Goal: Task Accomplishment & Management: Complete application form

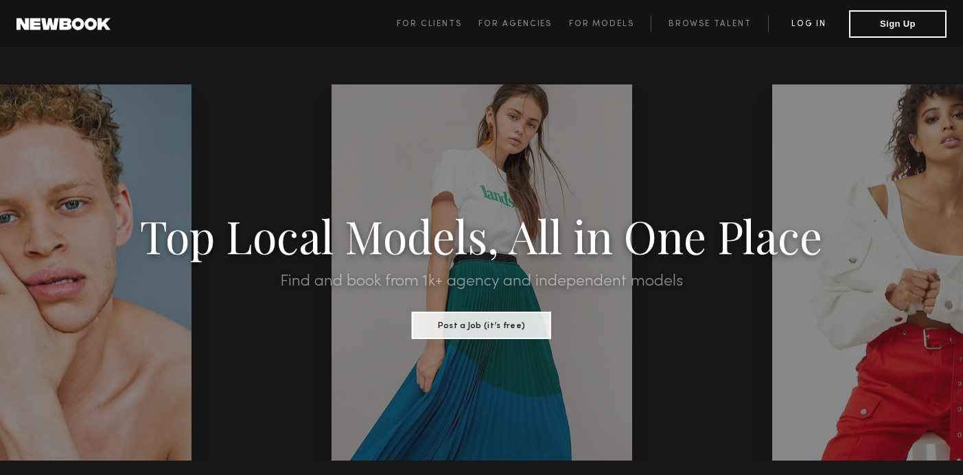
click at [810, 21] on link "Log in" at bounding box center [808, 24] width 81 height 16
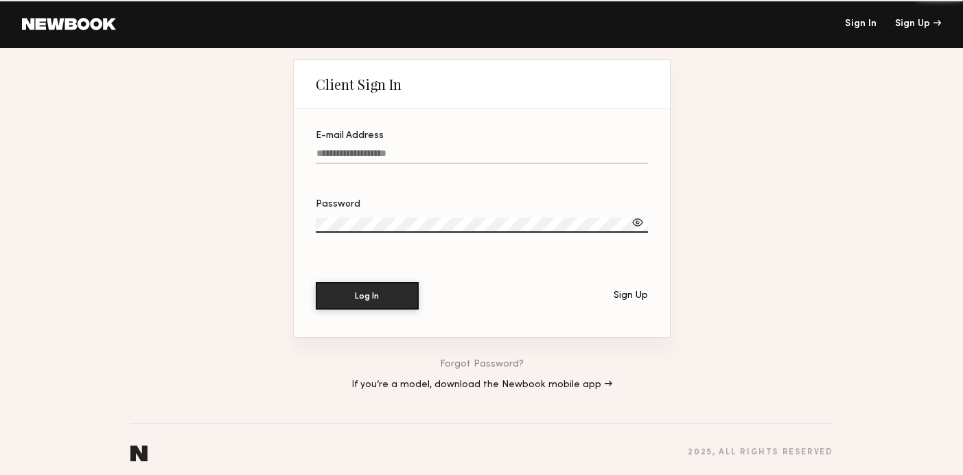
type input "**********"
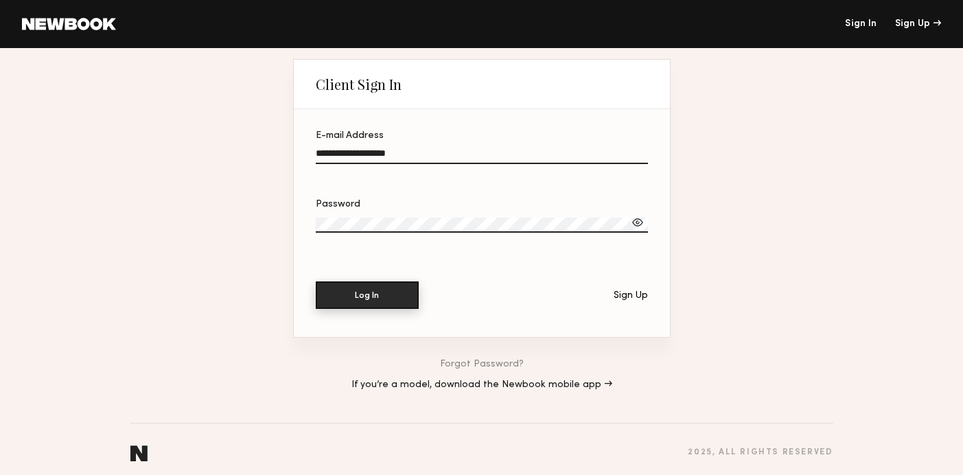
click at [361, 302] on button "Log In" at bounding box center [367, 294] width 103 height 27
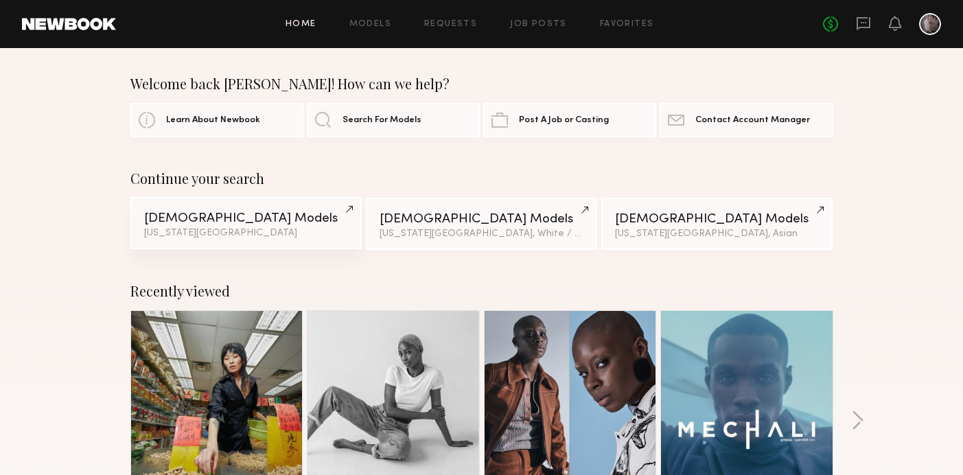
click at [238, 219] on div "Male Models" at bounding box center [246, 218] width 204 height 13
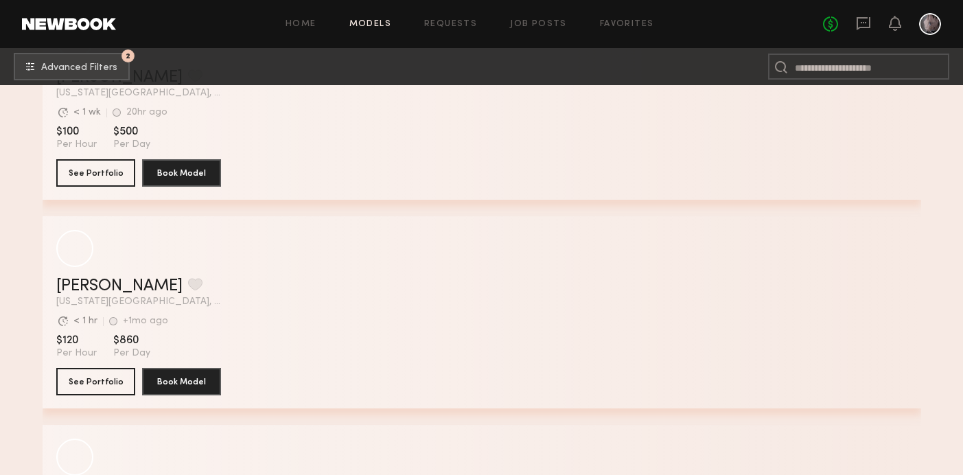
scroll to position [6367, 0]
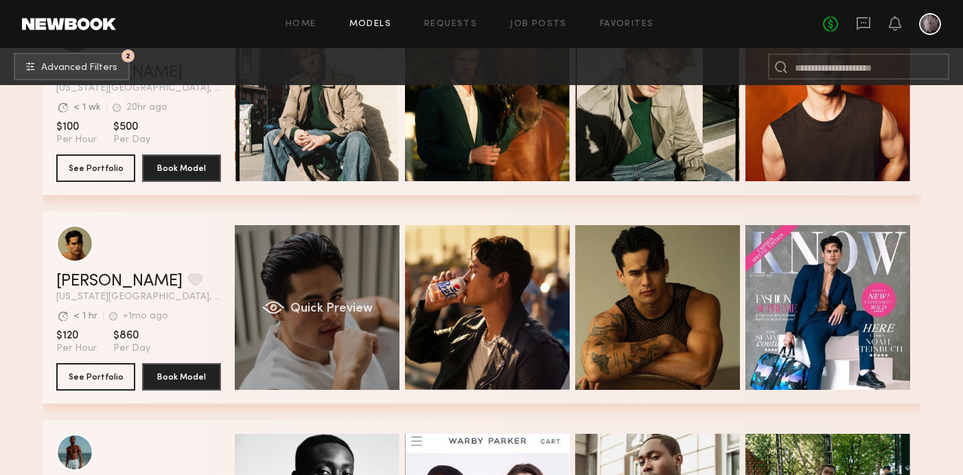
click at [343, 280] on div "Quick Preview" at bounding box center [317, 307] width 165 height 165
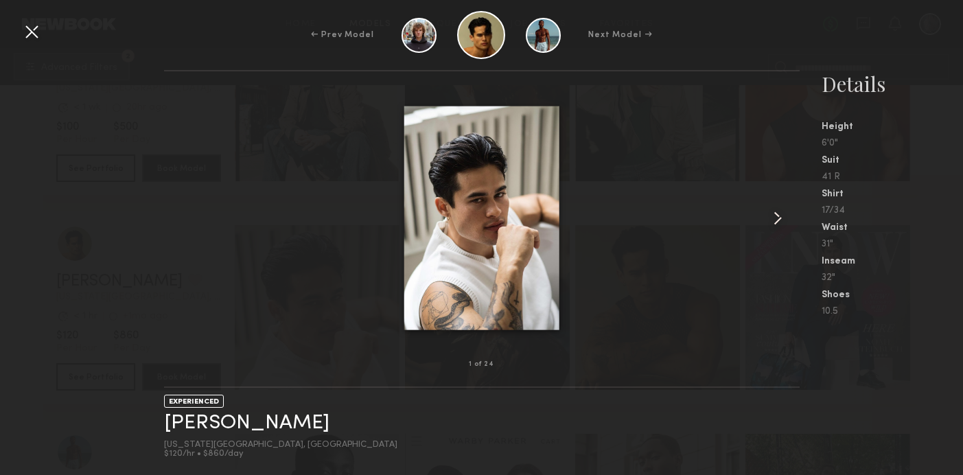
click at [781, 220] on common-icon at bounding box center [777, 218] width 22 height 22
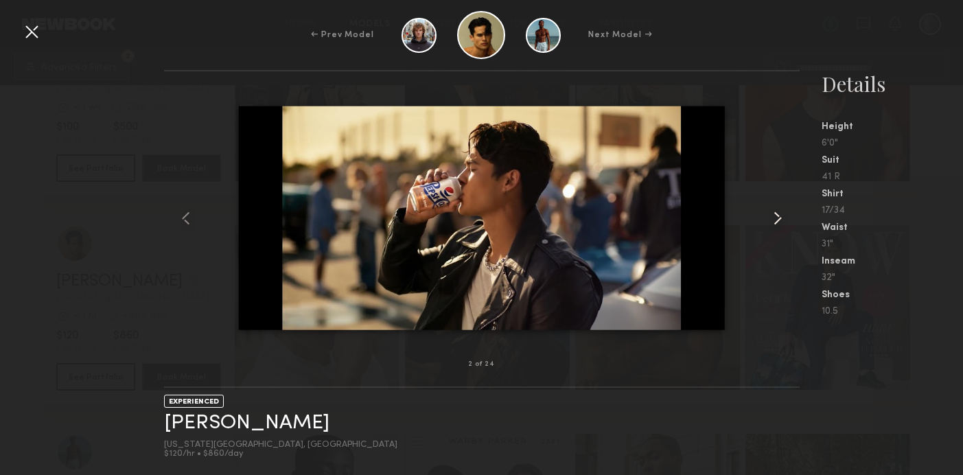
click at [777, 218] on common-icon at bounding box center [777, 218] width 22 height 22
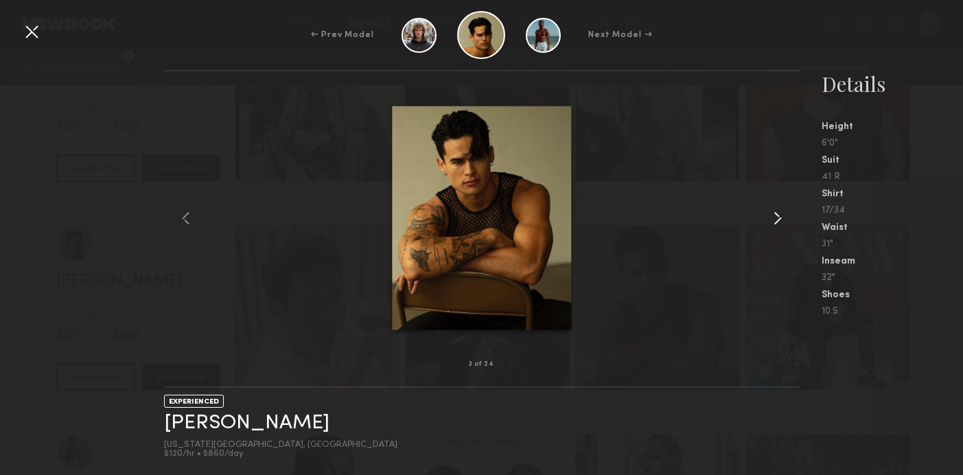
click at [777, 218] on common-icon at bounding box center [777, 218] width 22 height 22
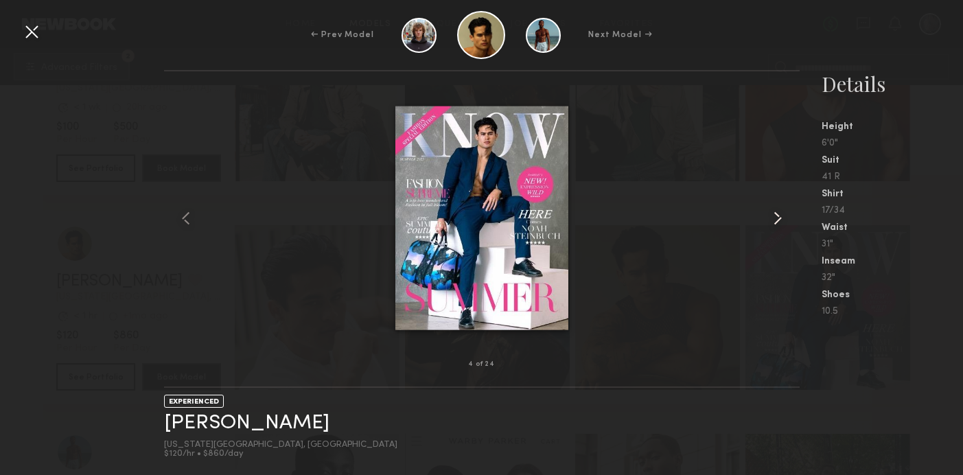
click at [777, 218] on common-icon at bounding box center [777, 218] width 22 height 22
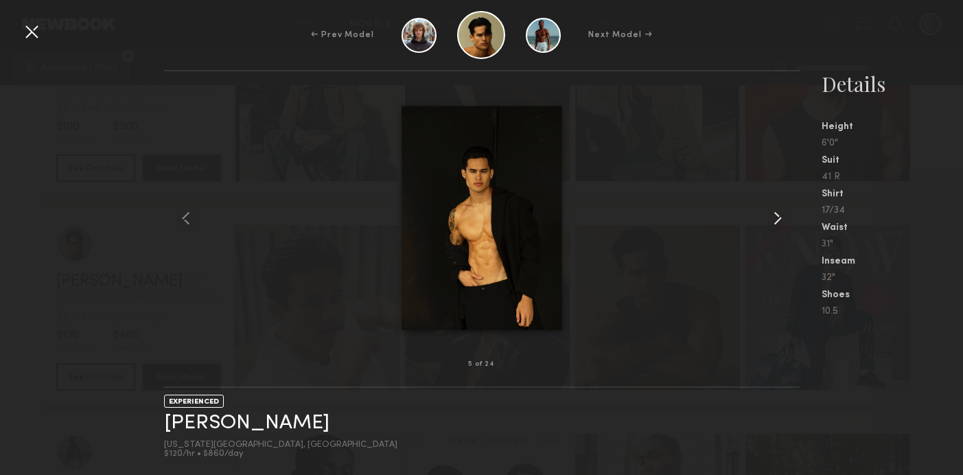
click at [777, 218] on common-icon at bounding box center [777, 218] width 22 height 22
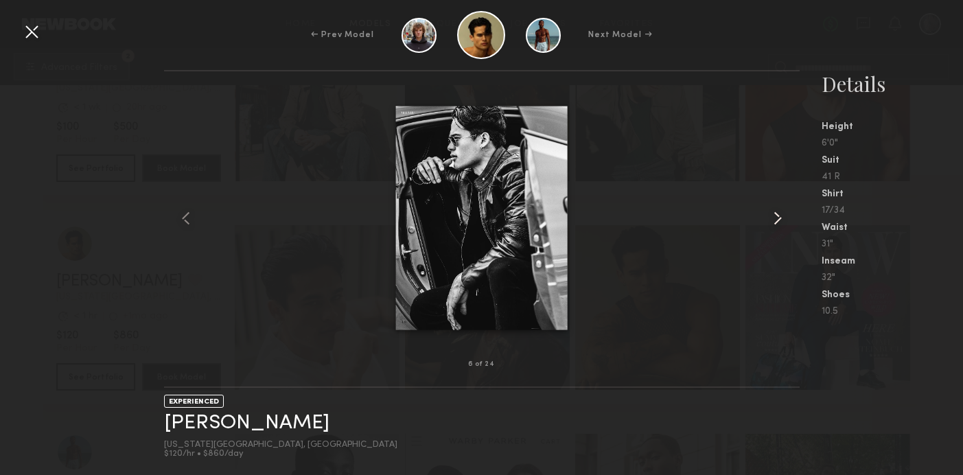
click at [777, 218] on common-icon at bounding box center [777, 218] width 22 height 22
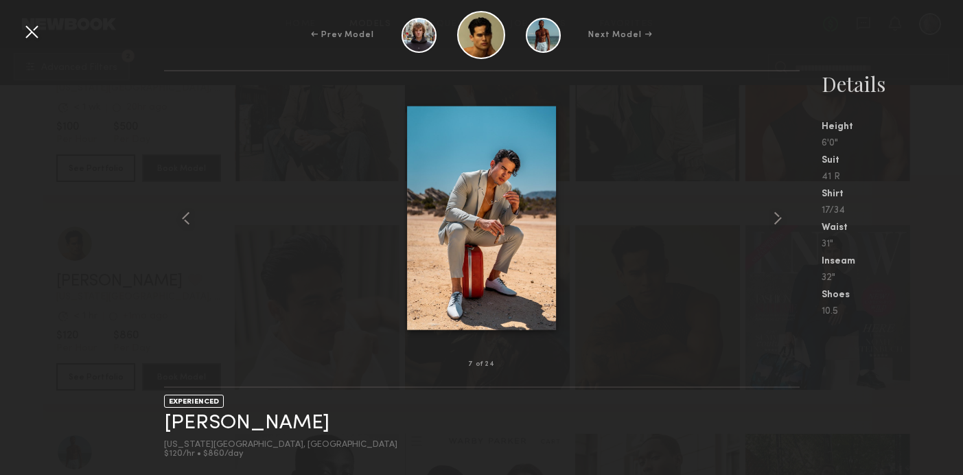
click at [34, 27] on div at bounding box center [32, 32] width 22 height 22
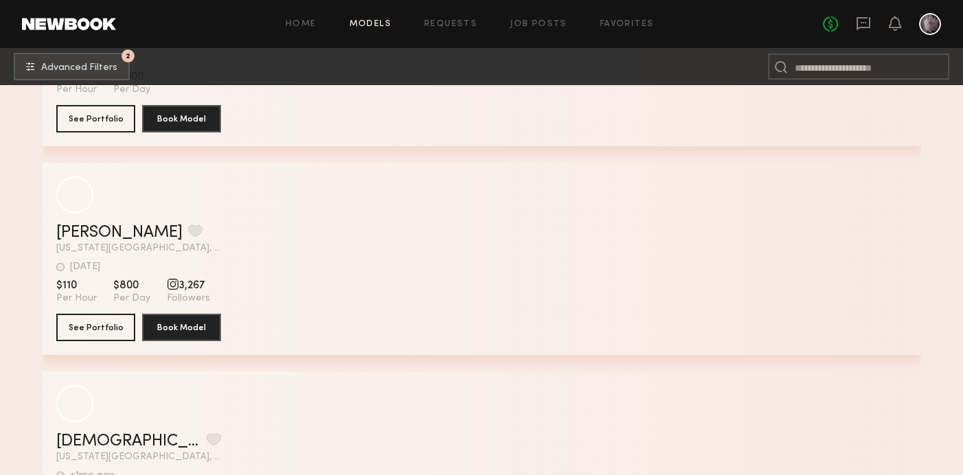
scroll to position [16646, 0]
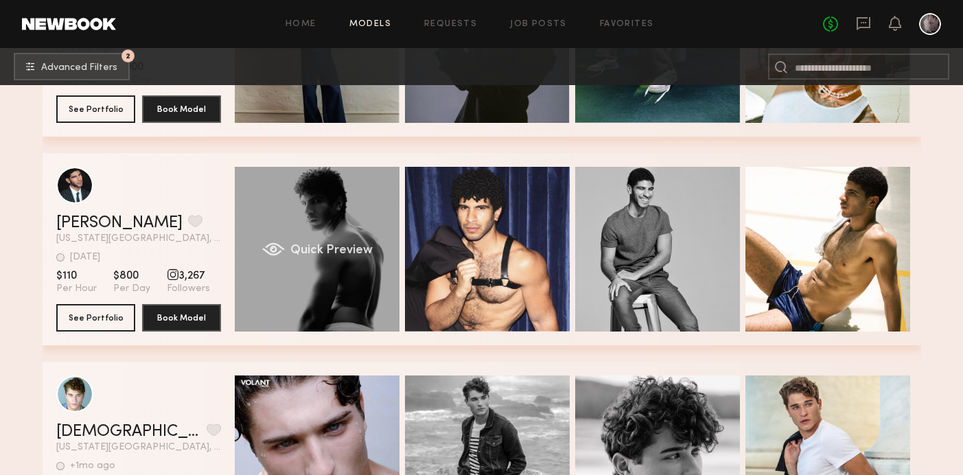
click at [341, 271] on div "Quick Preview" at bounding box center [317, 249] width 165 height 165
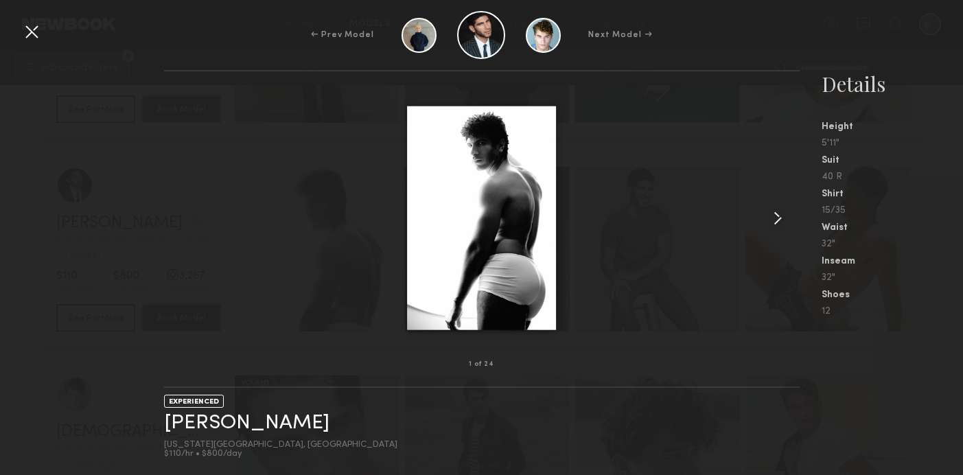
click at [780, 221] on common-icon at bounding box center [777, 218] width 22 height 22
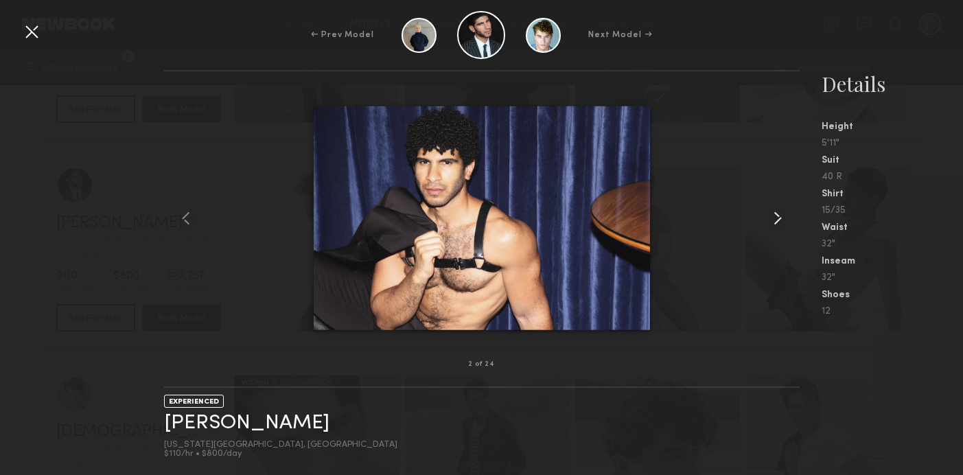
click at [780, 221] on common-icon at bounding box center [777, 218] width 22 height 22
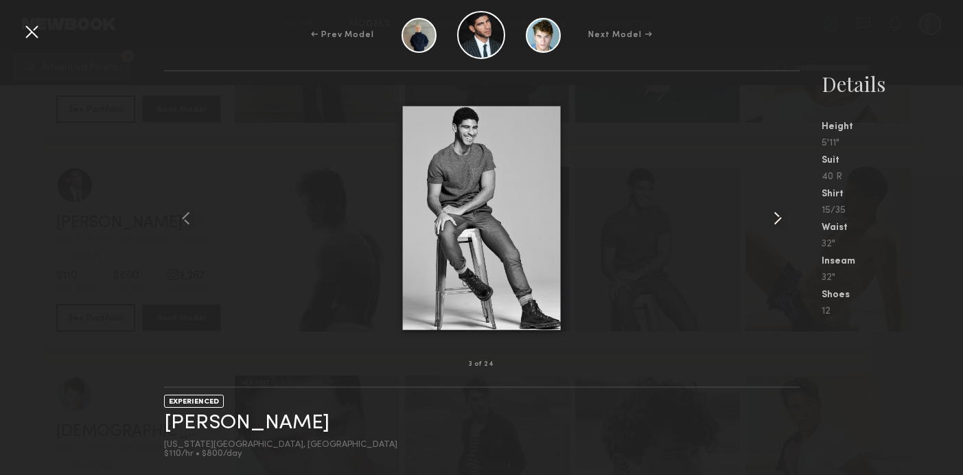
click at [780, 221] on common-icon at bounding box center [777, 218] width 22 height 22
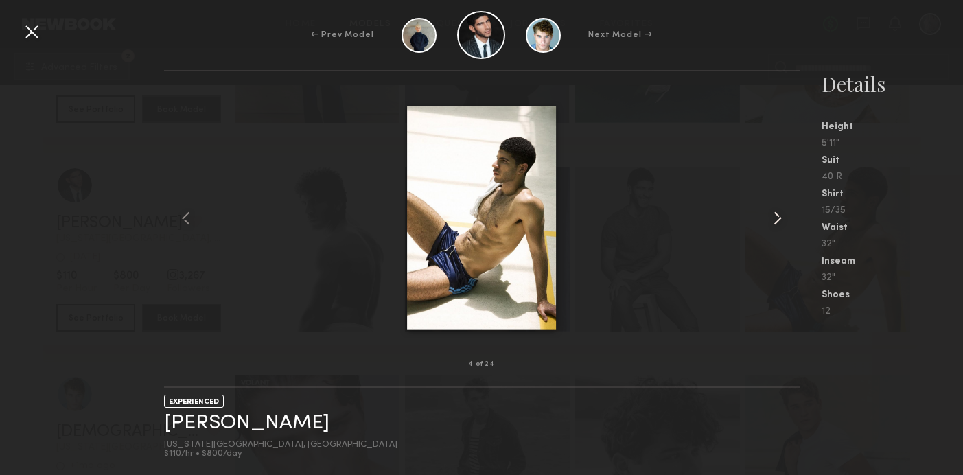
click at [780, 221] on common-icon at bounding box center [777, 218] width 22 height 22
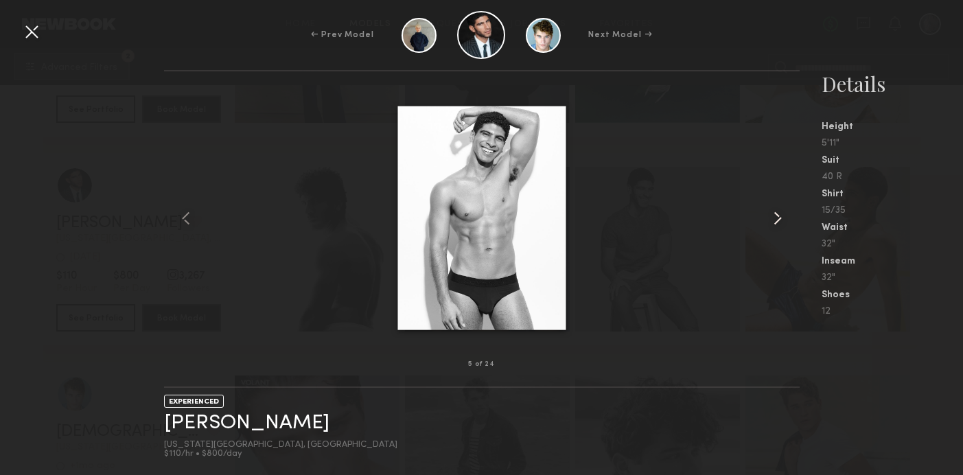
click at [780, 221] on common-icon at bounding box center [777, 218] width 22 height 22
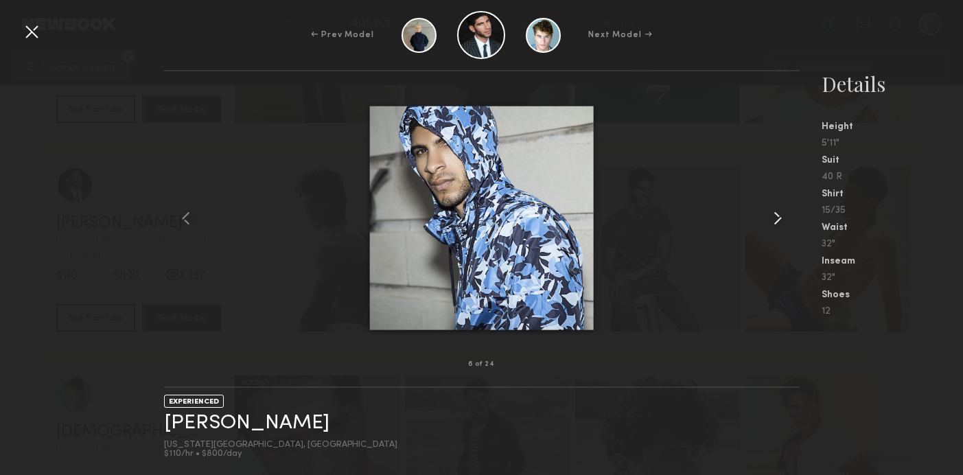
click at [780, 221] on common-icon at bounding box center [777, 218] width 22 height 22
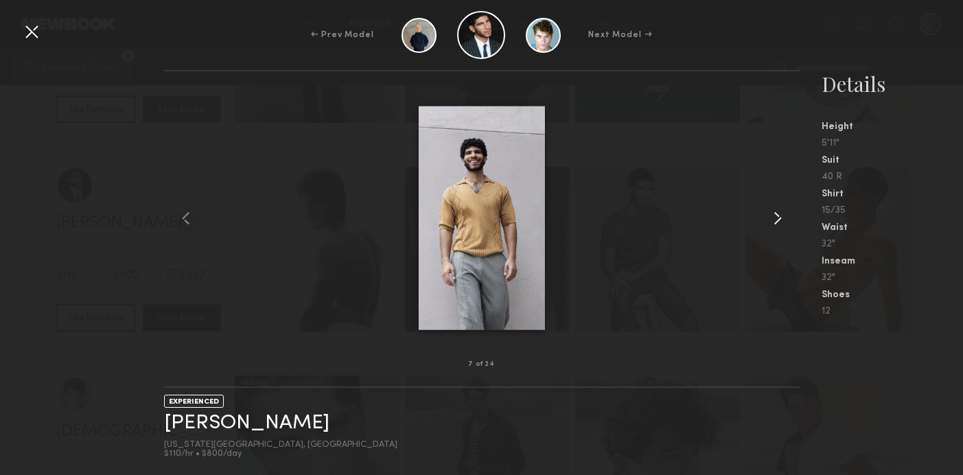
click at [780, 221] on common-icon at bounding box center [777, 218] width 22 height 22
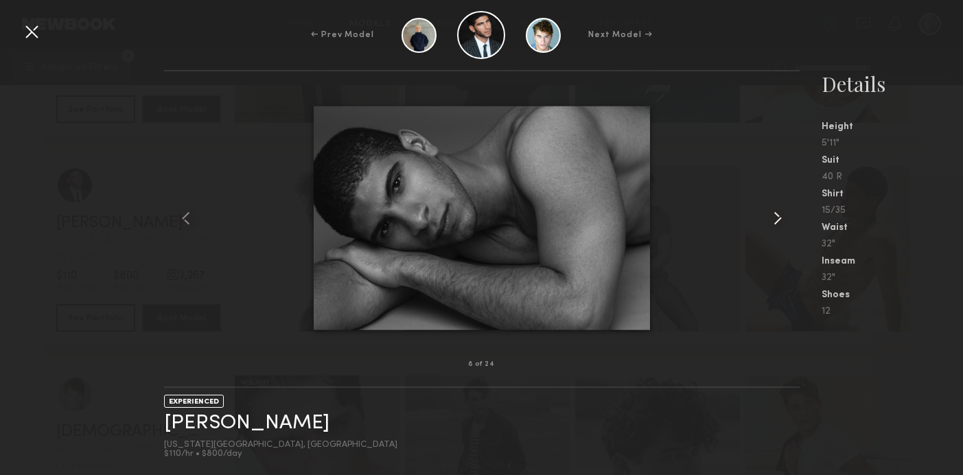
click at [780, 221] on common-icon at bounding box center [777, 218] width 22 height 22
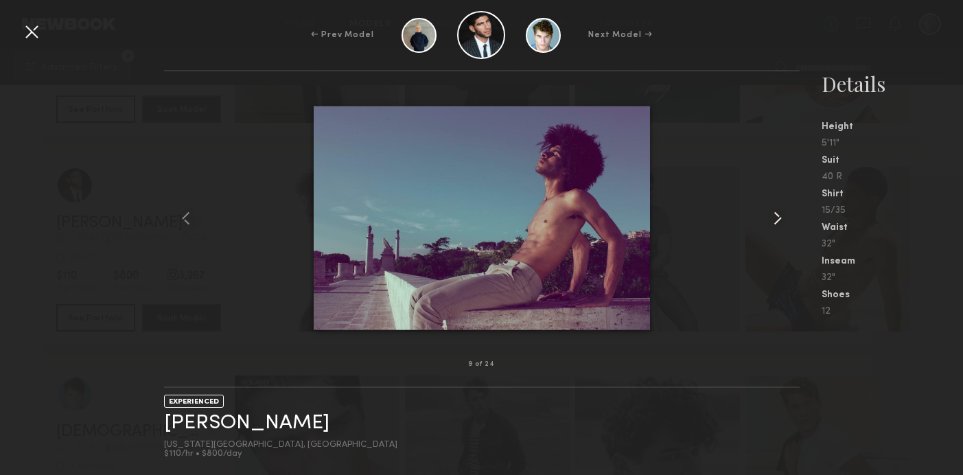
click at [780, 221] on common-icon at bounding box center [777, 218] width 22 height 22
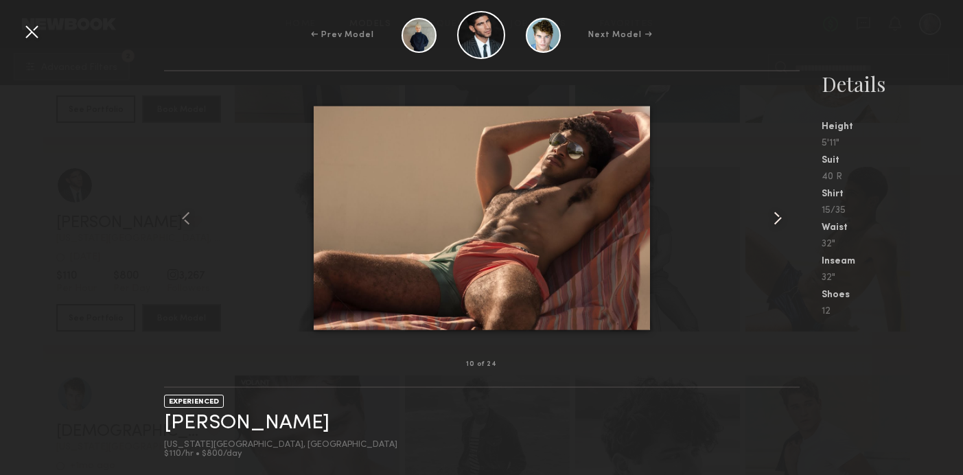
click at [780, 221] on common-icon at bounding box center [777, 218] width 22 height 22
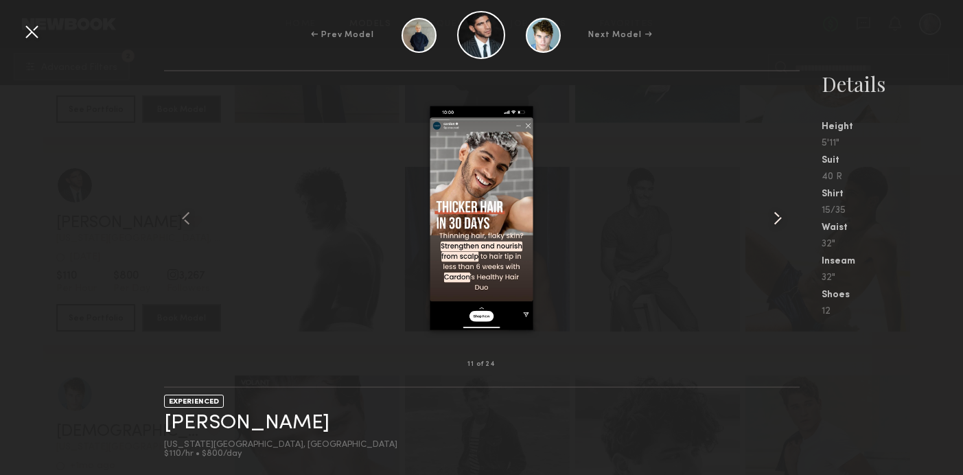
click at [780, 221] on common-icon at bounding box center [777, 218] width 22 height 22
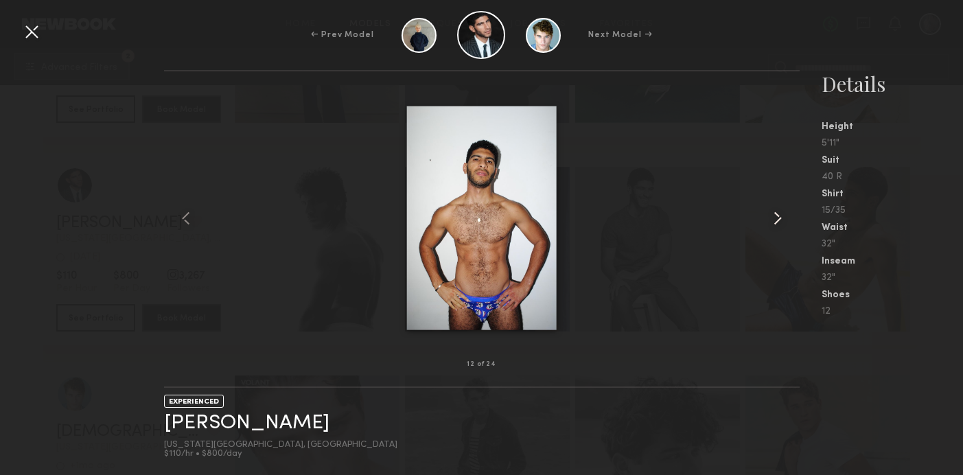
click at [780, 221] on common-icon at bounding box center [777, 218] width 22 height 22
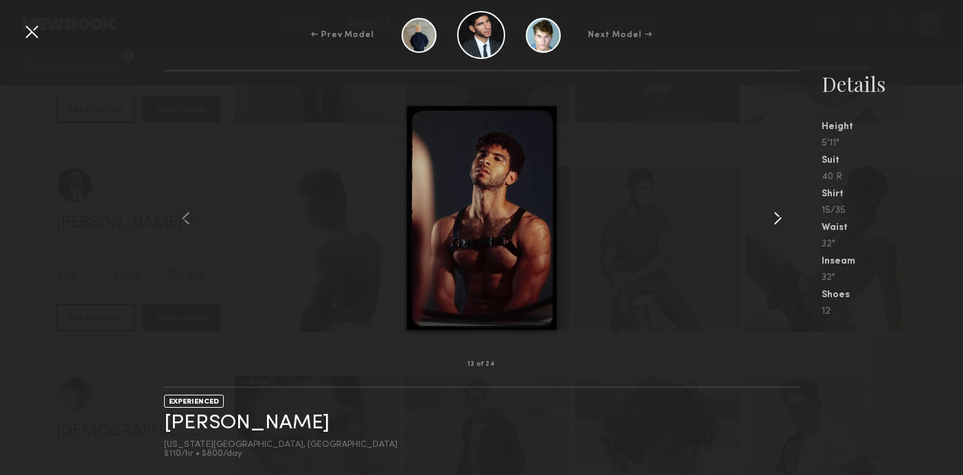
click at [780, 221] on common-icon at bounding box center [777, 218] width 22 height 22
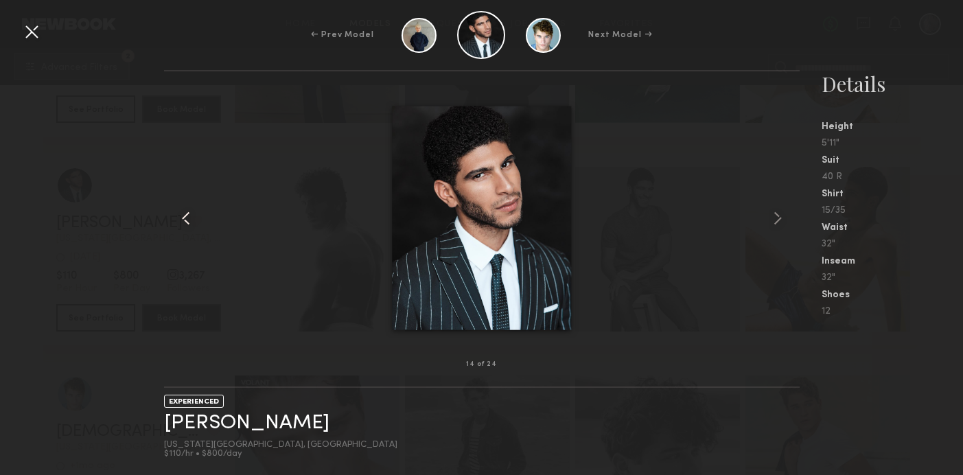
click at [178, 210] on common-icon at bounding box center [186, 218] width 22 height 22
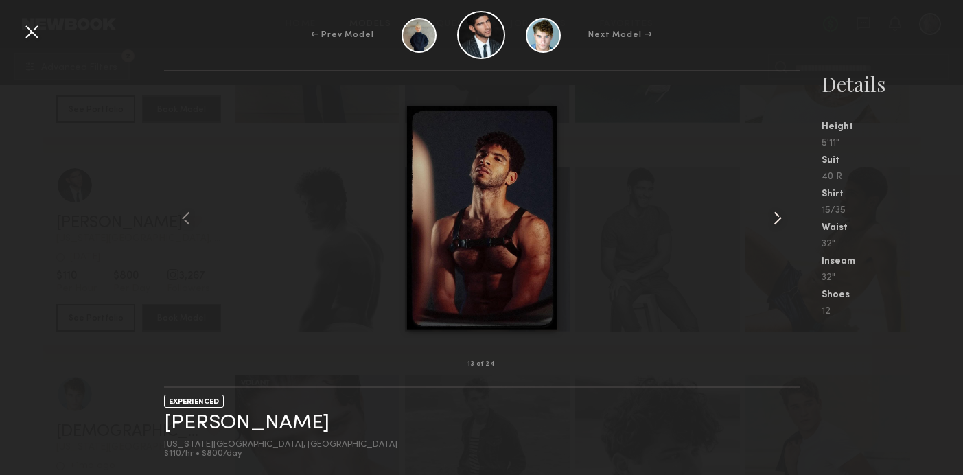
click at [782, 222] on common-icon at bounding box center [777, 218] width 22 height 22
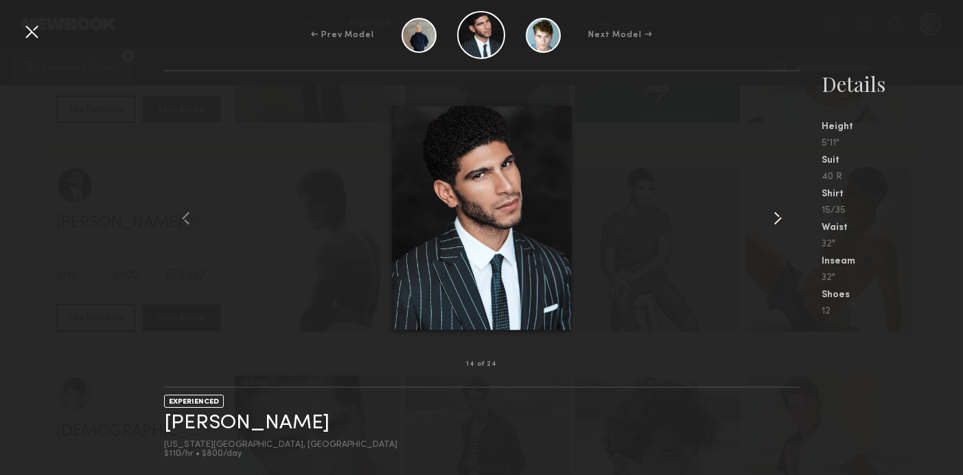
click at [782, 222] on common-icon at bounding box center [777, 218] width 22 height 22
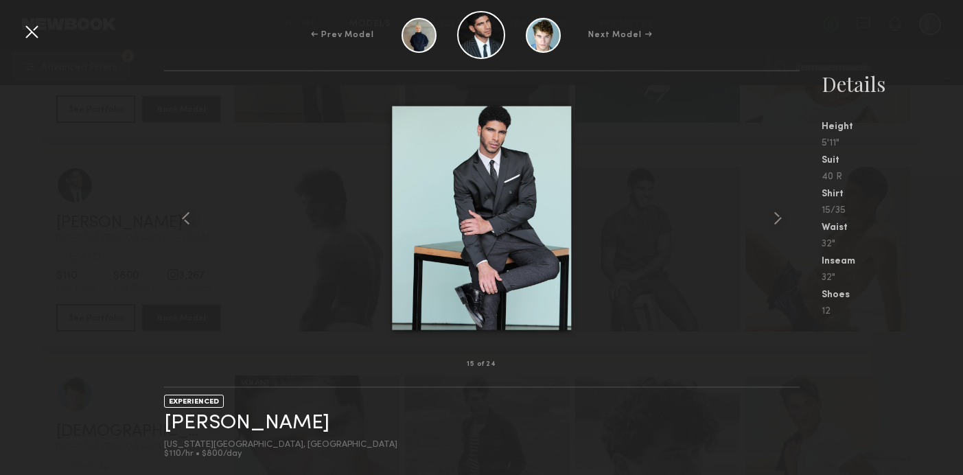
click at [27, 33] on div at bounding box center [32, 32] width 22 height 22
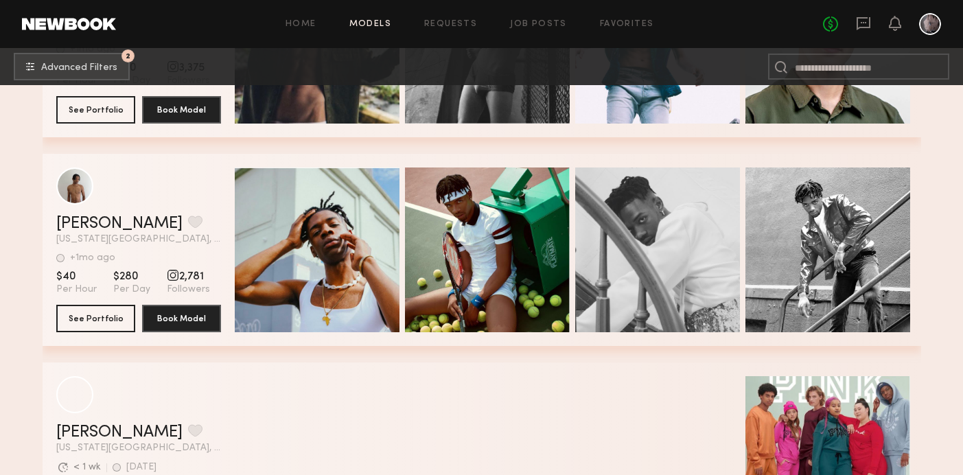
scroll to position [21066, 0]
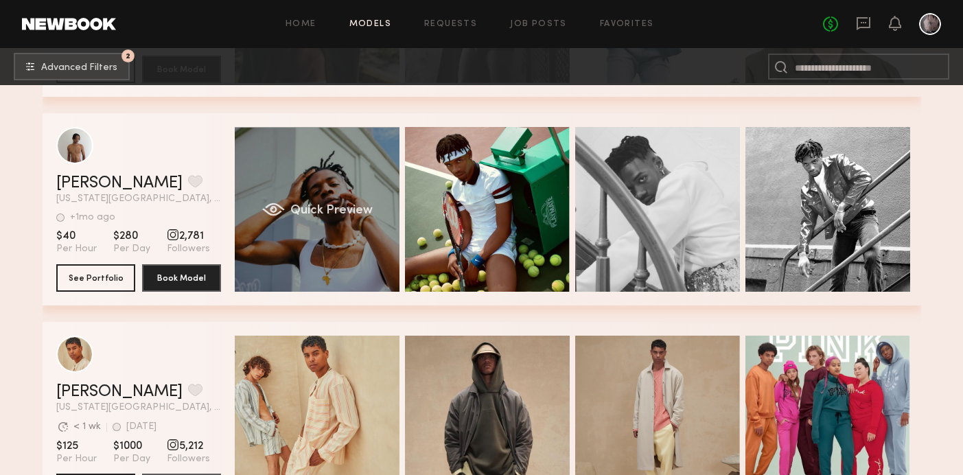
click at [357, 242] on div "Quick Preview" at bounding box center [317, 209] width 165 height 165
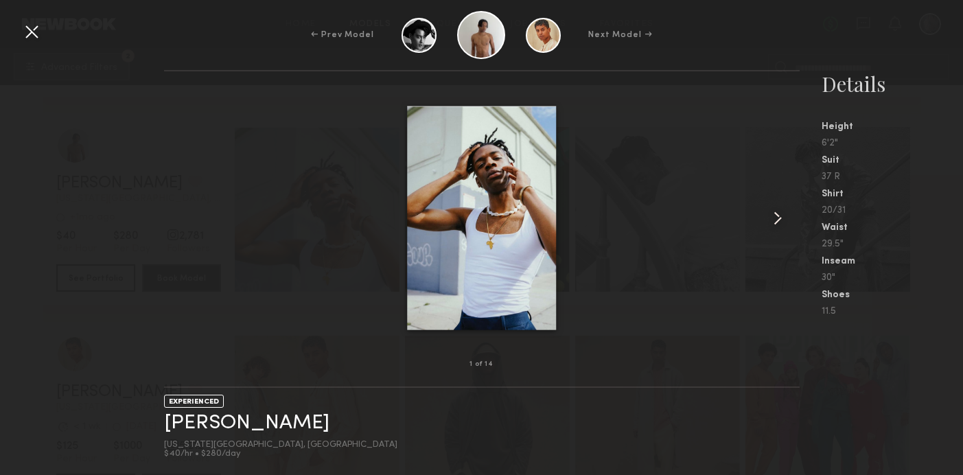
click at [782, 215] on common-icon at bounding box center [777, 218] width 22 height 22
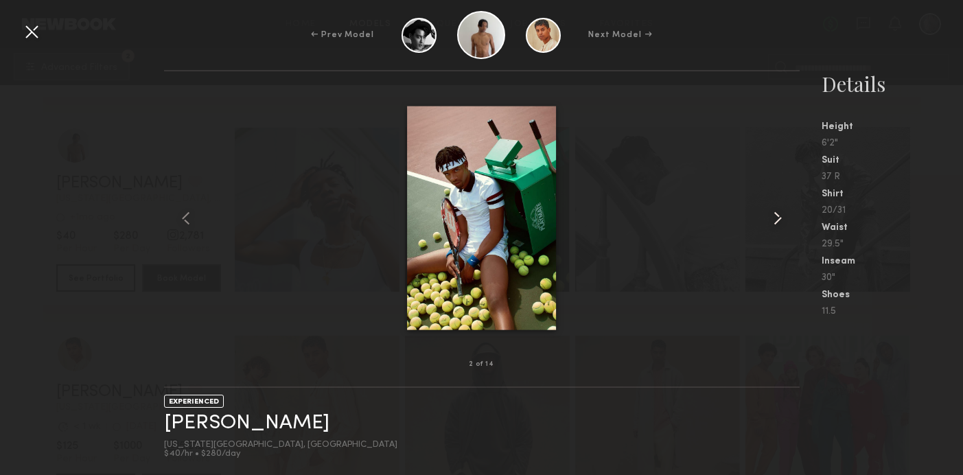
click at [782, 214] on common-icon at bounding box center [777, 218] width 22 height 22
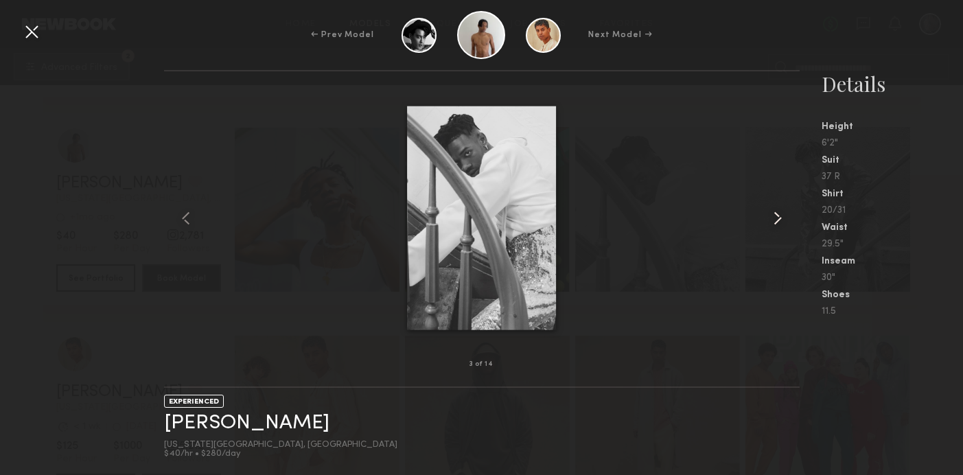
click at [782, 214] on common-icon at bounding box center [777, 218] width 22 height 22
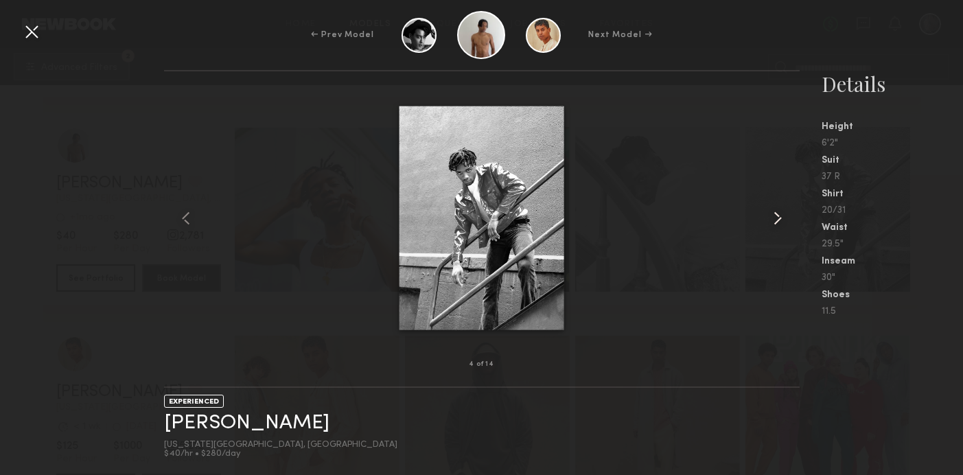
click at [782, 214] on common-icon at bounding box center [777, 218] width 22 height 22
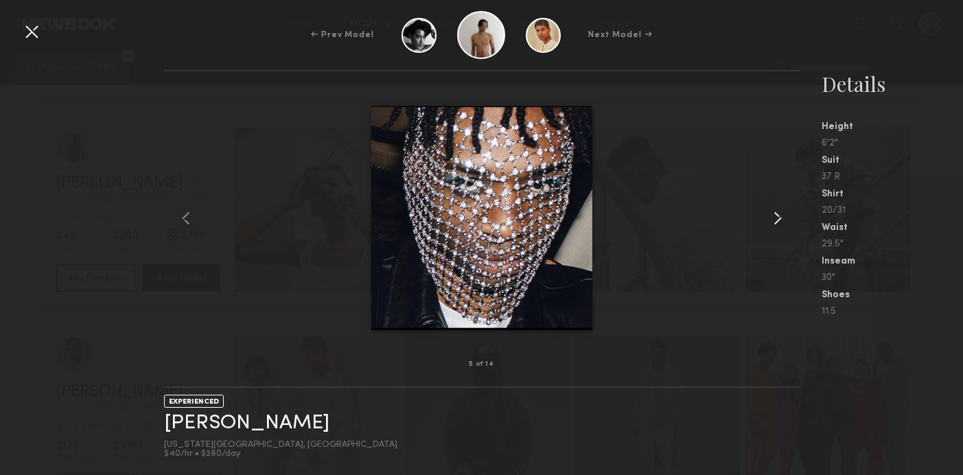
click at [782, 214] on common-icon at bounding box center [777, 218] width 22 height 22
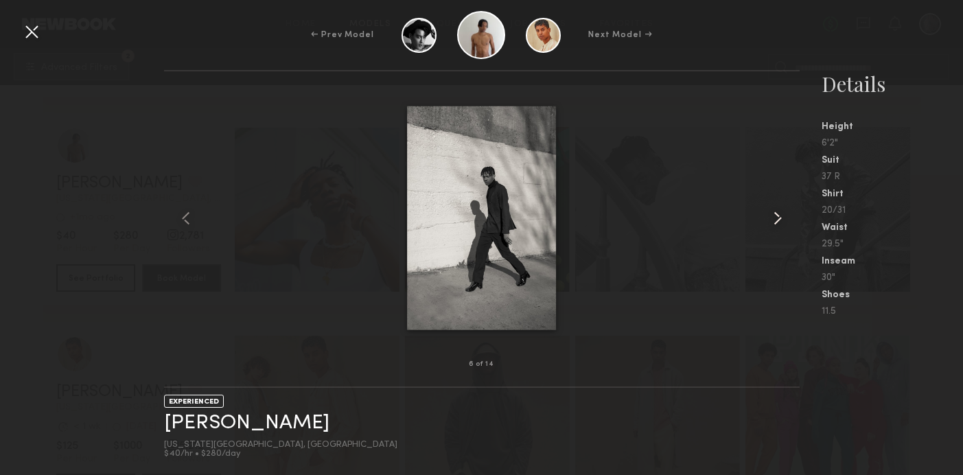
click at [782, 214] on common-icon at bounding box center [777, 218] width 22 height 22
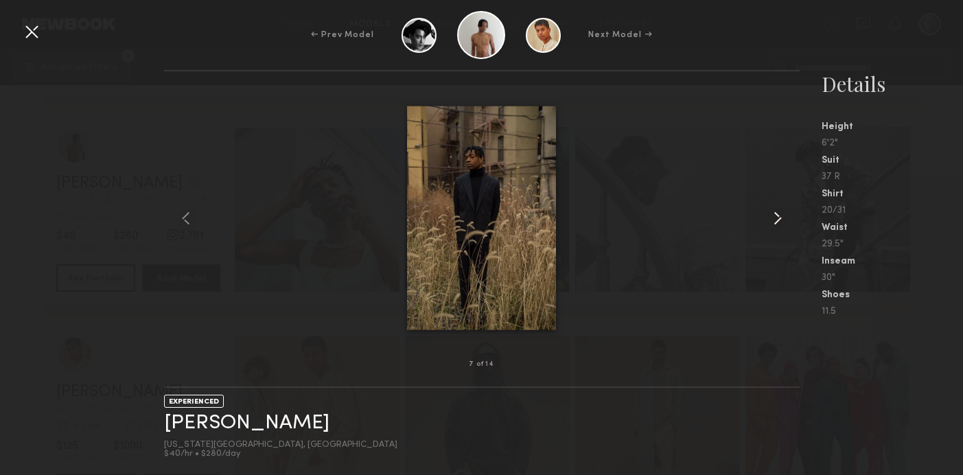
click at [782, 214] on common-icon at bounding box center [777, 218] width 22 height 22
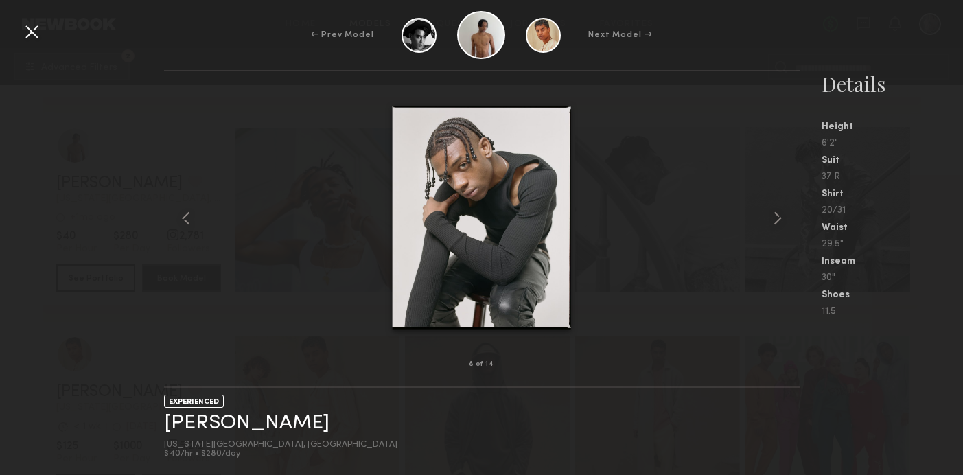
click at [33, 32] on div at bounding box center [32, 32] width 22 height 22
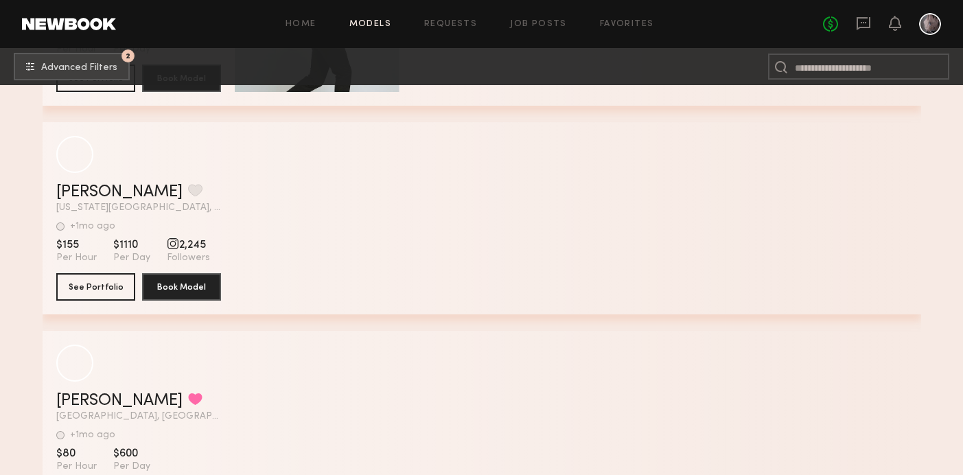
scroll to position [24814, 0]
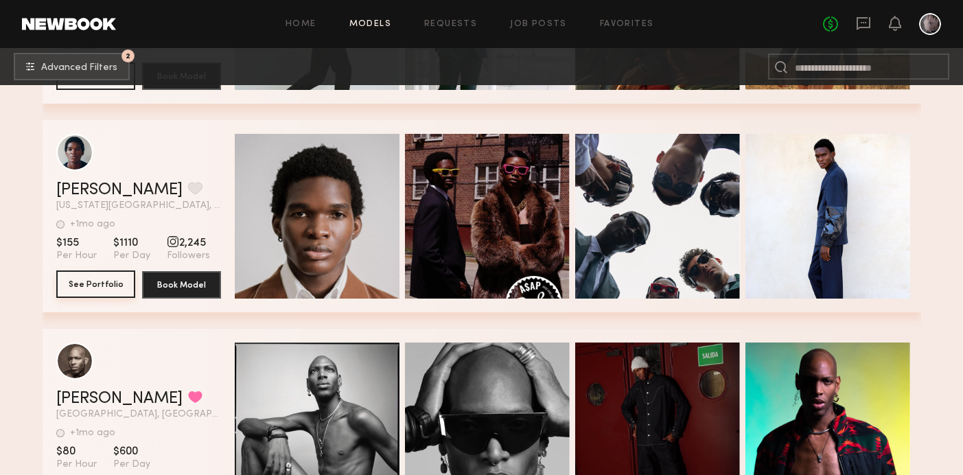
click at [99, 285] on button "See Portfolio" at bounding box center [95, 283] width 79 height 27
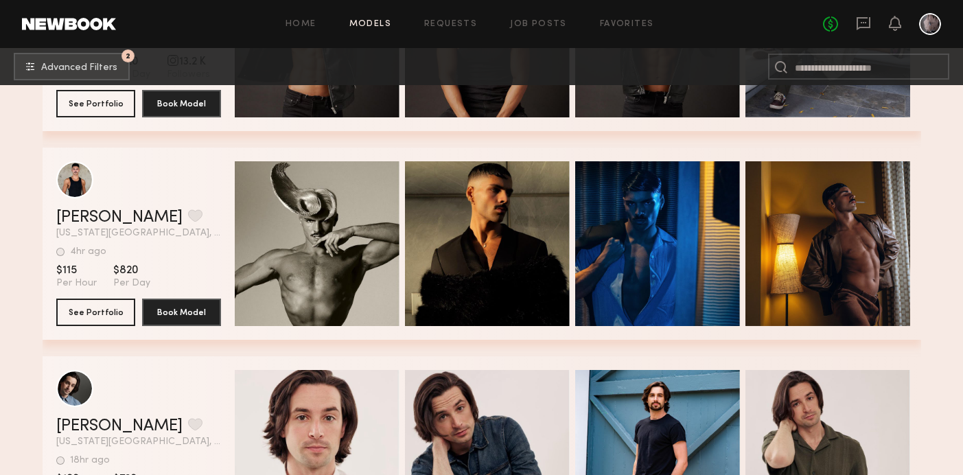
scroll to position [26043, 0]
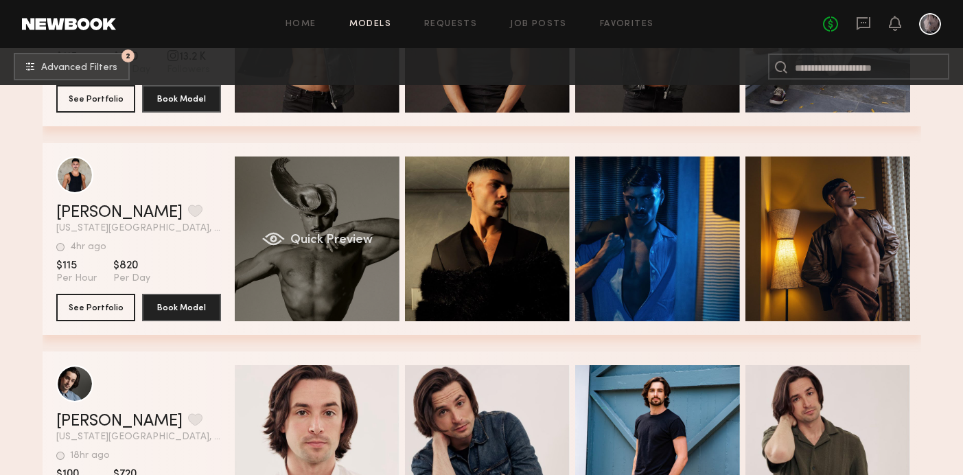
click at [350, 293] on div "Quick Preview" at bounding box center [317, 238] width 165 height 165
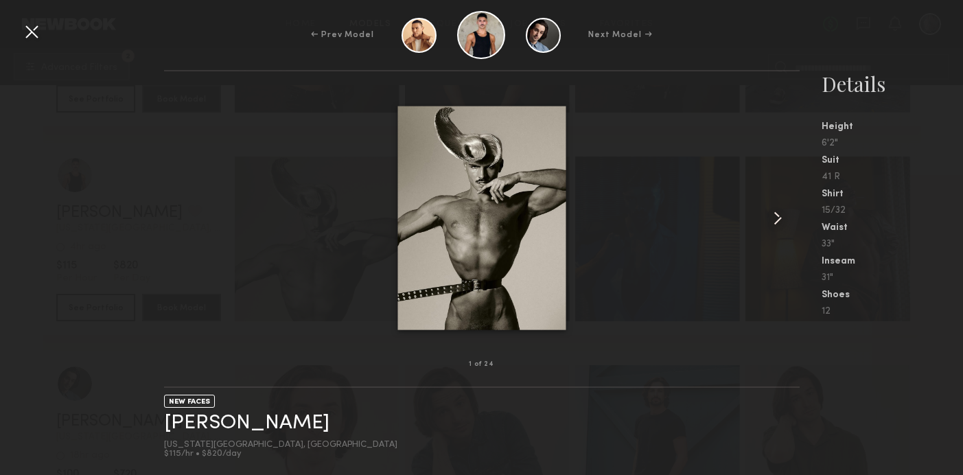
click at [786, 215] on common-icon at bounding box center [777, 218] width 22 height 22
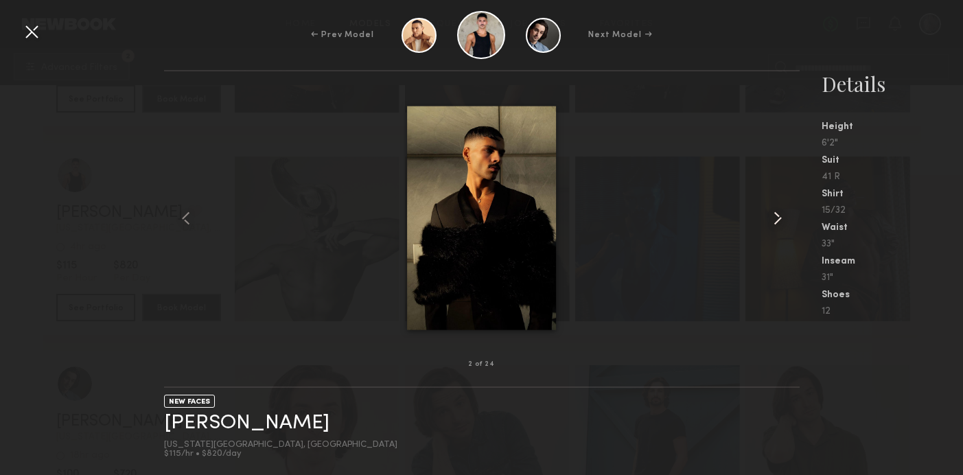
click at [786, 215] on common-icon at bounding box center [777, 218] width 22 height 22
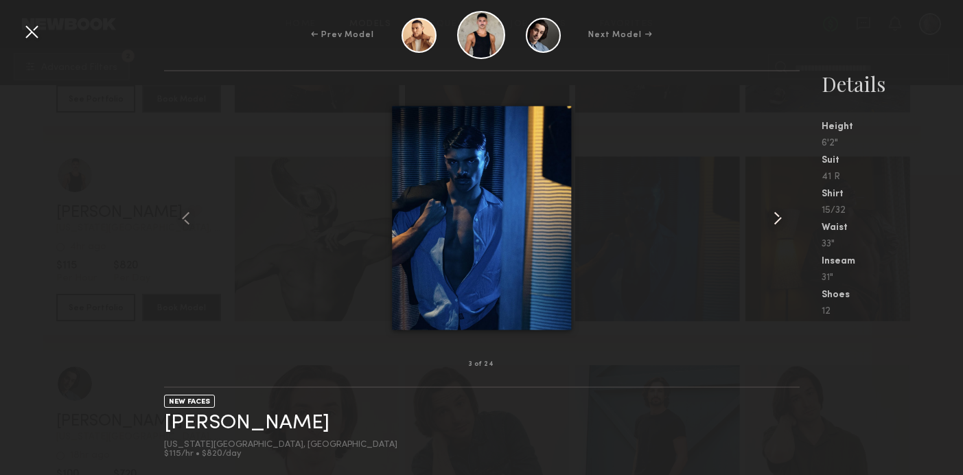
click at [786, 215] on common-icon at bounding box center [777, 218] width 22 height 22
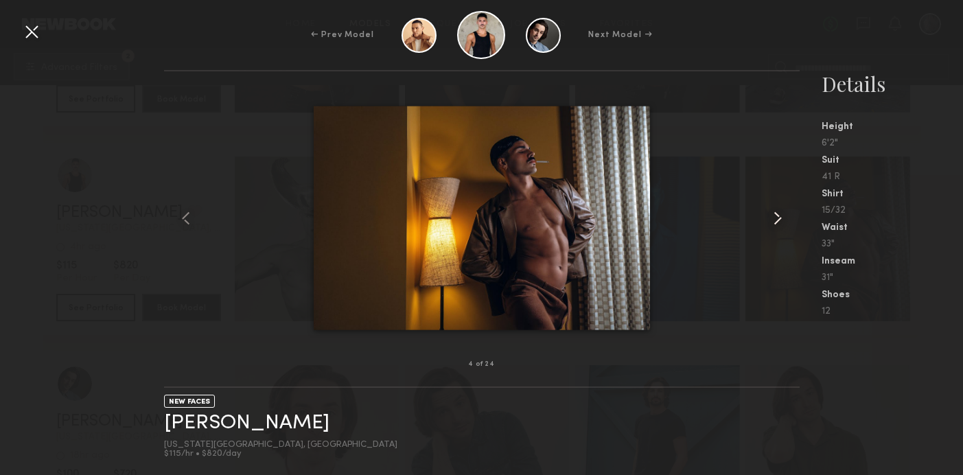
click at [786, 215] on common-icon at bounding box center [777, 218] width 22 height 22
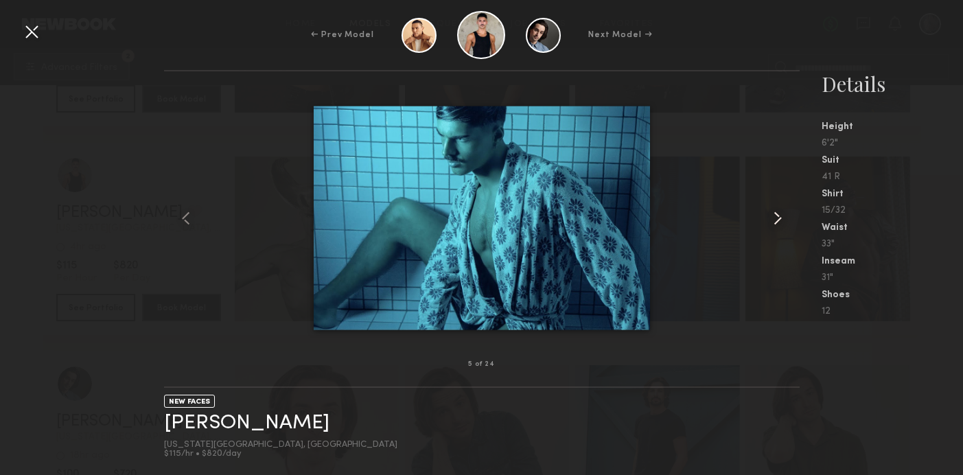
click at [786, 215] on common-icon at bounding box center [777, 218] width 22 height 22
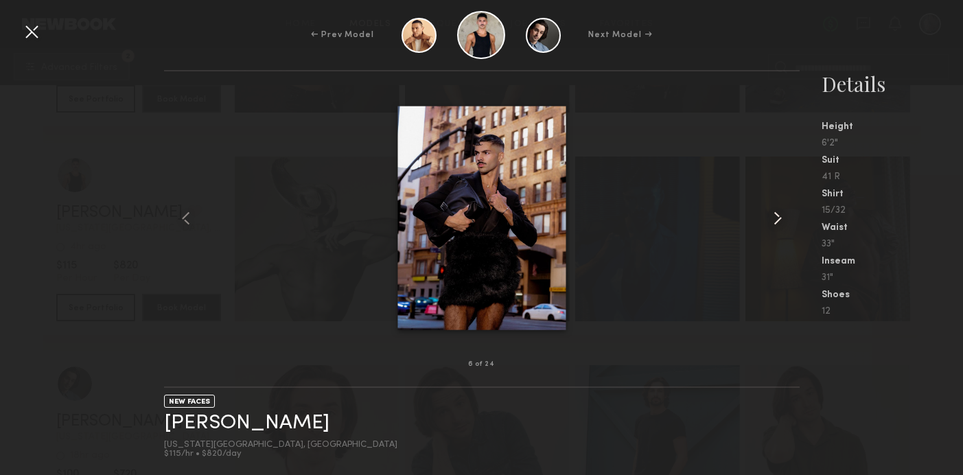
click at [786, 215] on common-icon at bounding box center [777, 218] width 22 height 22
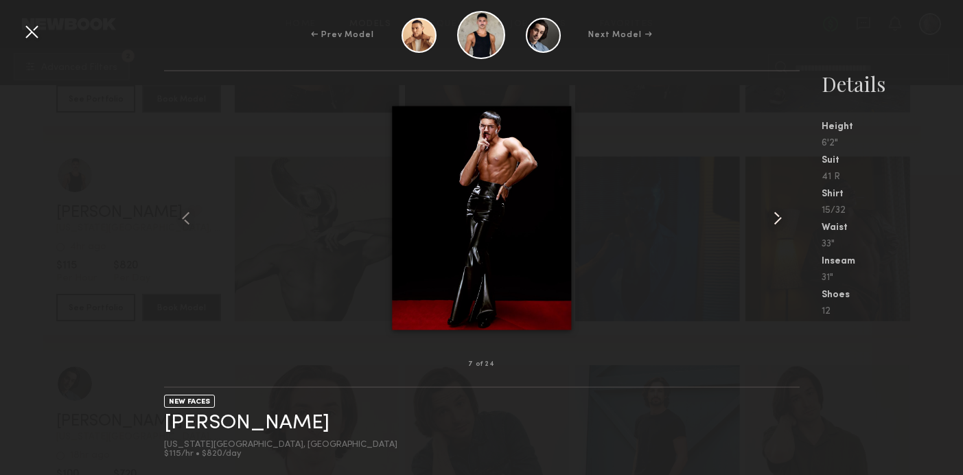
click at [786, 215] on common-icon at bounding box center [777, 218] width 22 height 22
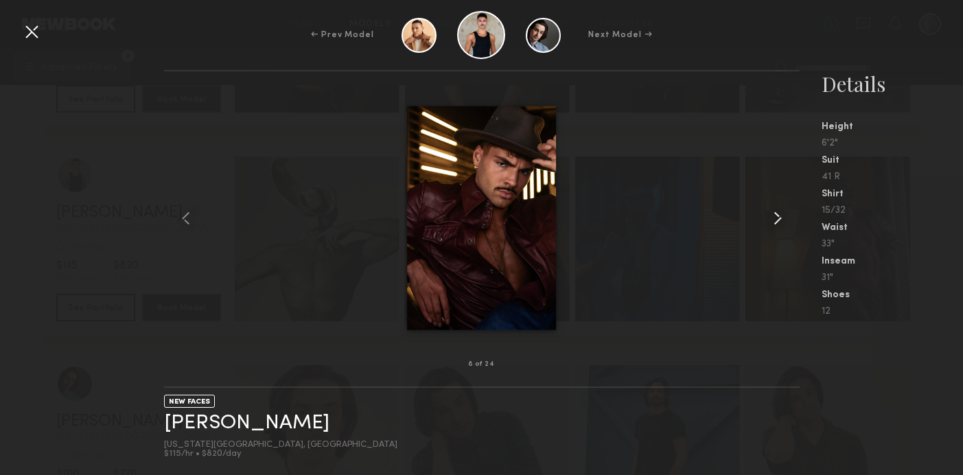
click at [786, 215] on common-icon at bounding box center [777, 218] width 22 height 22
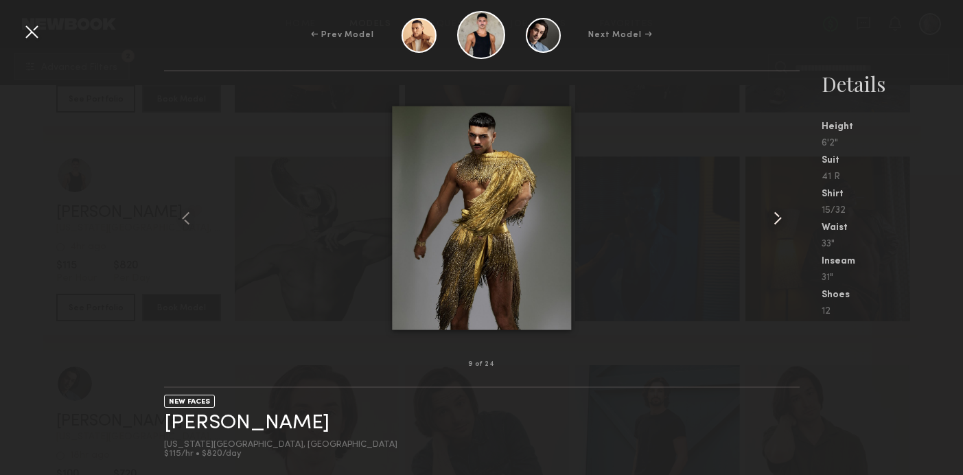
click at [786, 215] on common-icon at bounding box center [777, 218] width 22 height 22
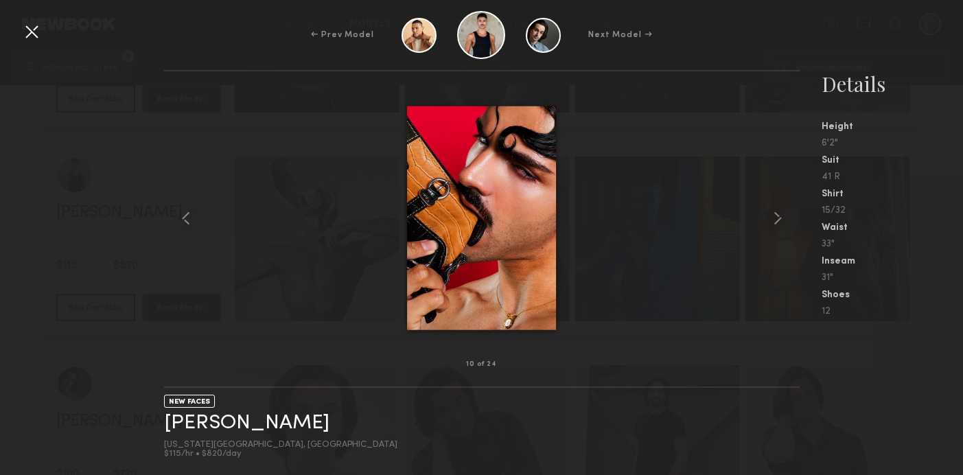
click at [34, 32] on div at bounding box center [32, 32] width 22 height 22
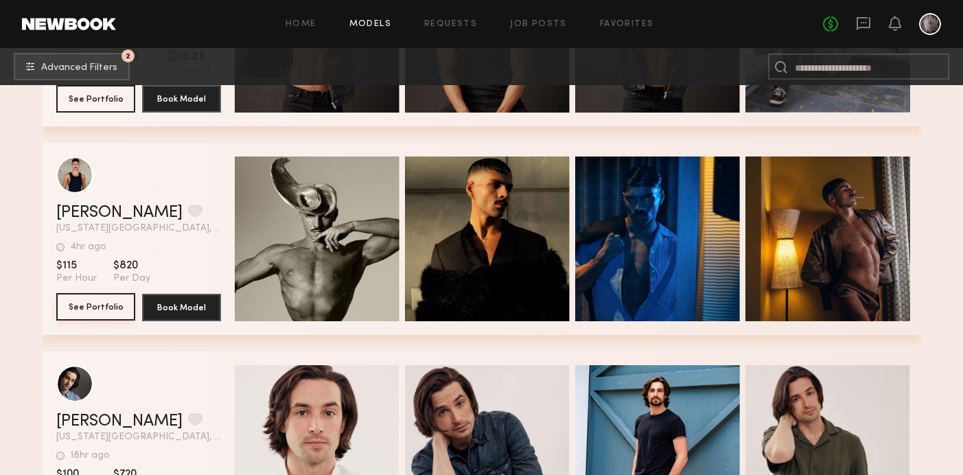
click at [75, 320] on link "See Portfolio" at bounding box center [95, 307] width 79 height 27
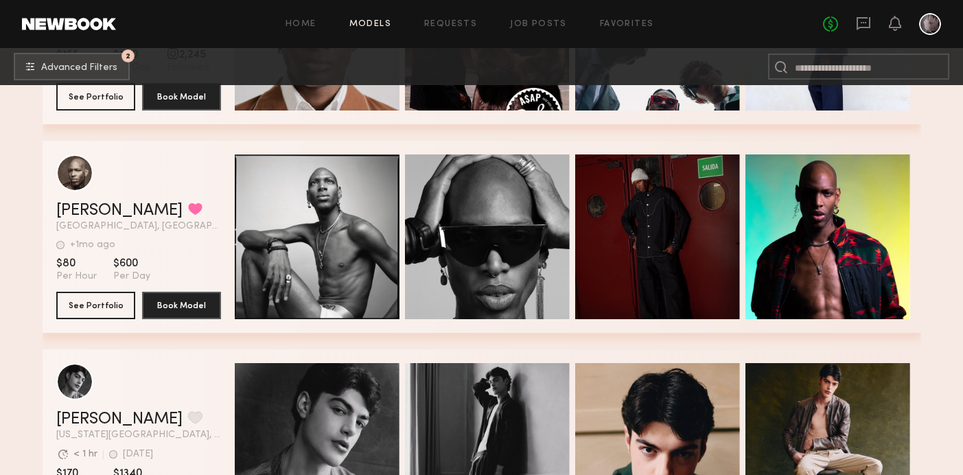
scroll to position [24817, 0]
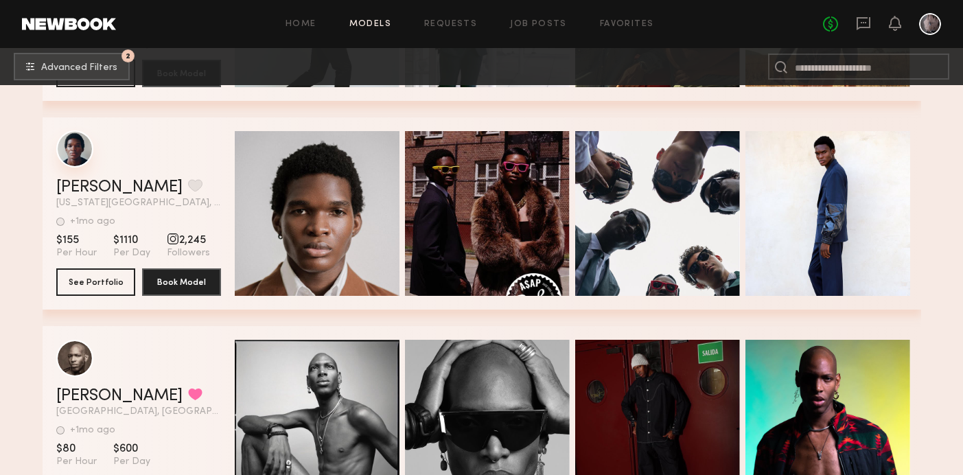
click at [70, 159] on div "grid" at bounding box center [74, 148] width 37 height 37
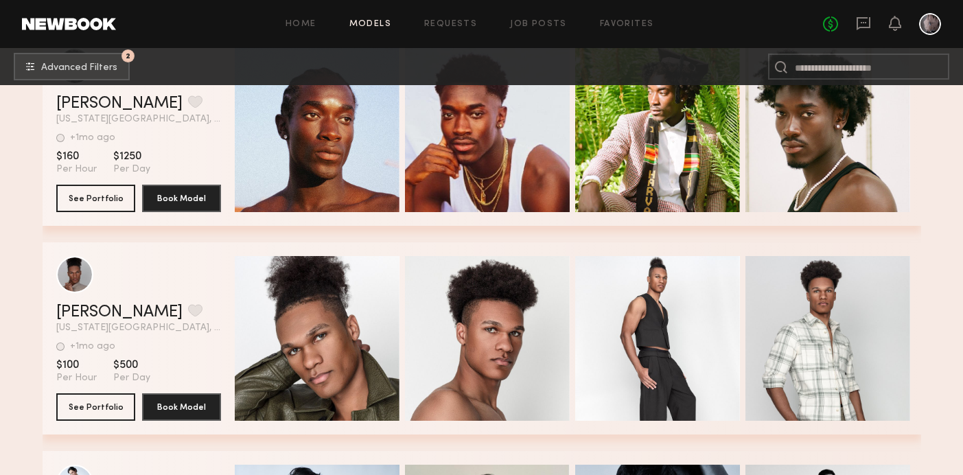
scroll to position [27784, 0]
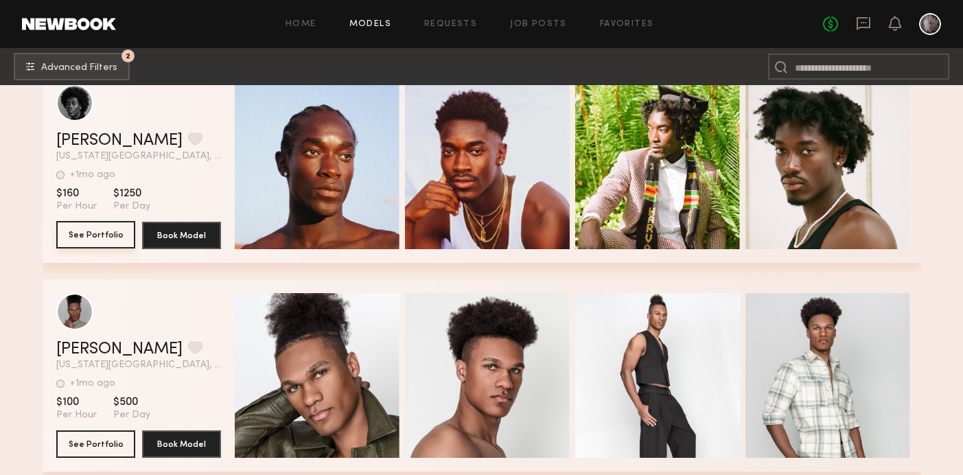
click at [101, 241] on button "See Portfolio" at bounding box center [95, 234] width 79 height 27
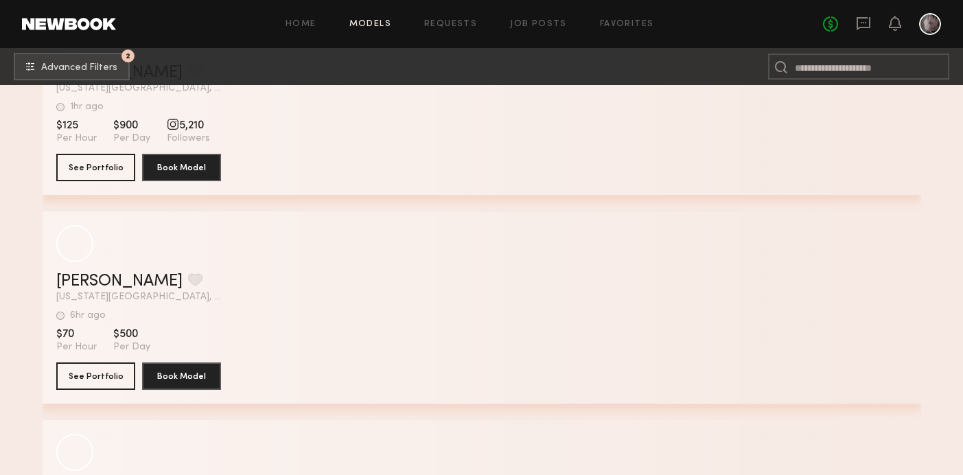
scroll to position [30354, 0]
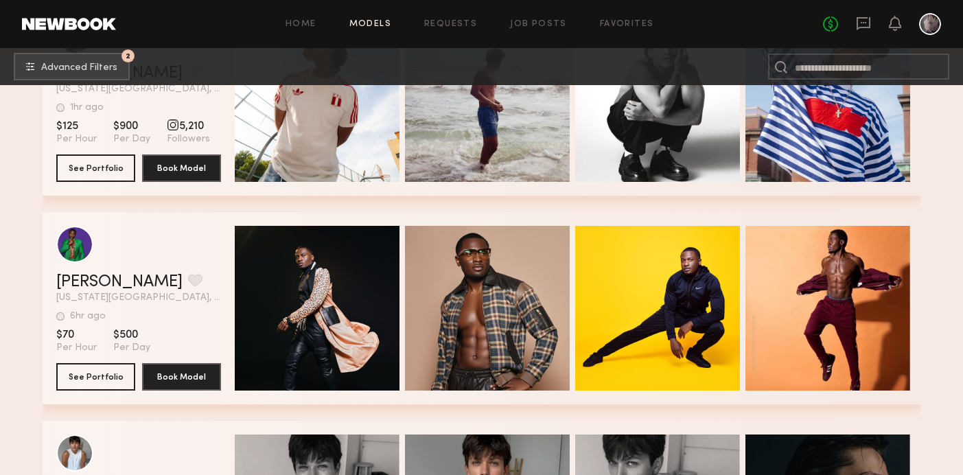
drag, startPoint x: 305, startPoint y: 322, endPoint x: 200, endPoint y: 283, distance: 112.0
click at [221, 283] on div "Martin R. Favorite New York City, NY 6hr ago Last Online View Portfolio 6hr ago…" at bounding box center [482, 308] width 878 height 192
click at [89, 382] on button "See Portfolio" at bounding box center [95, 375] width 79 height 27
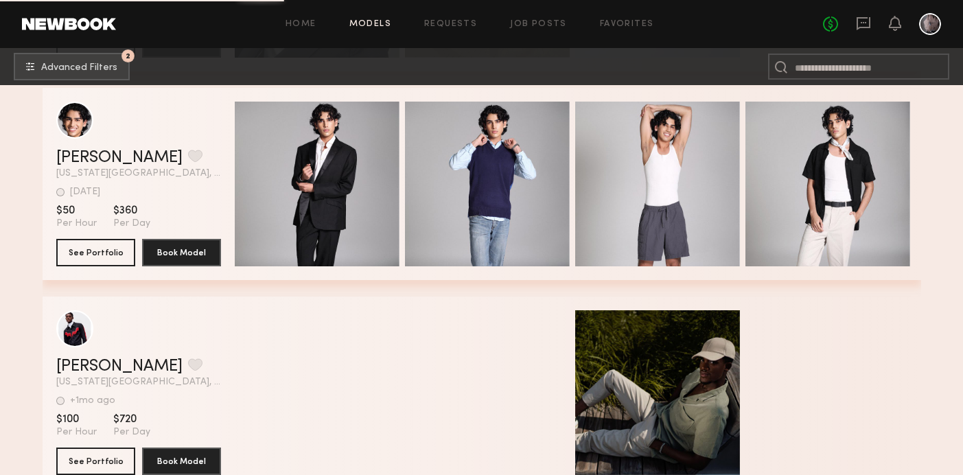
scroll to position [57452, 0]
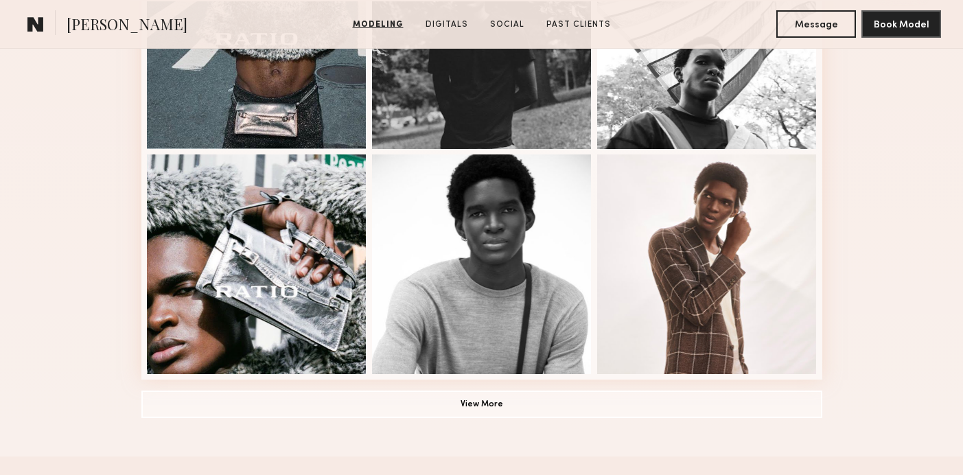
scroll to position [937, 0]
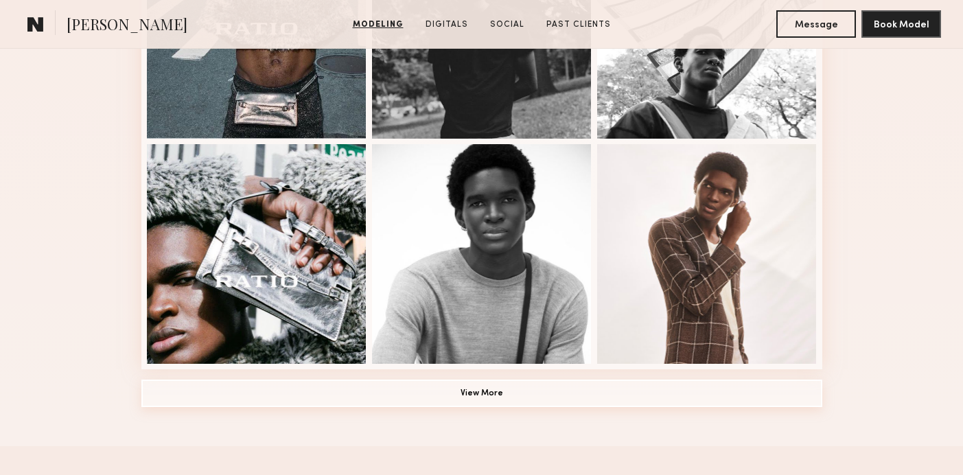
click at [490, 404] on button "View More" at bounding box center [481, 392] width 681 height 27
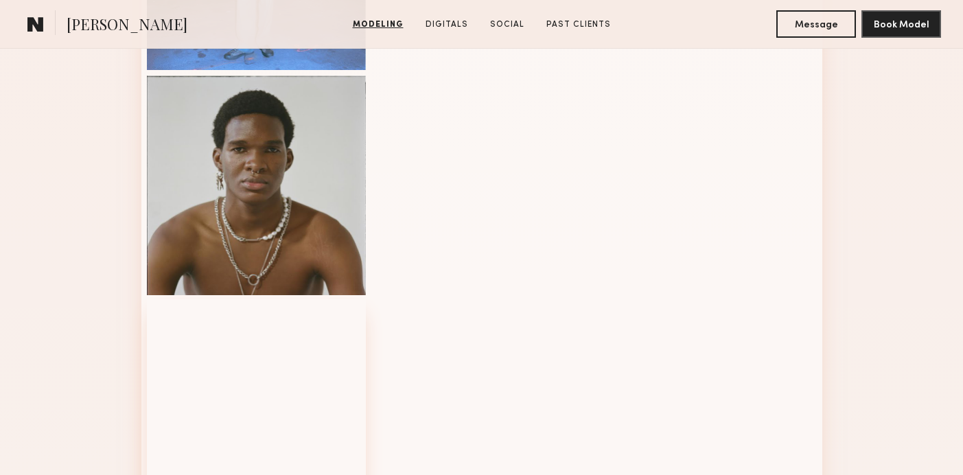
scroll to position [1678, 0]
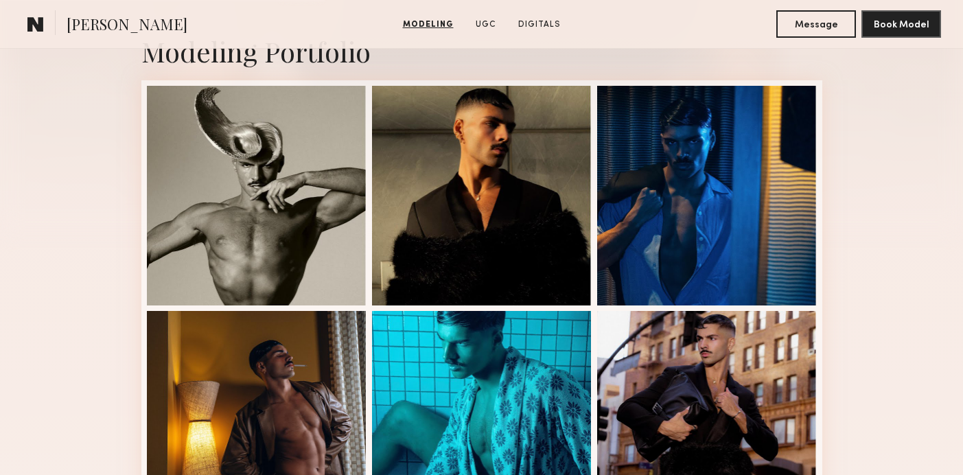
scroll to position [322, 0]
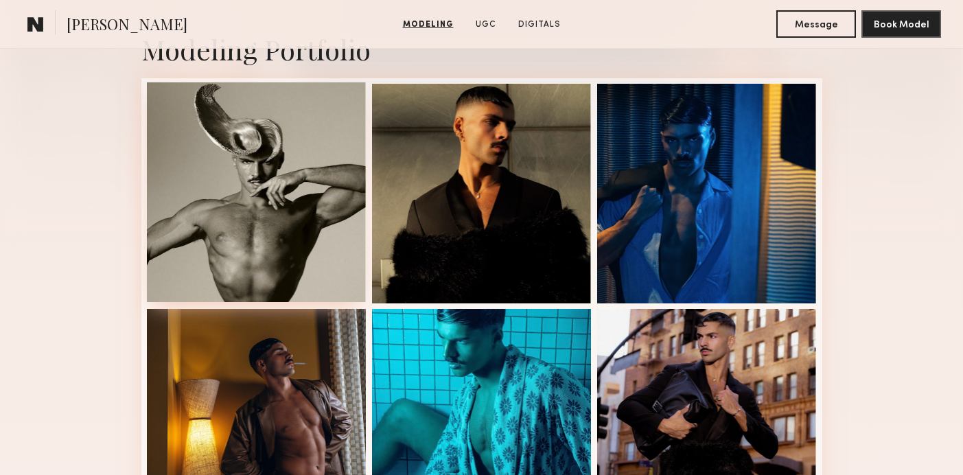
click at [252, 235] on div at bounding box center [257, 192] width 220 height 220
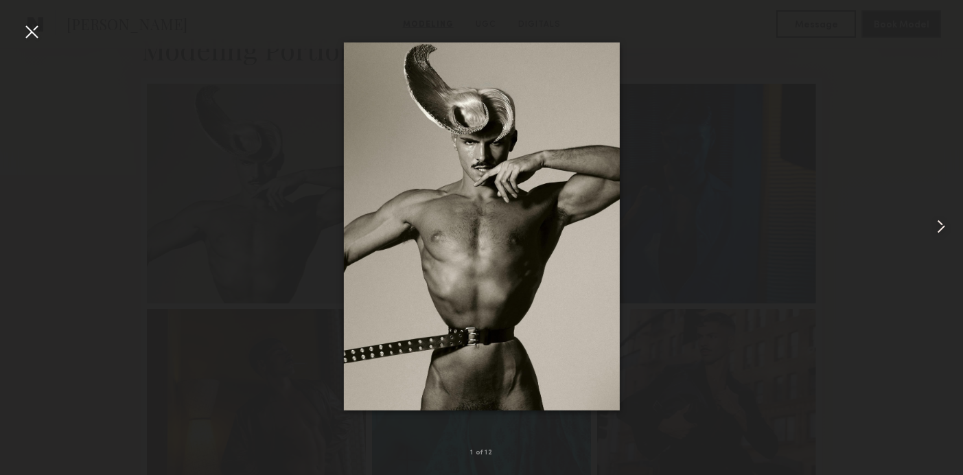
click at [940, 228] on common-icon at bounding box center [941, 226] width 22 height 22
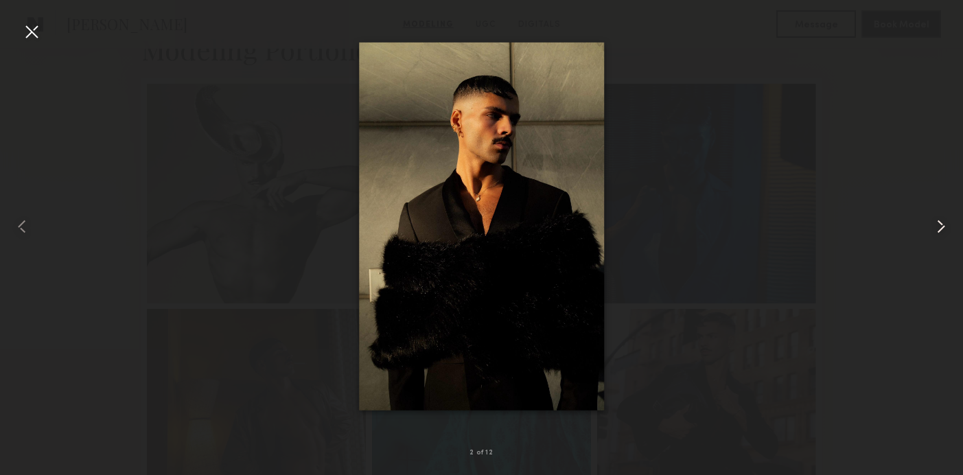
click at [940, 228] on common-icon at bounding box center [941, 226] width 22 height 22
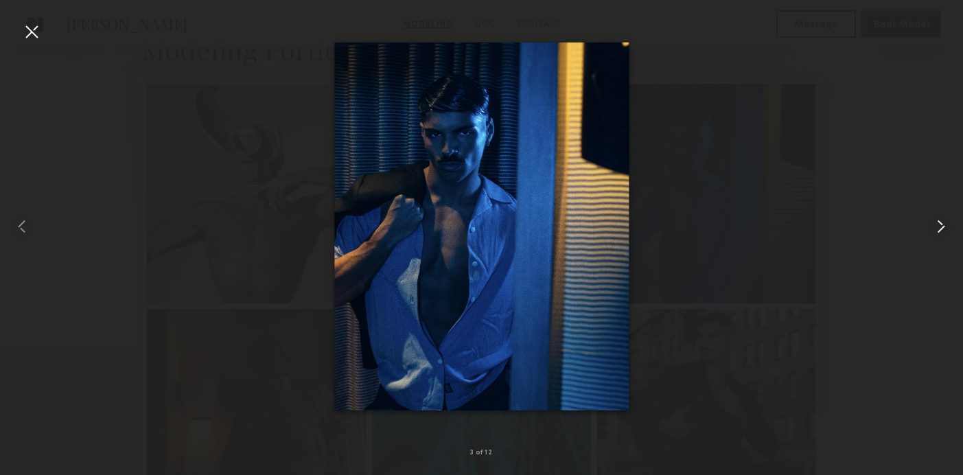
click at [940, 228] on common-icon at bounding box center [941, 226] width 22 height 22
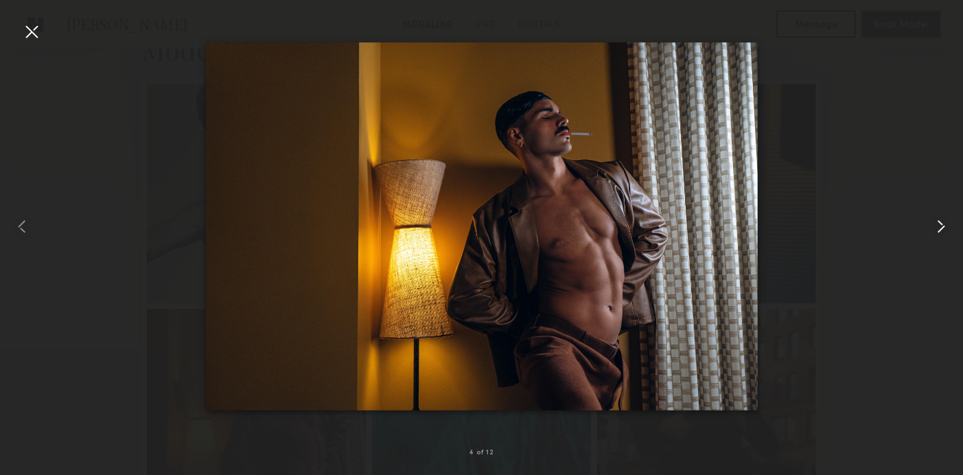
click at [940, 228] on common-icon at bounding box center [941, 226] width 22 height 22
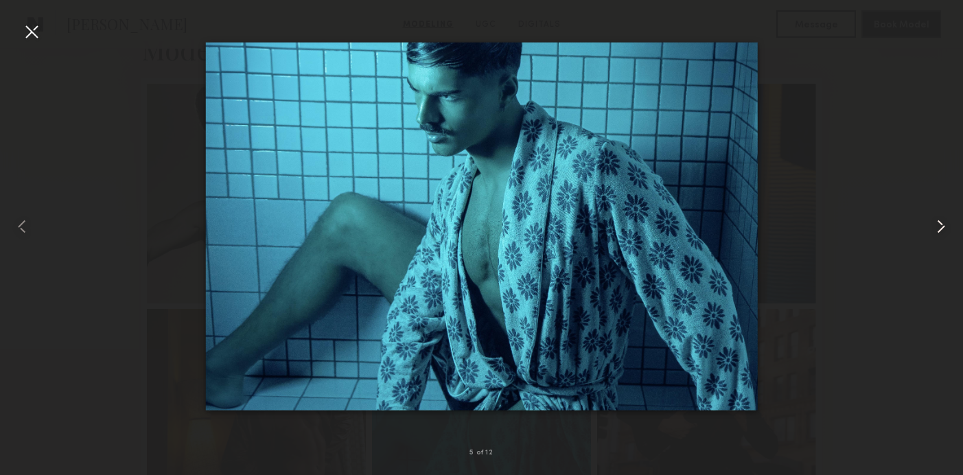
click at [940, 228] on common-icon at bounding box center [941, 226] width 22 height 22
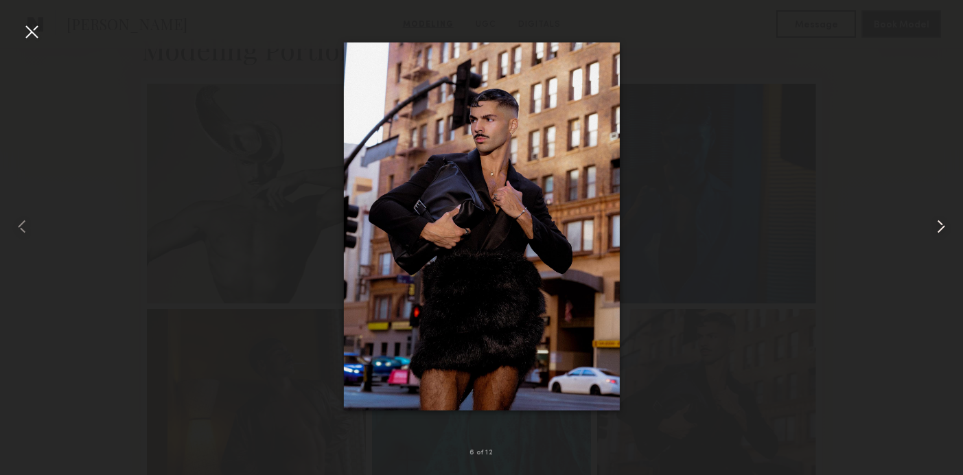
click at [940, 228] on common-icon at bounding box center [941, 226] width 22 height 22
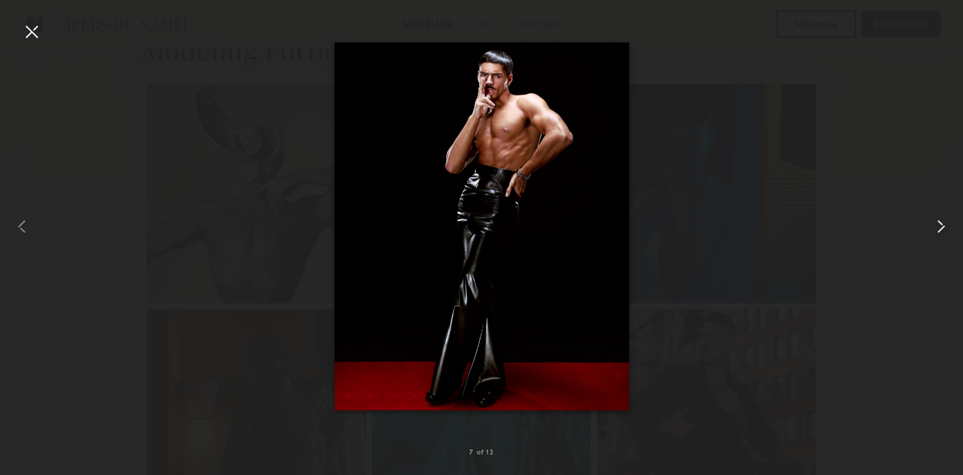
click at [940, 228] on common-icon at bounding box center [941, 226] width 22 height 22
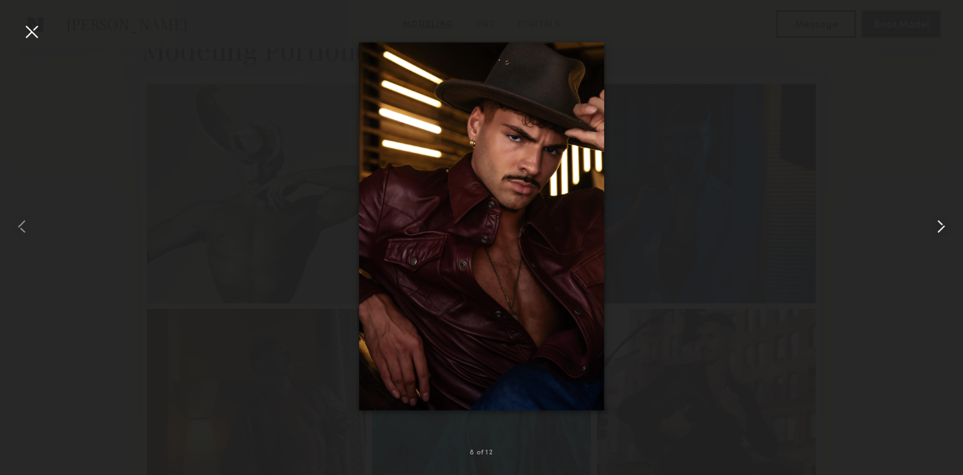
click at [940, 228] on common-icon at bounding box center [941, 226] width 22 height 22
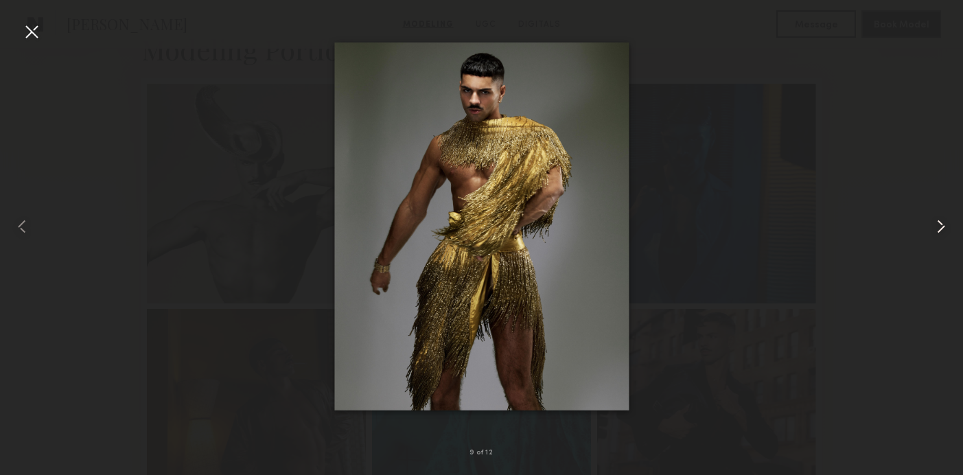
click at [940, 219] on common-icon at bounding box center [941, 226] width 22 height 22
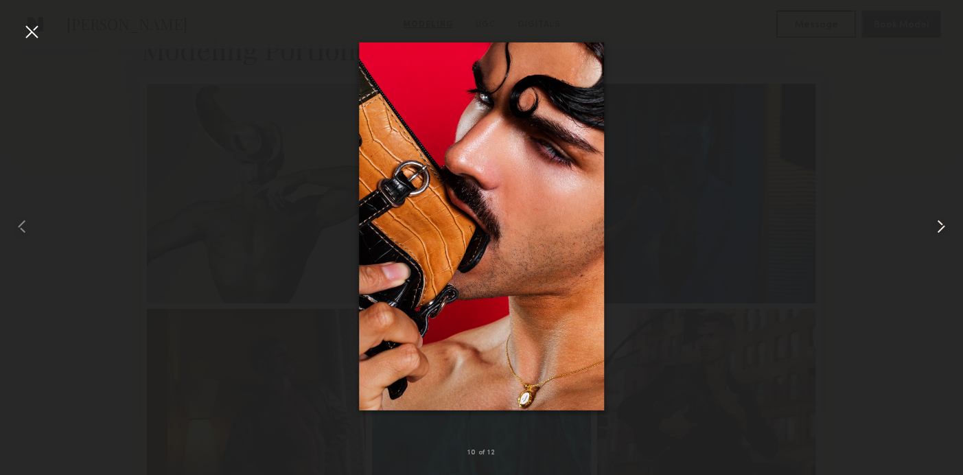
click at [950, 226] on common-icon at bounding box center [941, 226] width 22 height 22
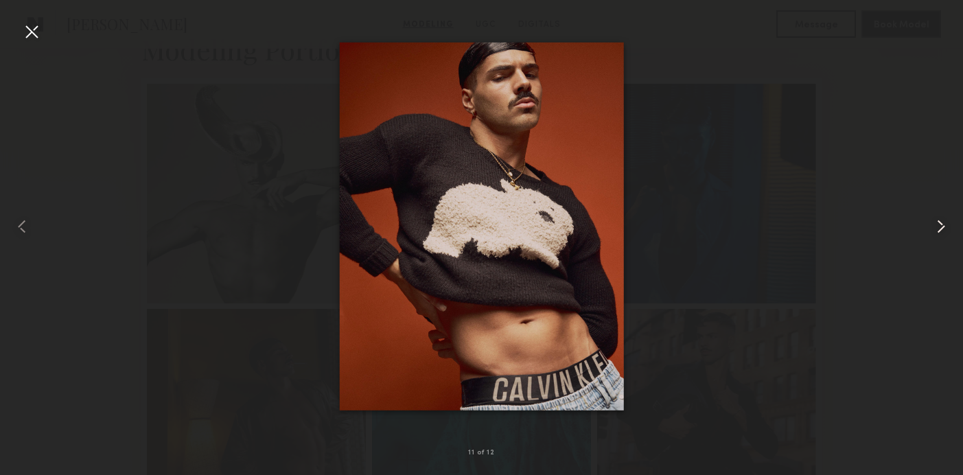
click at [949, 225] on common-icon at bounding box center [941, 226] width 22 height 22
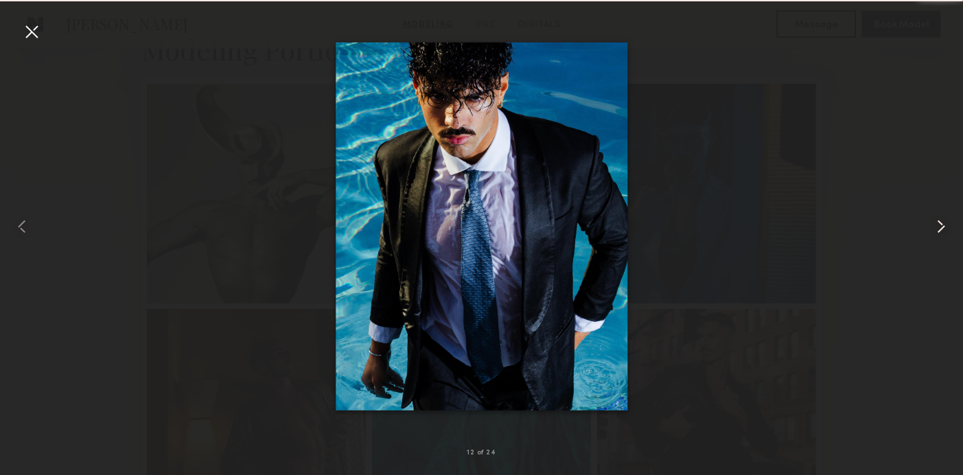
click at [949, 225] on common-icon at bounding box center [941, 226] width 22 height 22
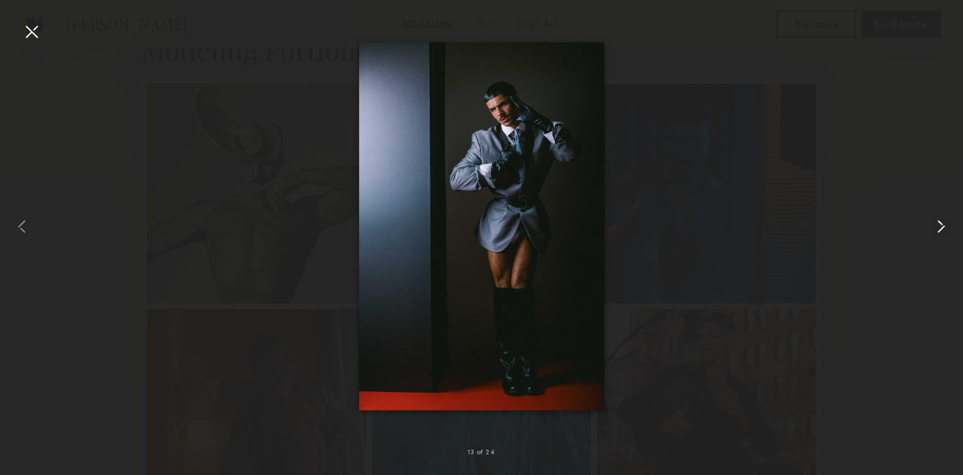
click at [949, 225] on common-icon at bounding box center [941, 226] width 22 height 22
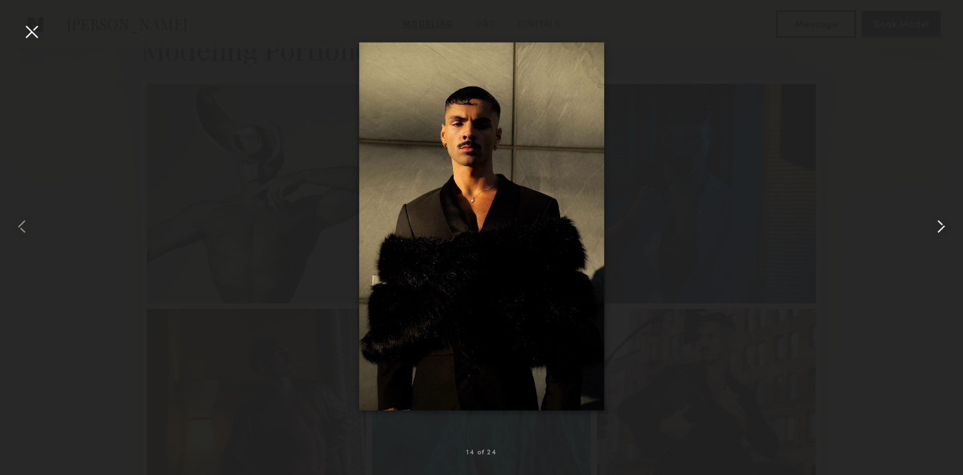
click at [949, 225] on common-icon at bounding box center [941, 226] width 22 height 22
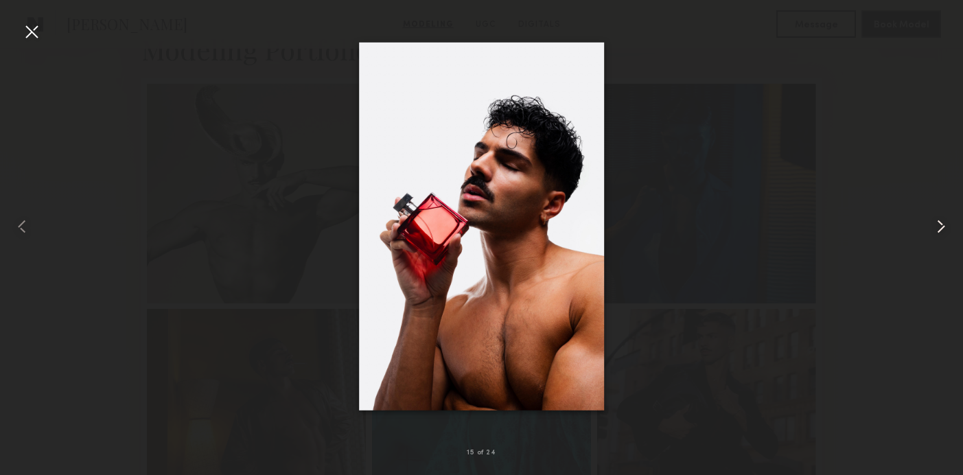
click at [949, 225] on common-icon at bounding box center [941, 226] width 22 height 22
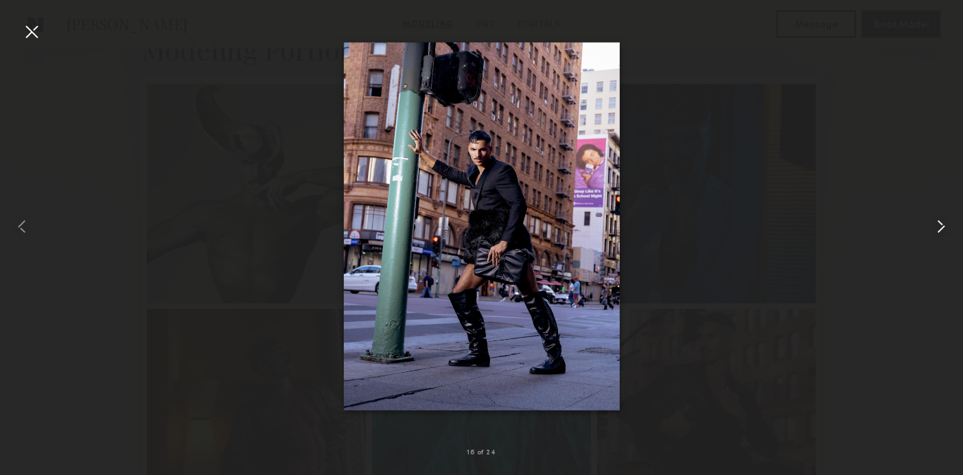
click at [949, 225] on common-icon at bounding box center [941, 226] width 22 height 22
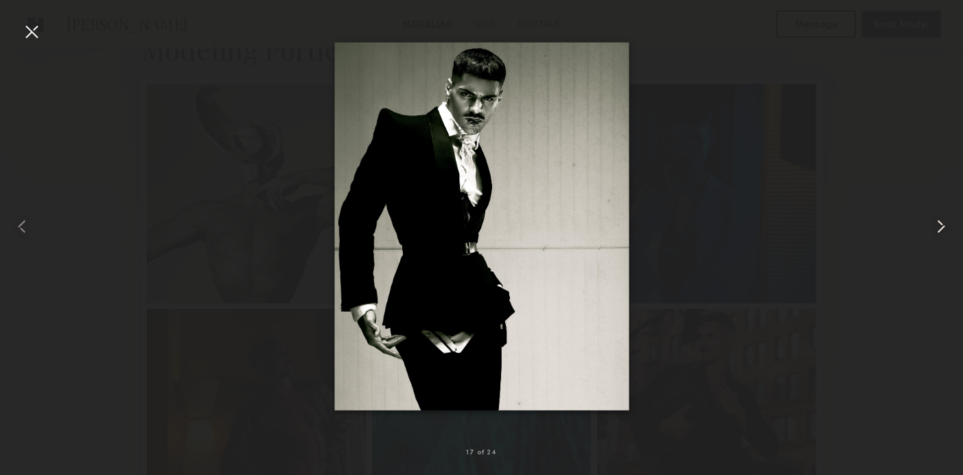
click at [941, 226] on common-icon at bounding box center [941, 226] width 22 height 22
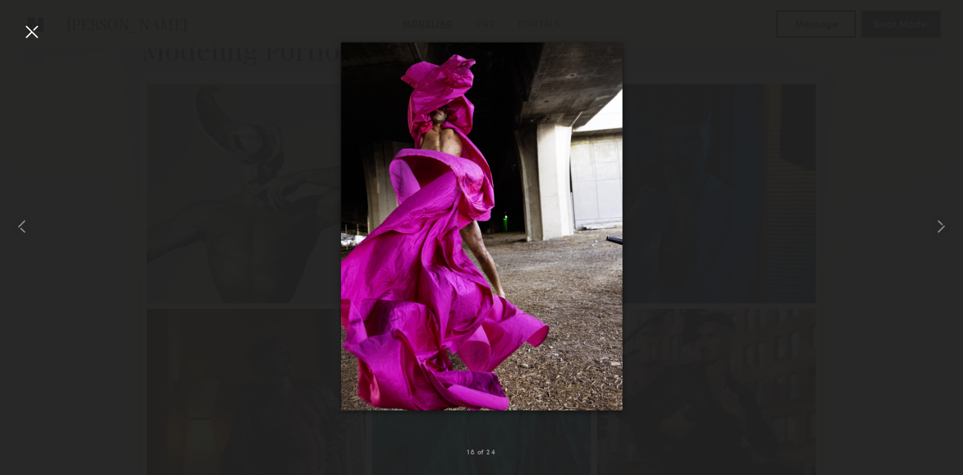
click at [25, 22] on div at bounding box center [32, 32] width 22 height 22
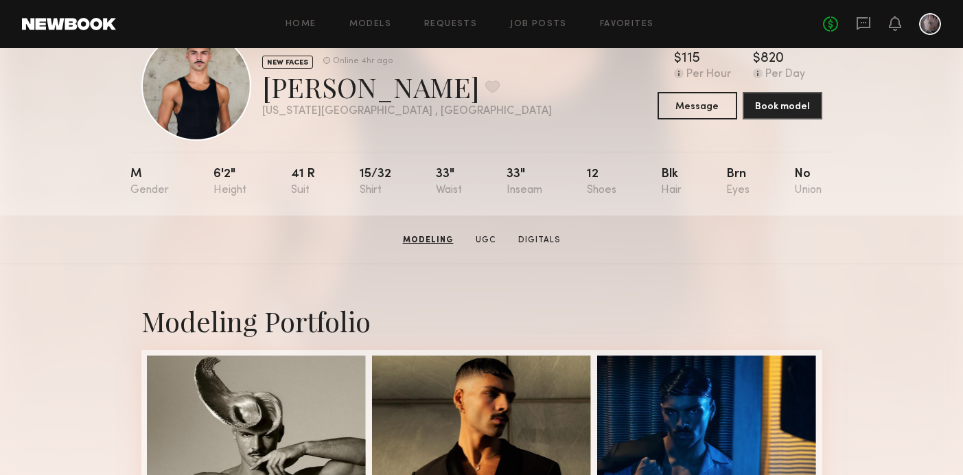
scroll to position [0, 0]
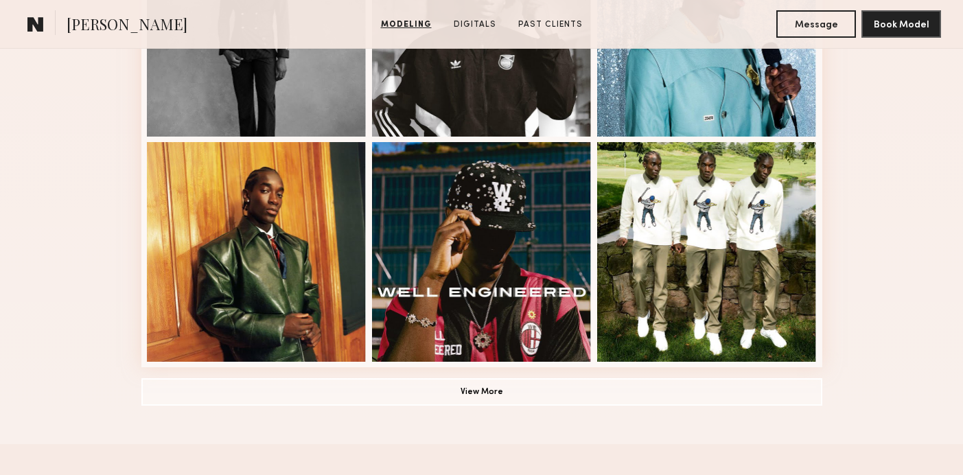
scroll to position [937, 0]
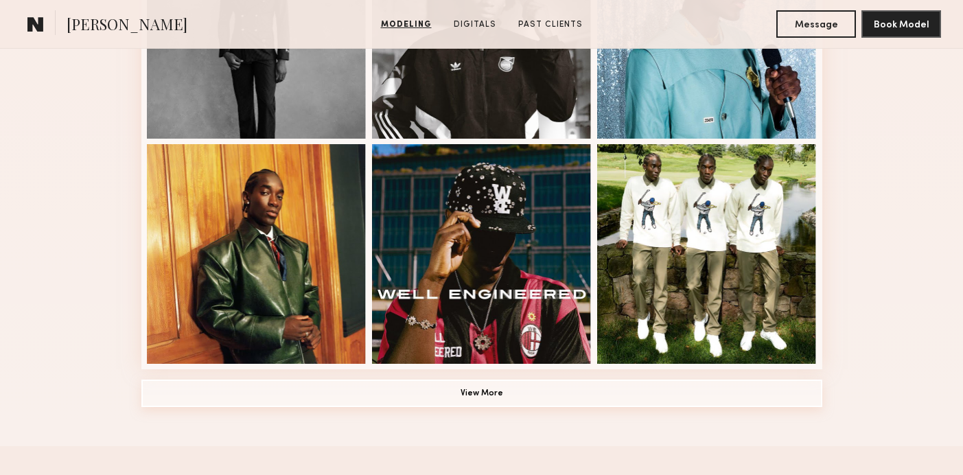
click at [466, 405] on button "View More" at bounding box center [481, 392] width 681 height 27
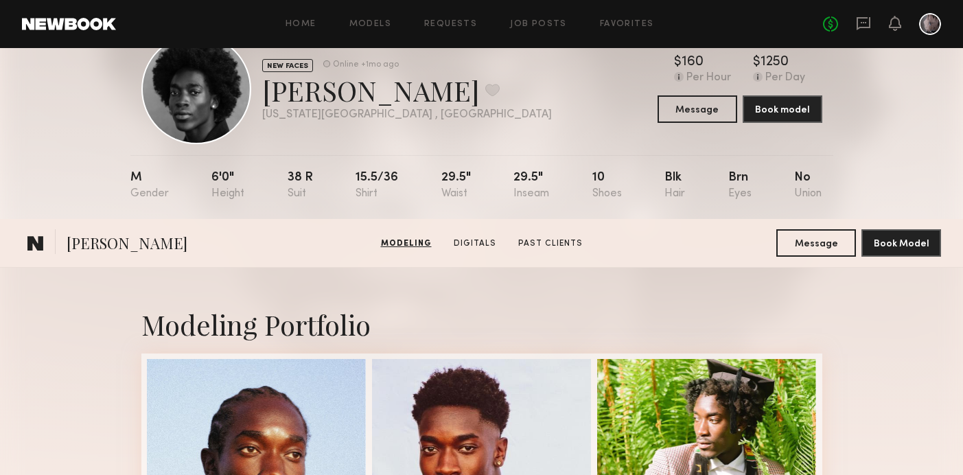
scroll to position [0, 0]
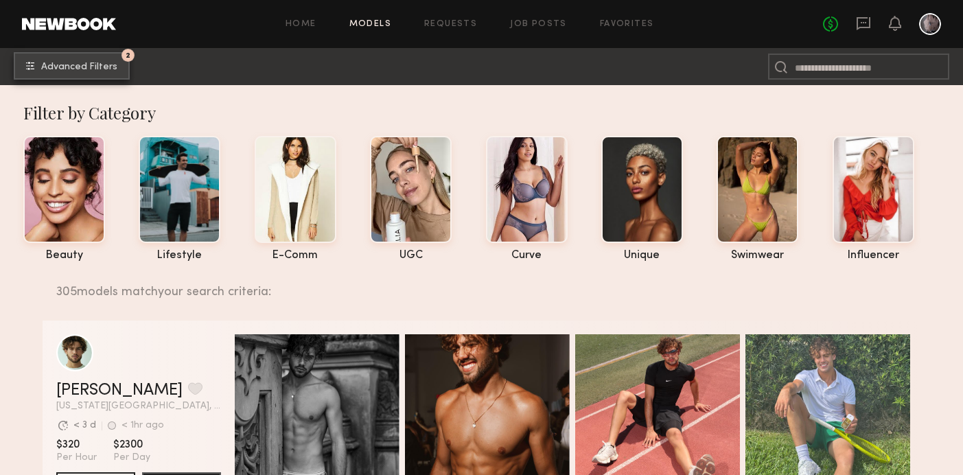
click at [88, 70] on span "Advanced Filters" at bounding box center [79, 67] width 76 height 10
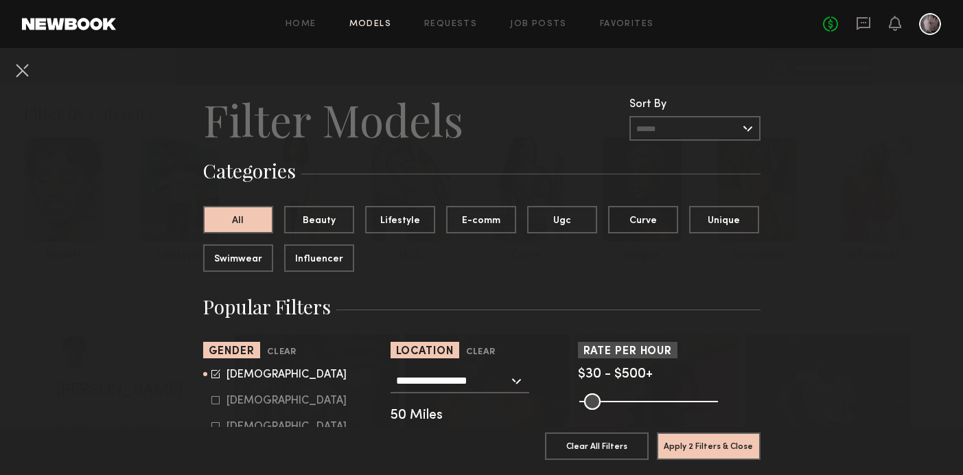
click at [213, 375] on icon at bounding box center [215, 373] width 9 height 9
type input "*"
click at [215, 401] on icon at bounding box center [215, 400] width 8 height 8
type input "**"
click at [723, 449] on button "Apply 2 Filters & Close" at bounding box center [709, 445] width 104 height 27
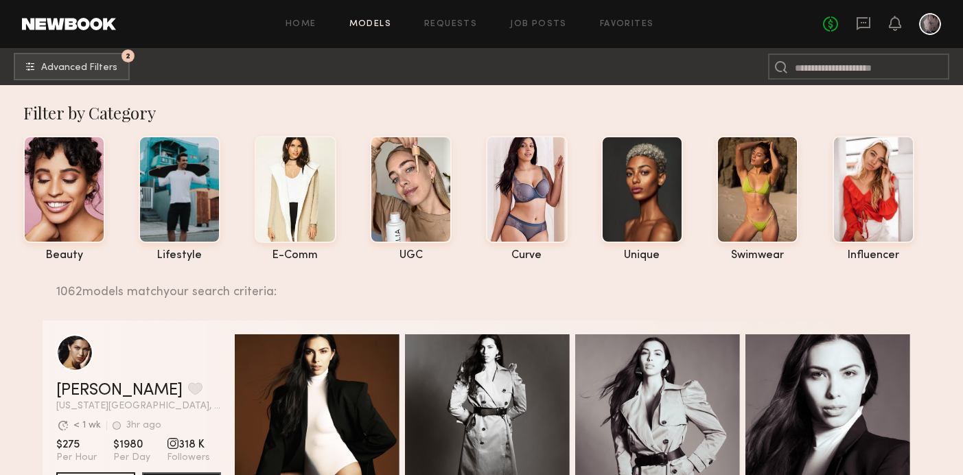
click at [723, 449] on div "Quick Preview" at bounding box center [657, 416] width 165 height 165
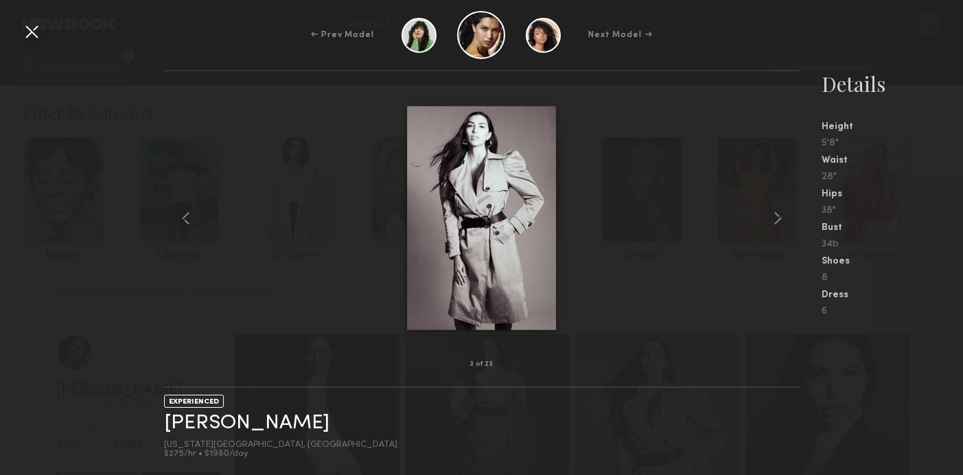
click at [36, 29] on div at bounding box center [32, 32] width 22 height 22
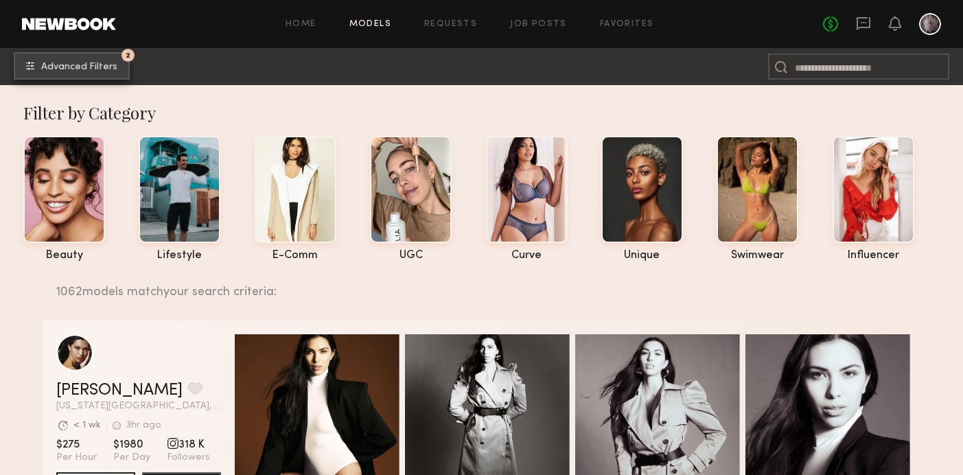
click at [92, 71] on span "Advanced Filters" at bounding box center [79, 67] width 76 height 10
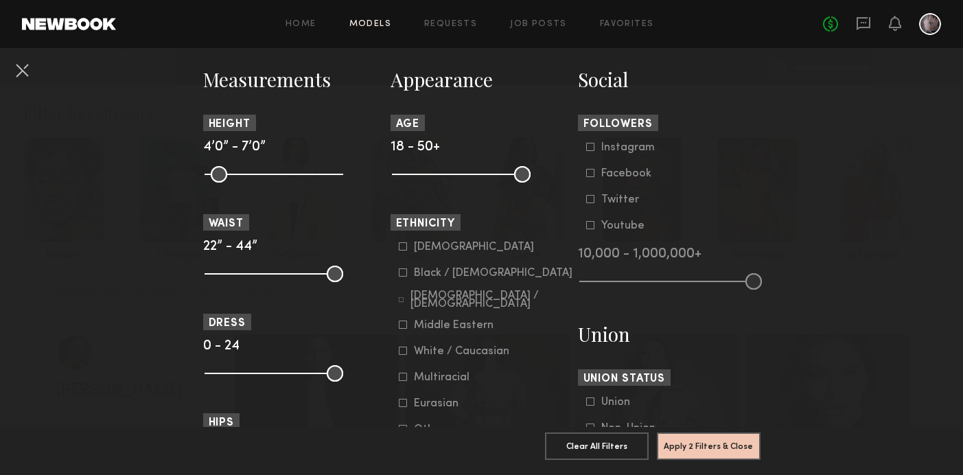
scroll to position [650, 0]
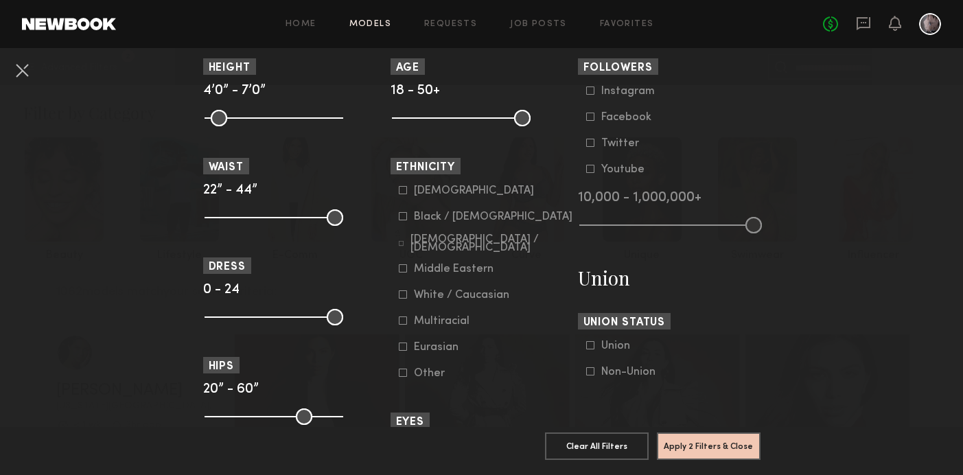
click at [400, 192] on icon at bounding box center [403, 190] width 8 height 8
click at [400, 218] on icon at bounding box center [403, 216] width 8 height 8
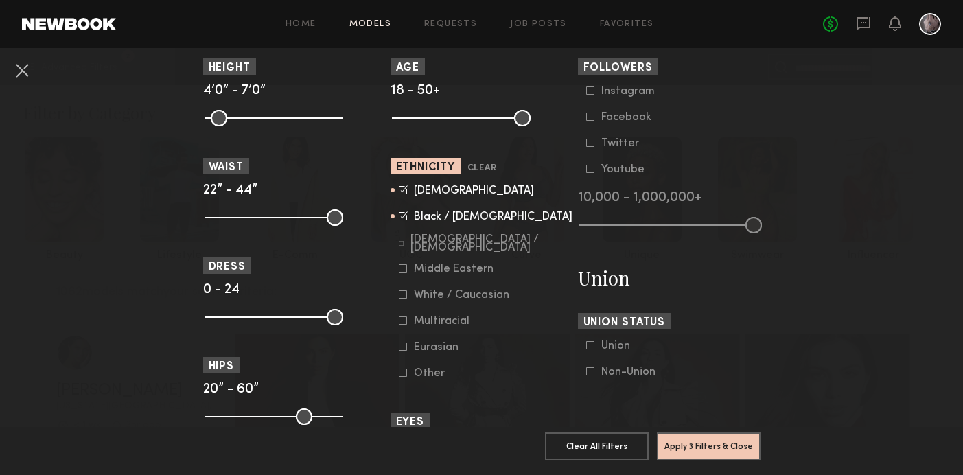
click at [403, 325] on icon at bounding box center [403, 321] width 8 height 8
click at [403, 360] on form "Asian Black / African American Hispanic / Latino Middle Eastern White / Caucasi…" at bounding box center [486, 282] width 174 height 195
click at [402, 351] on icon at bounding box center [403, 346] width 8 height 8
click at [705, 454] on button "Apply 3 Filters & Close" at bounding box center [709, 445] width 104 height 27
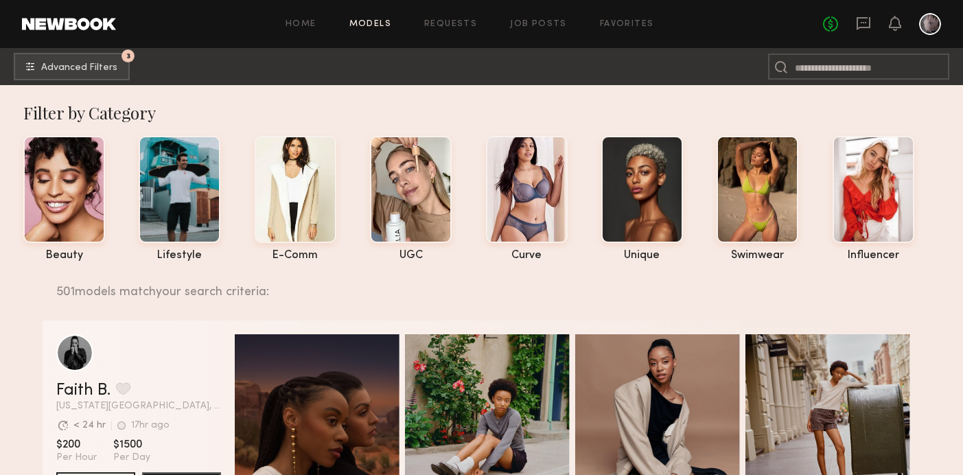
click at [79, 80] on common-button "3 Advanced Filters" at bounding box center [72, 66] width 116 height 27
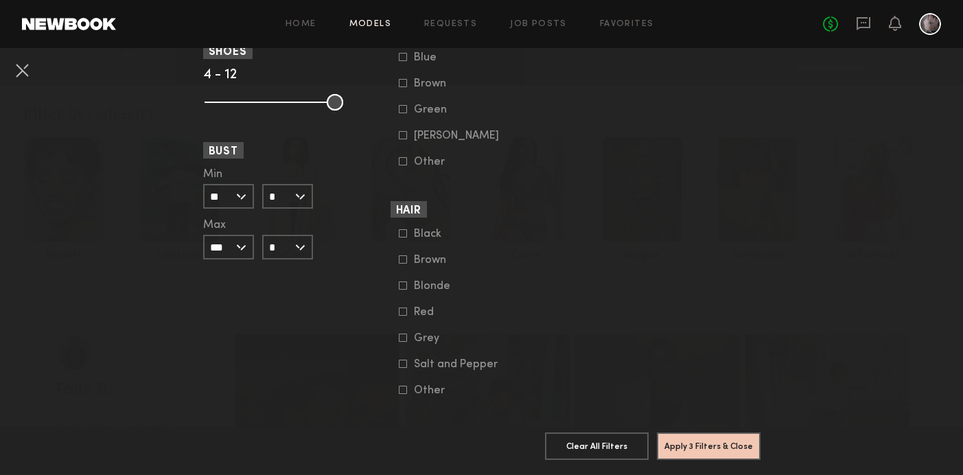
scroll to position [1086, 0]
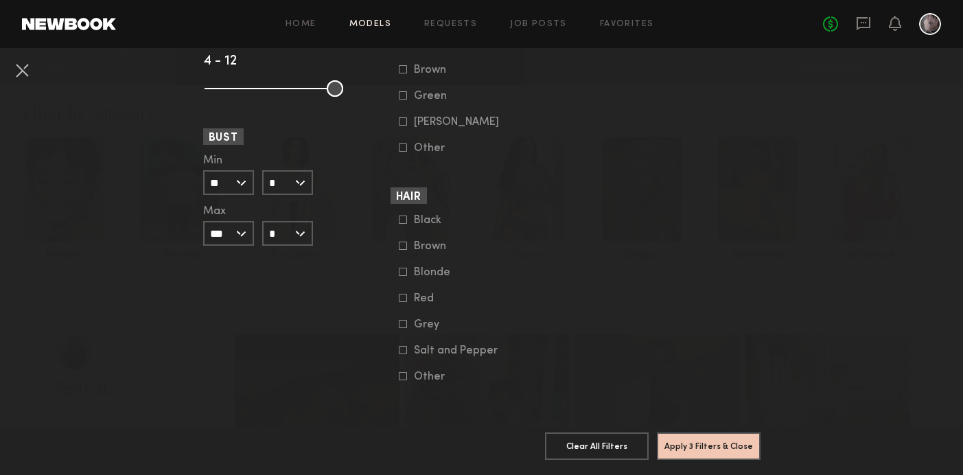
click at [403, 272] on icon at bounding box center [403, 272] width 8 height 8
click at [679, 440] on button "Apply 4 Filters & Close" at bounding box center [709, 445] width 104 height 27
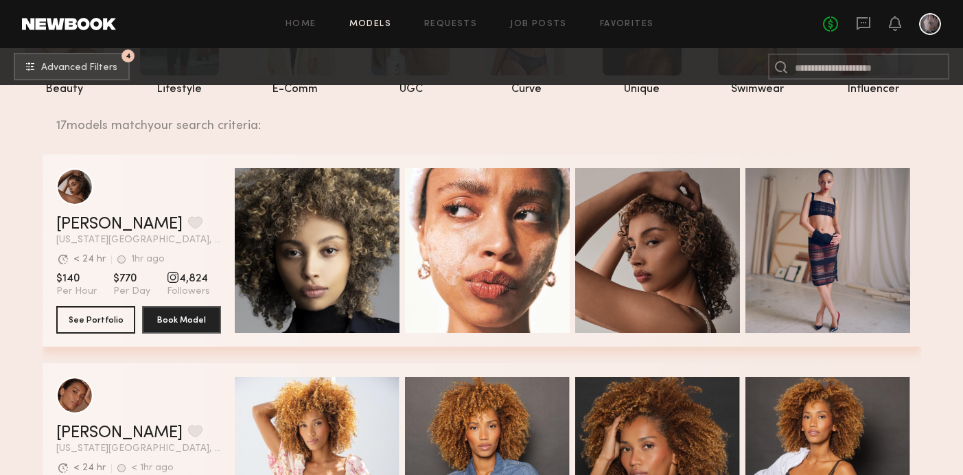
scroll to position [168, 0]
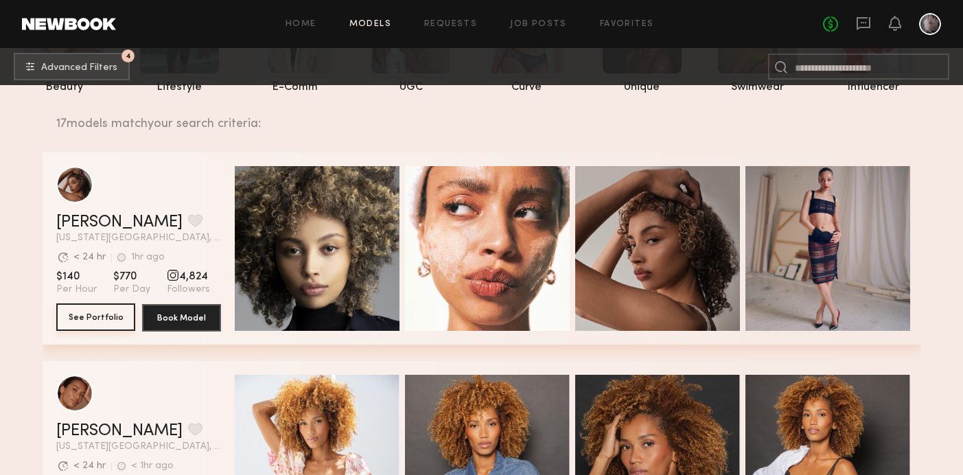
click at [110, 313] on button "See Portfolio" at bounding box center [95, 316] width 79 height 27
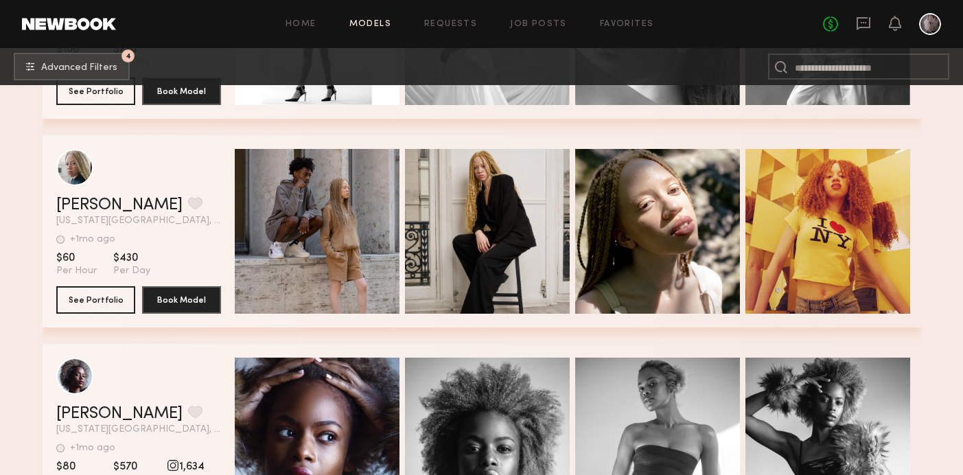
scroll to position [2478, 0]
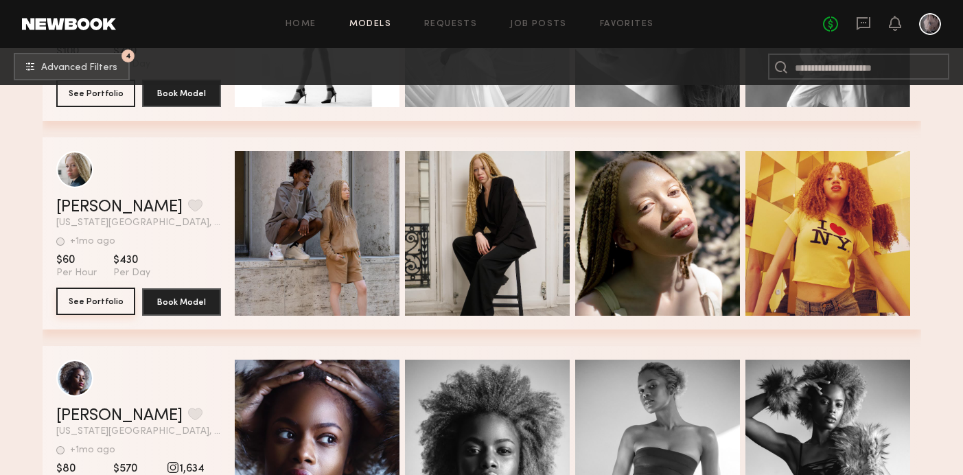
click at [84, 308] on button "See Portfolio" at bounding box center [95, 301] width 79 height 27
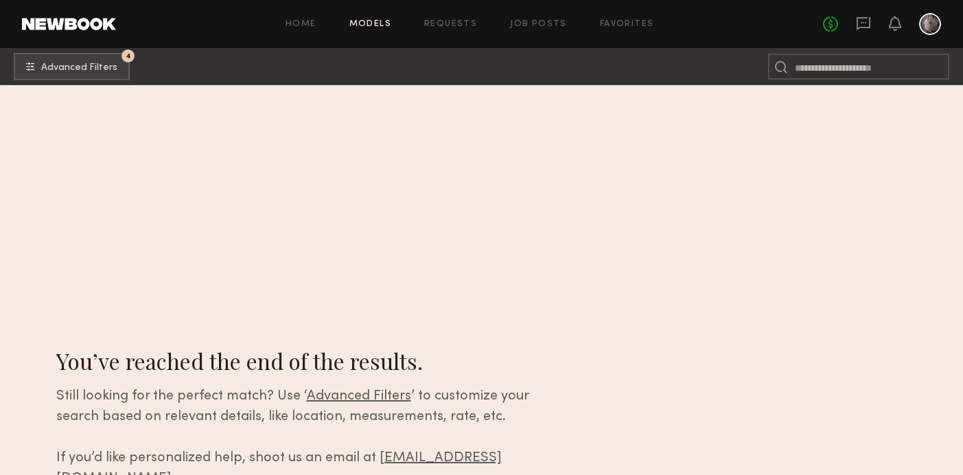
scroll to position [0, 0]
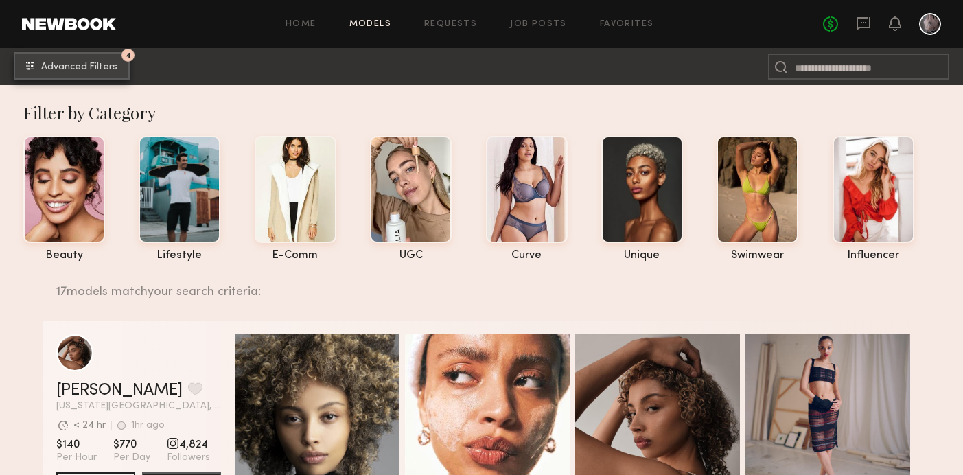
click at [110, 69] on span "Advanced Filters" at bounding box center [79, 67] width 76 height 10
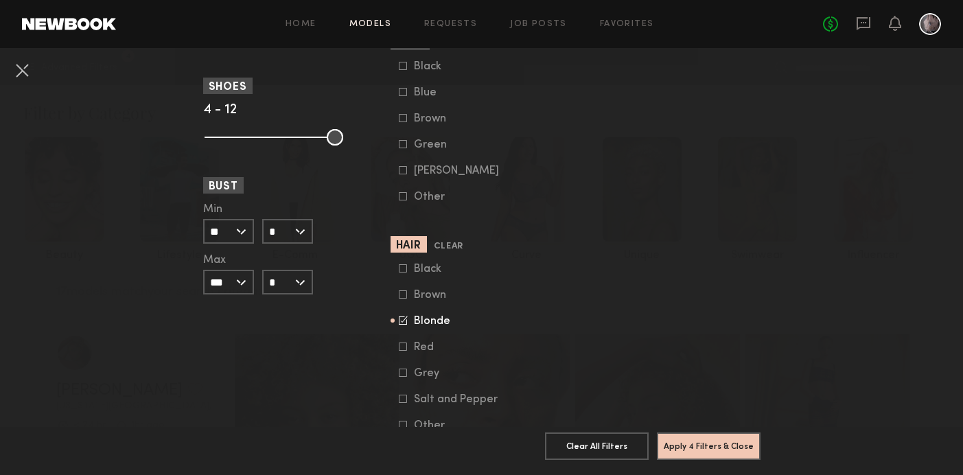
scroll to position [1086, 0]
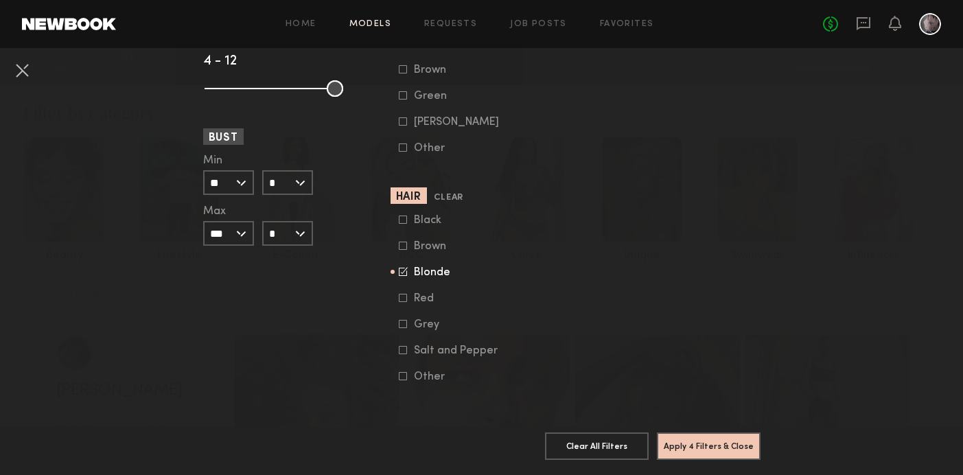
click at [397, 268] on div "Black Brown Blonde Red Grey Salt and Pepper Other" at bounding box center [481, 298] width 183 height 169
click at [403, 272] on icon at bounding box center [403, 271] width 9 height 9
click at [727, 449] on button "Apply 3 Filters & Close" at bounding box center [709, 445] width 104 height 27
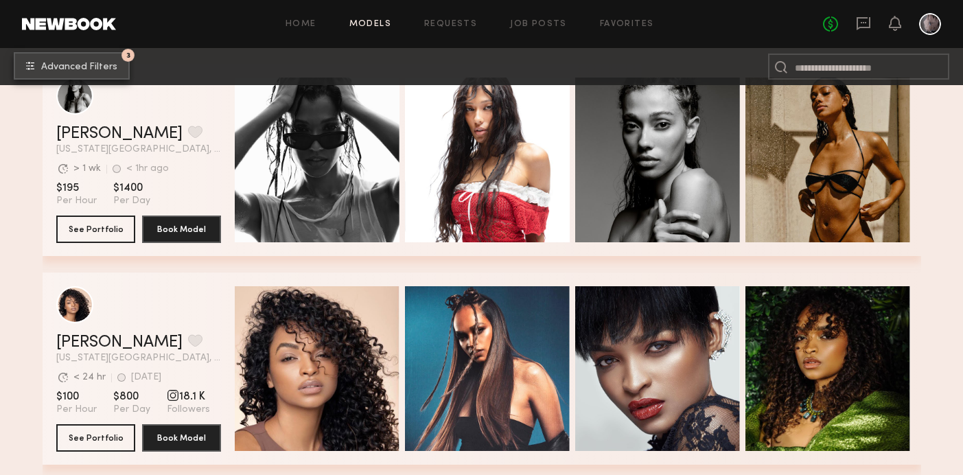
scroll to position [224, 0]
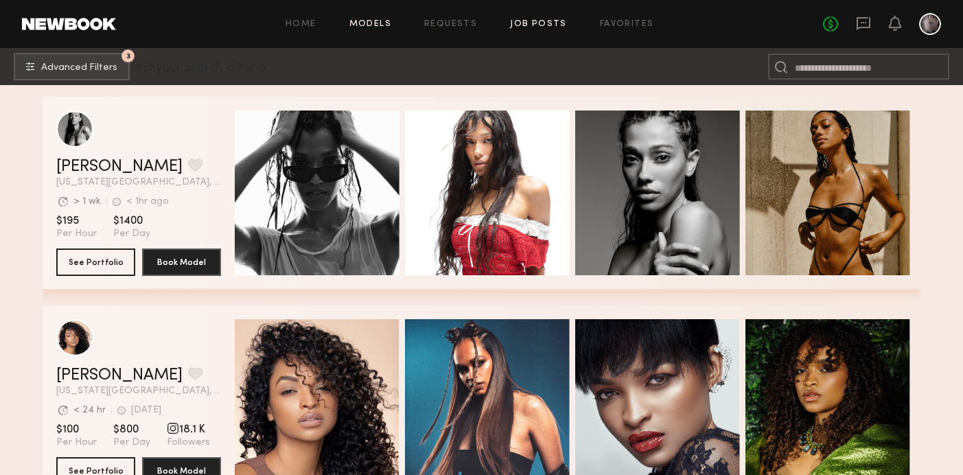
click at [528, 25] on link "Job Posts" at bounding box center [538, 24] width 57 height 9
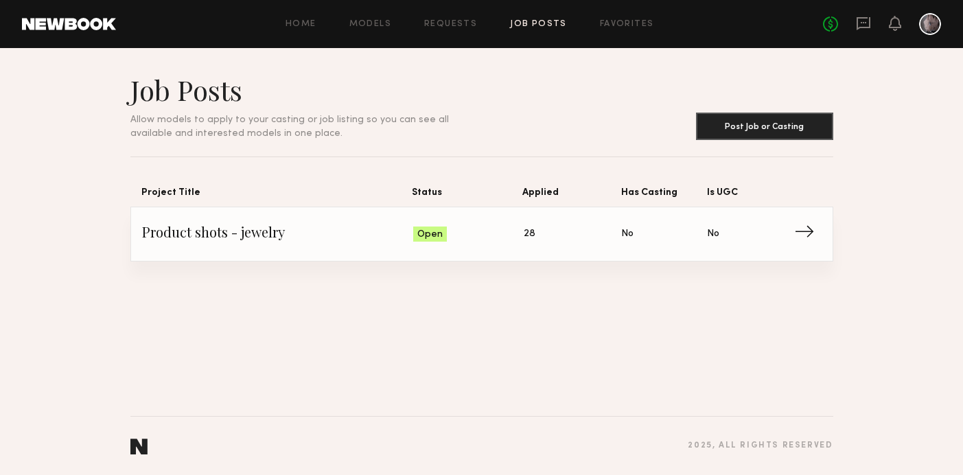
click at [806, 232] on span "→" at bounding box center [808, 234] width 28 height 21
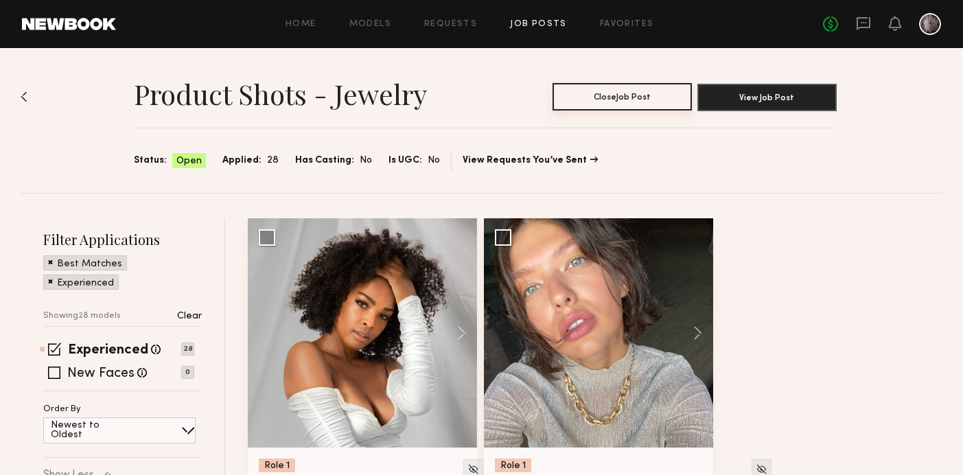
click at [606, 101] on button "Close Job Post" at bounding box center [621, 96] width 139 height 27
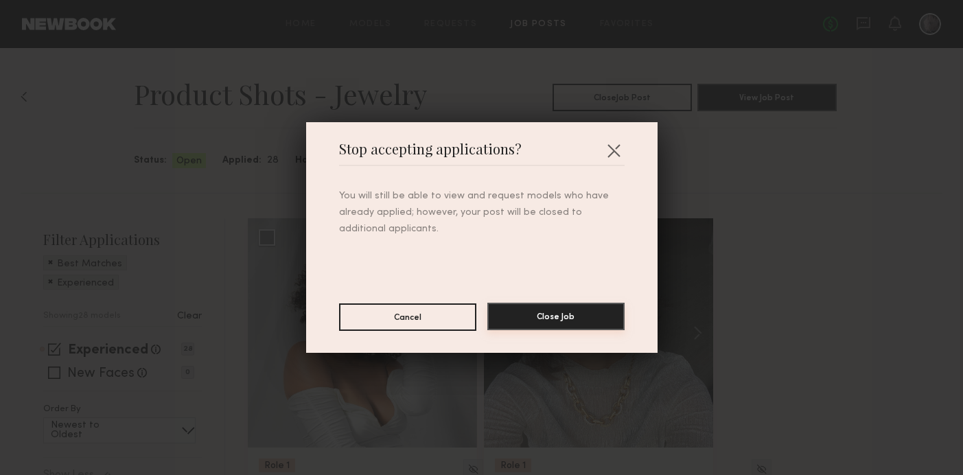
click at [553, 308] on button "Close Job" at bounding box center [555, 316] width 137 height 27
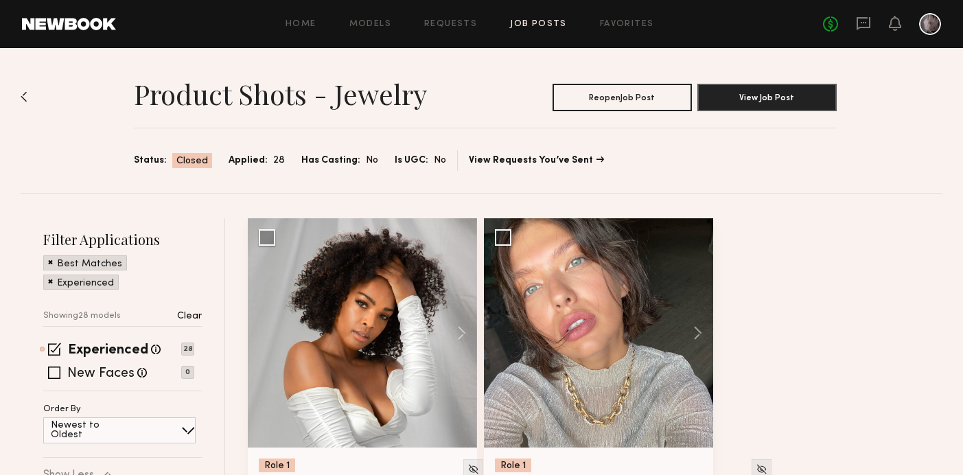
click at [26, 93] on img at bounding box center [24, 96] width 7 height 11
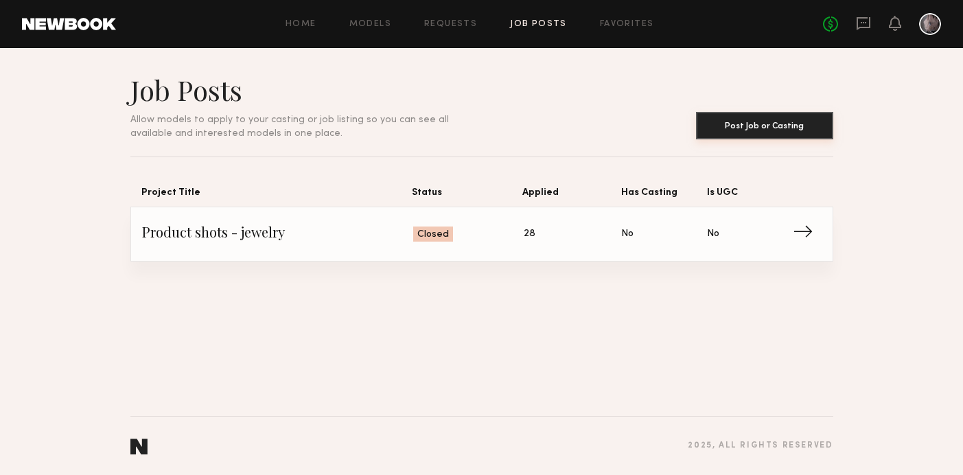
click at [744, 130] on button "Post Job or Casting" at bounding box center [764, 125] width 137 height 27
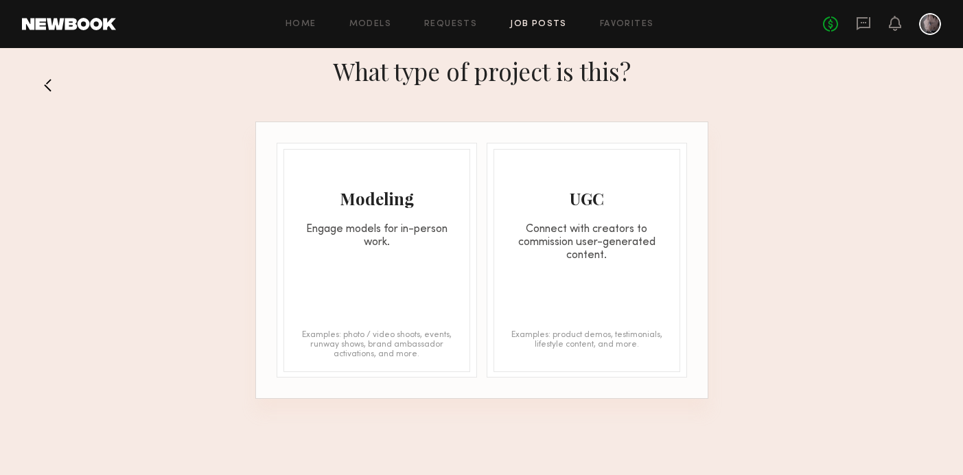
click at [366, 246] on div "Engage models for in-person work." at bounding box center [376, 236] width 185 height 26
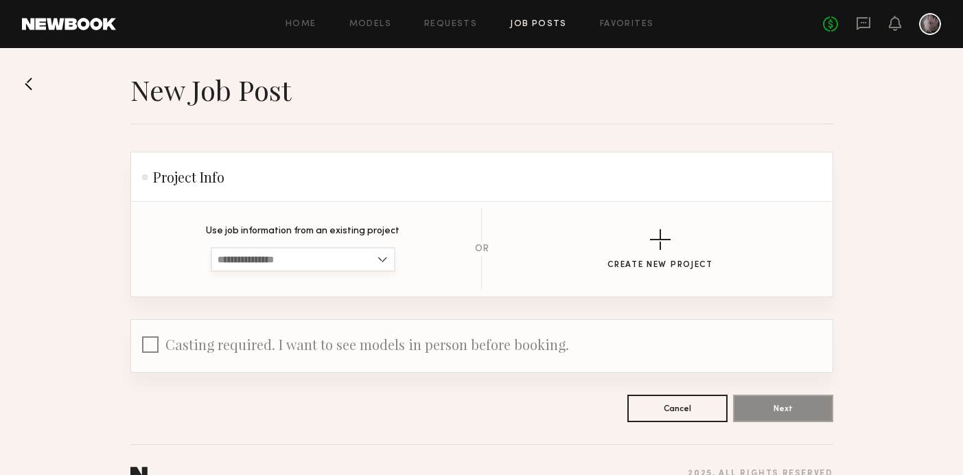
click at [378, 255] on input at bounding box center [303, 259] width 185 height 25
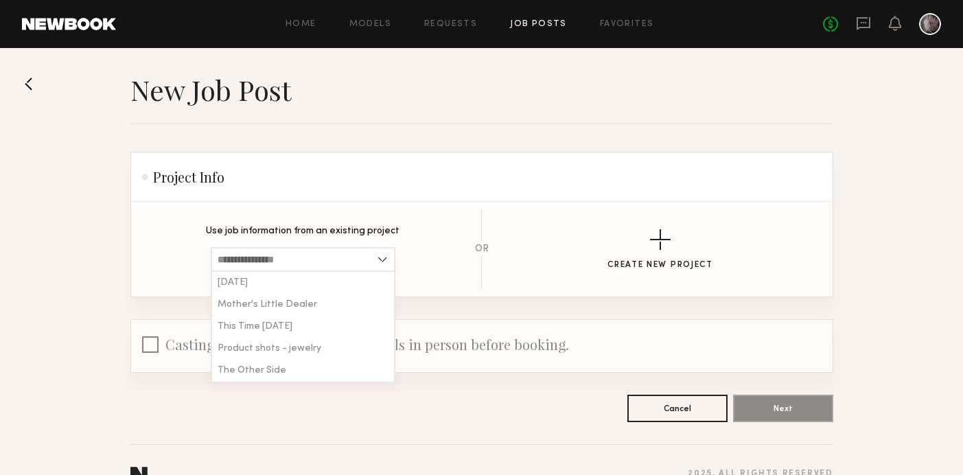
click at [333, 270] on input at bounding box center [303, 259] width 185 height 25
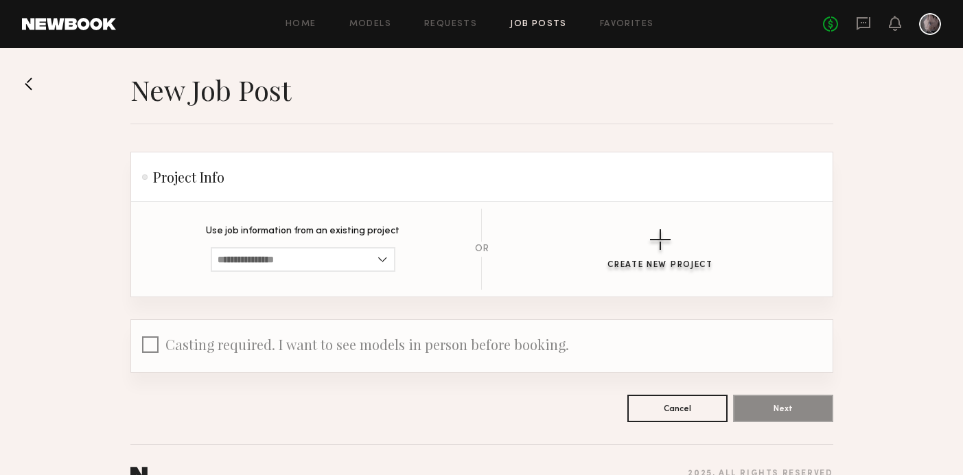
click at [662, 243] on div "button" at bounding box center [660, 239] width 21 height 21
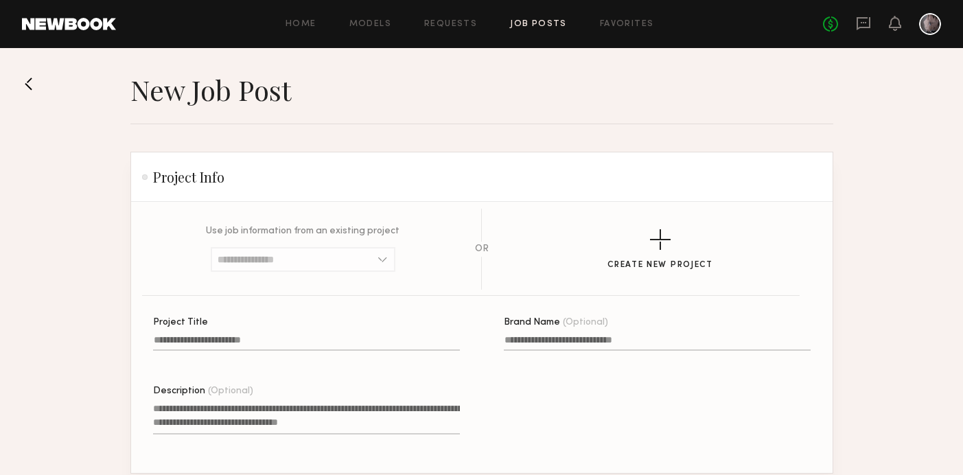
click at [287, 338] on input "Project Title" at bounding box center [306, 343] width 307 height 16
type input "**********"
click at [519, 337] on input "Brand Name (Optional)" at bounding box center [657, 343] width 307 height 16
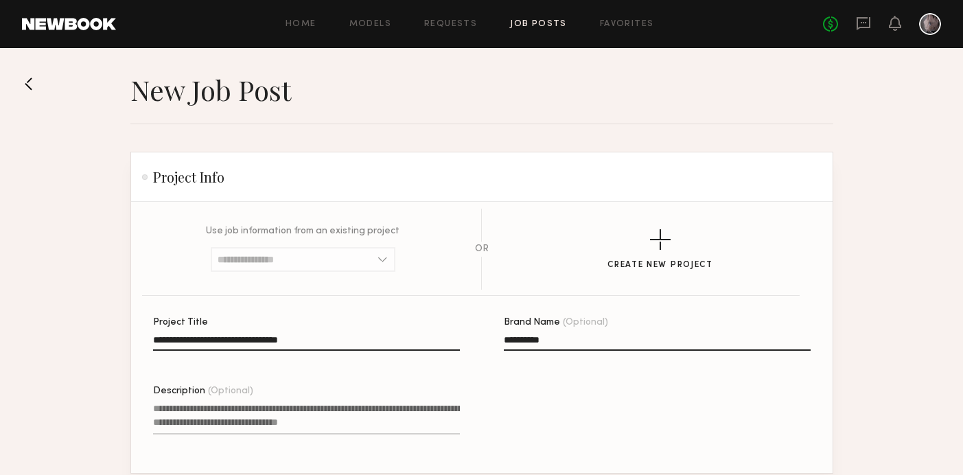
type input "**********"
click at [345, 410] on textarea "Description (Optional)" at bounding box center [306, 417] width 307 height 33
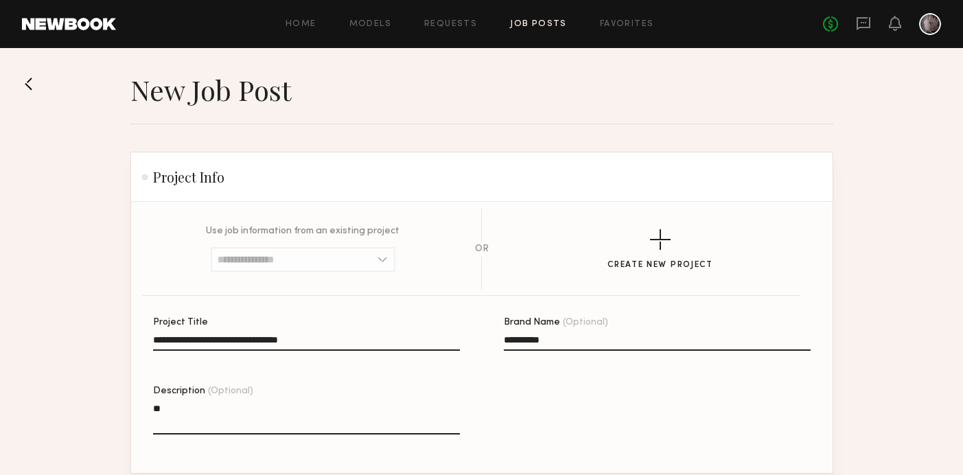
type textarea "*"
click at [220, 412] on textarea "**********" at bounding box center [306, 417] width 307 height 33
click at [400, 410] on textarea "**********" at bounding box center [306, 417] width 307 height 33
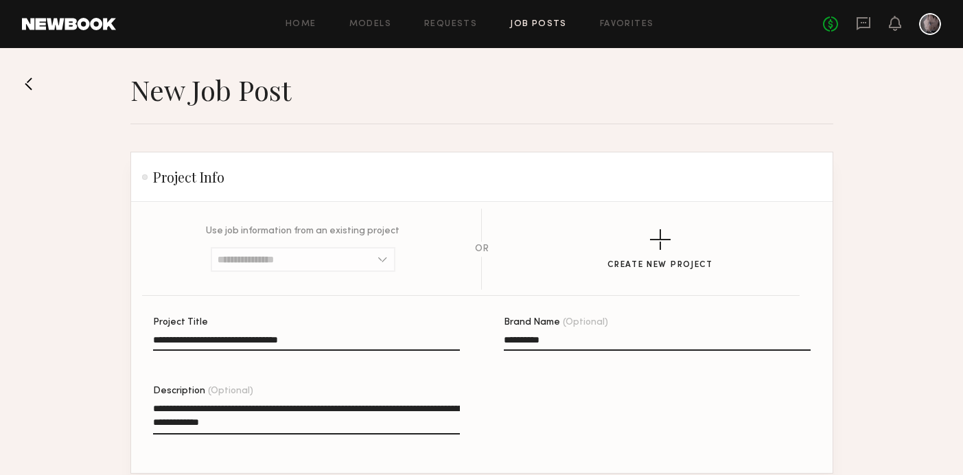
click at [180, 409] on textarea "**********" at bounding box center [306, 417] width 307 height 33
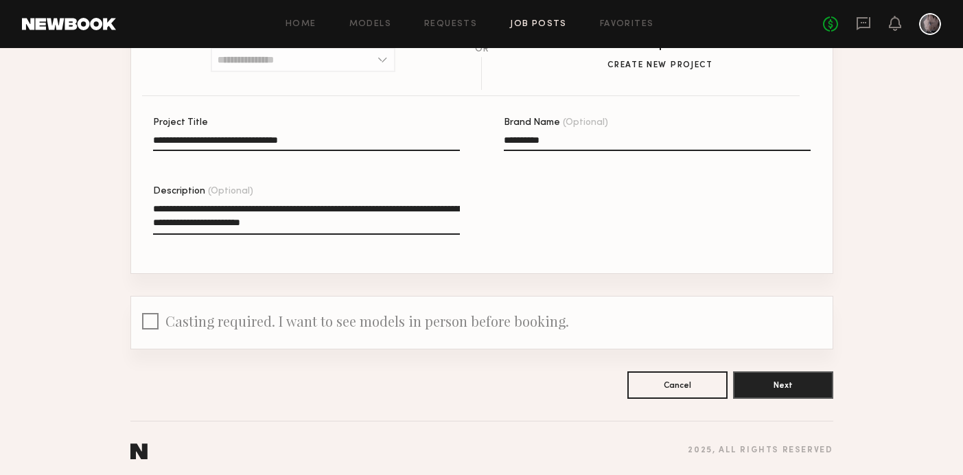
scroll to position [202, 0]
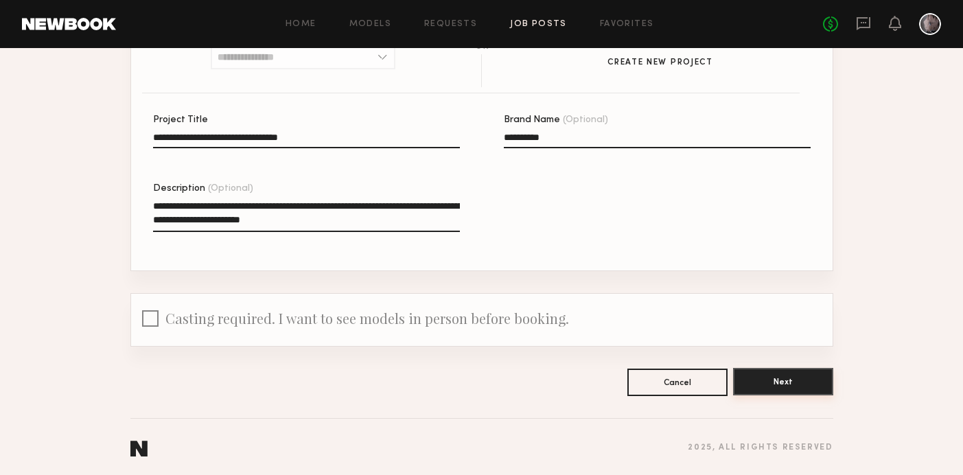
type textarea "**********"
click at [799, 380] on button "Next" at bounding box center [783, 381] width 100 height 27
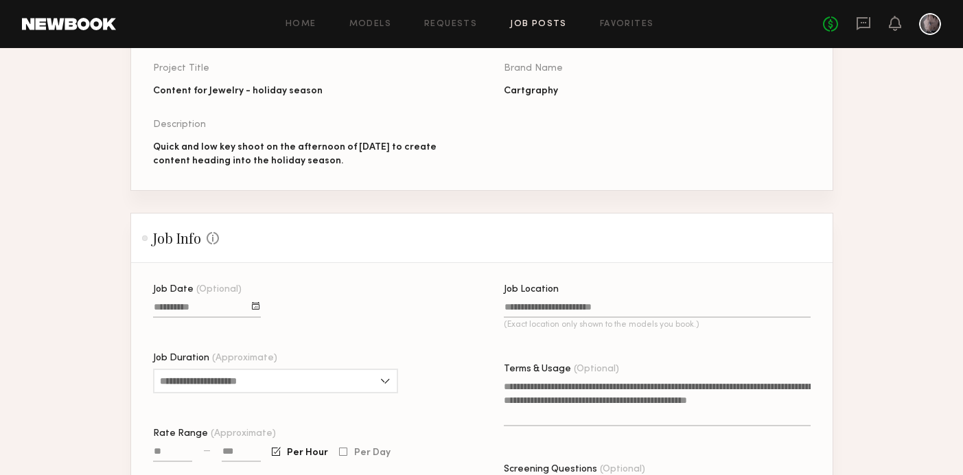
scroll to position [200, 0]
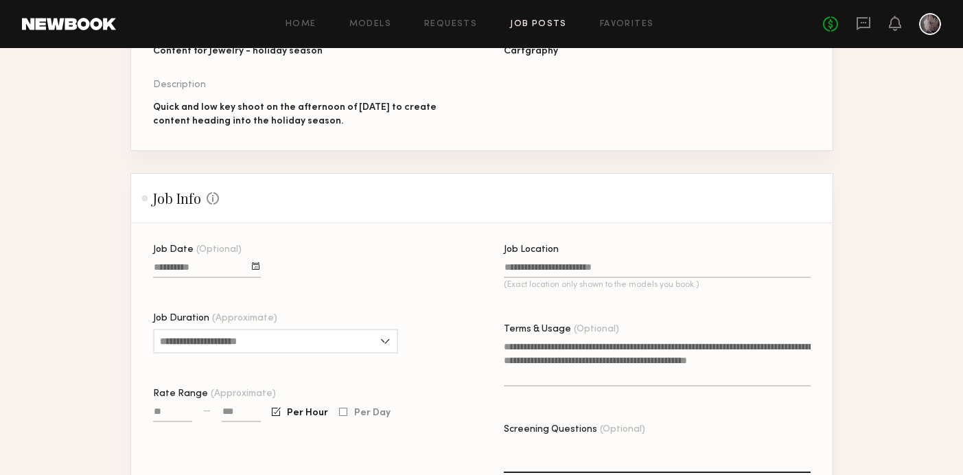
click at [259, 268] on div at bounding box center [256, 266] width 8 height 8
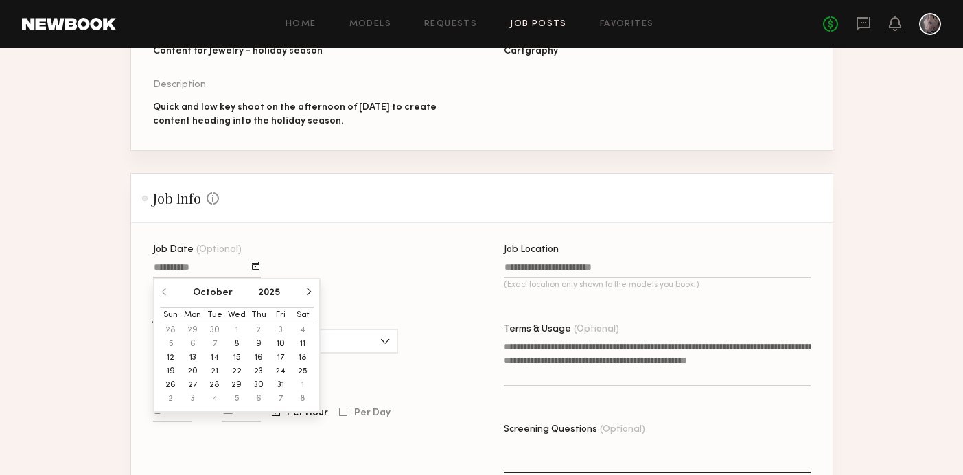
click at [215, 357] on button "14" at bounding box center [215, 358] width 22 height 14
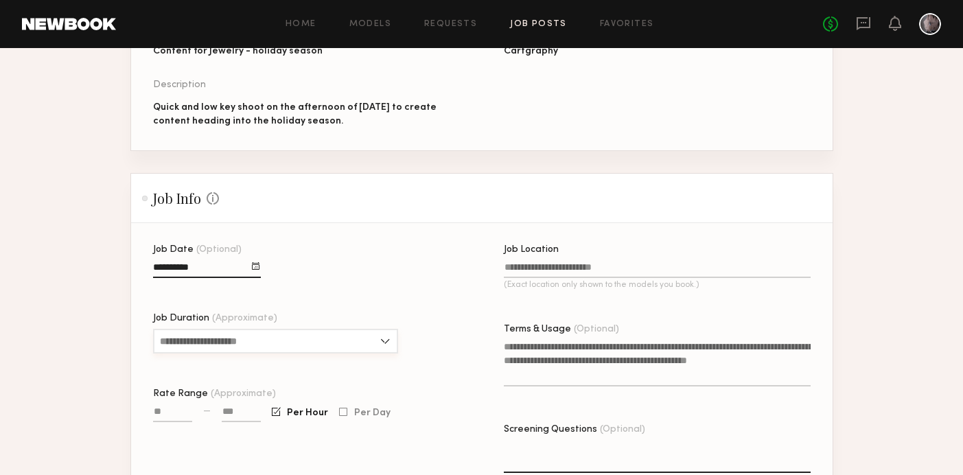
click at [274, 343] on input "Job Duration (Approximate)" at bounding box center [275, 341] width 245 height 25
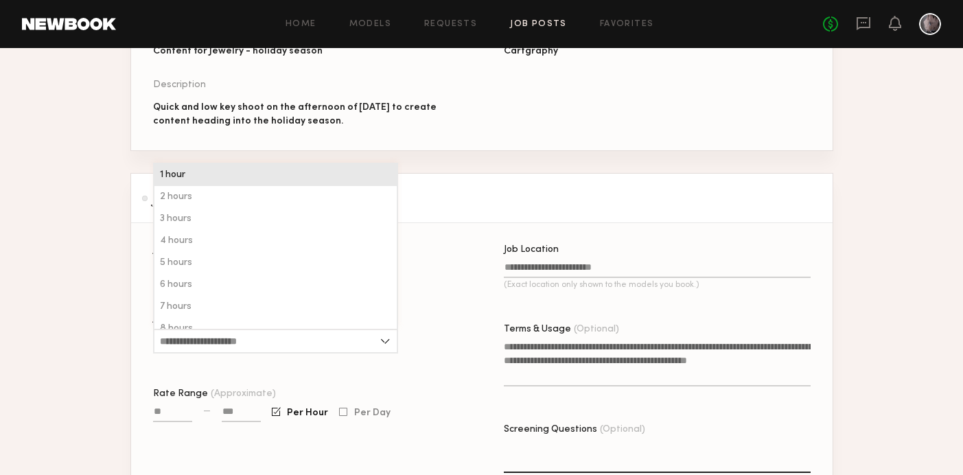
click at [202, 177] on div "1 hour" at bounding box center [275, 175] width 242 height 22
type input "******"
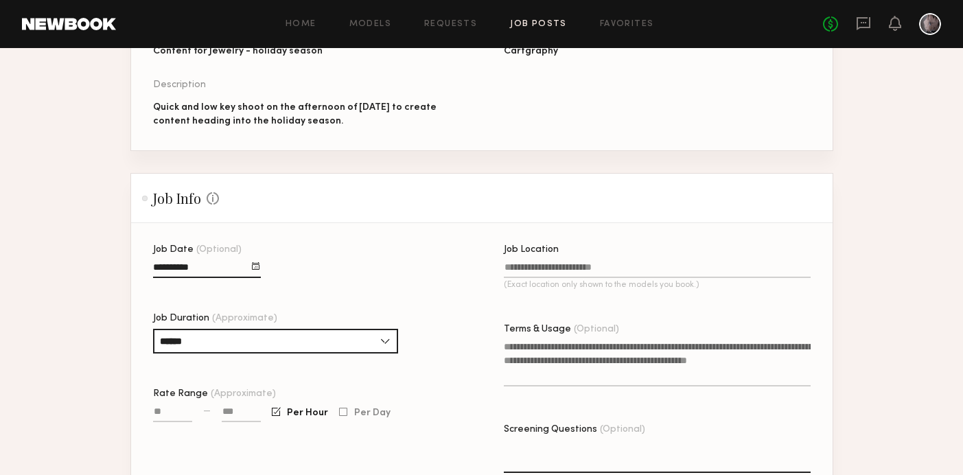
click at [529, 270] on input "Job Location (Exact location only shown to the models you book.)" at bounding box center [657, 270] width 307 height 16
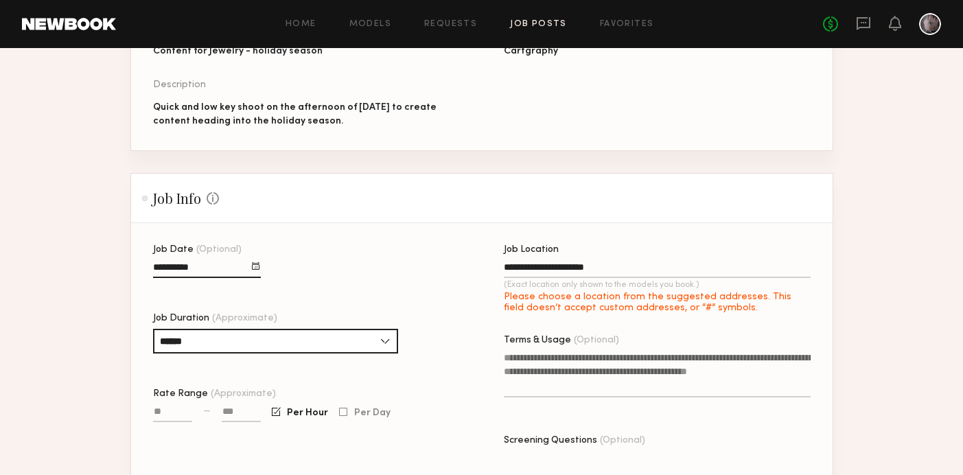
type input "**********"
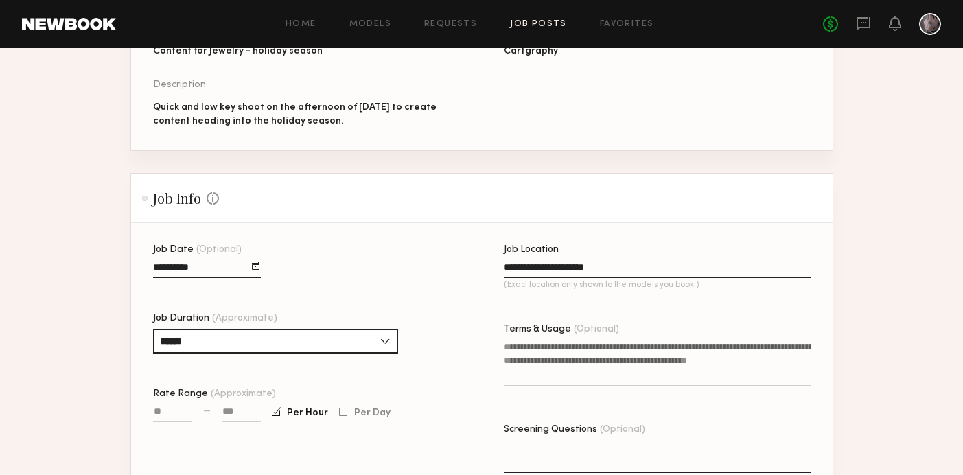
click at [548, 370] on textarea "Terms & Usage (Optional)" at bounding box center [657, 363] width 307 height 47
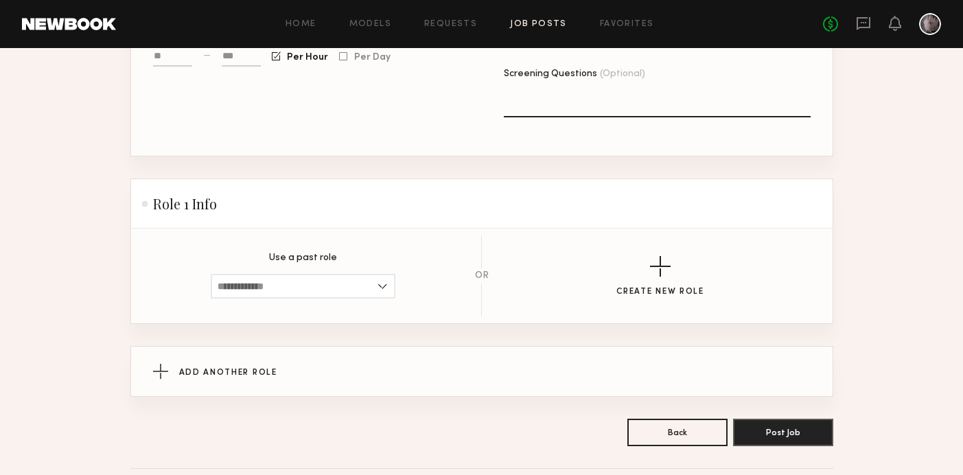
scroll to position [607, 0]
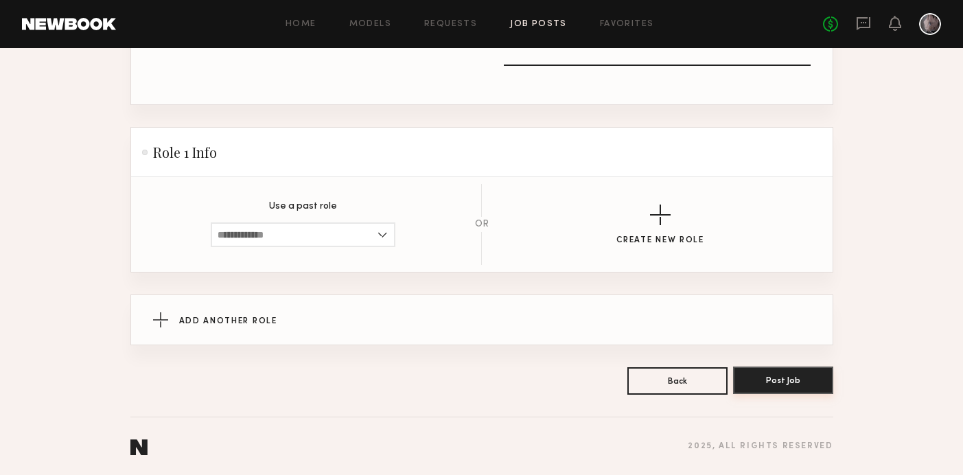
type textarea "**********"
click at [793, 371] on button "Post Job" at bounding box center [783, 379] width 100 height 27
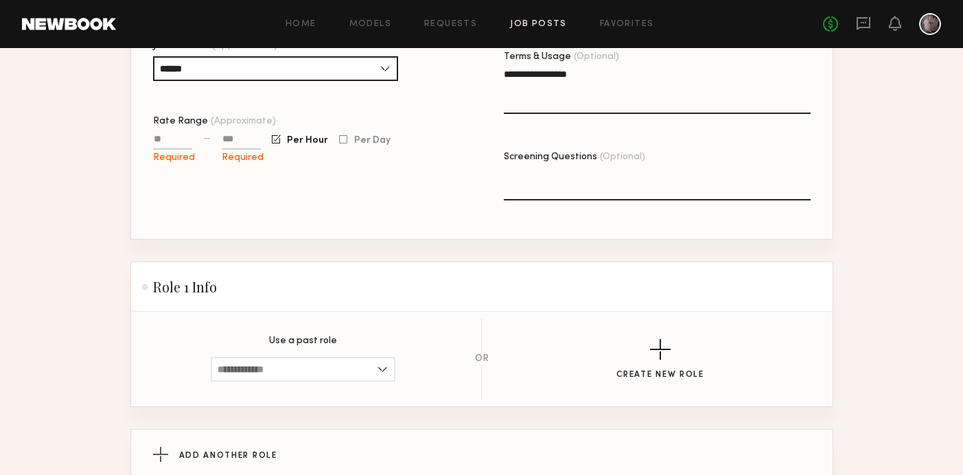
scroll to position [471, 0]
click at [167, 145] on input "Rate Range (Approximate)" at bounding box center [172, 142] width 39 height 16
type input "***"
click at [238, 143] on input at bounding box center [241, 142] width 39 height 16
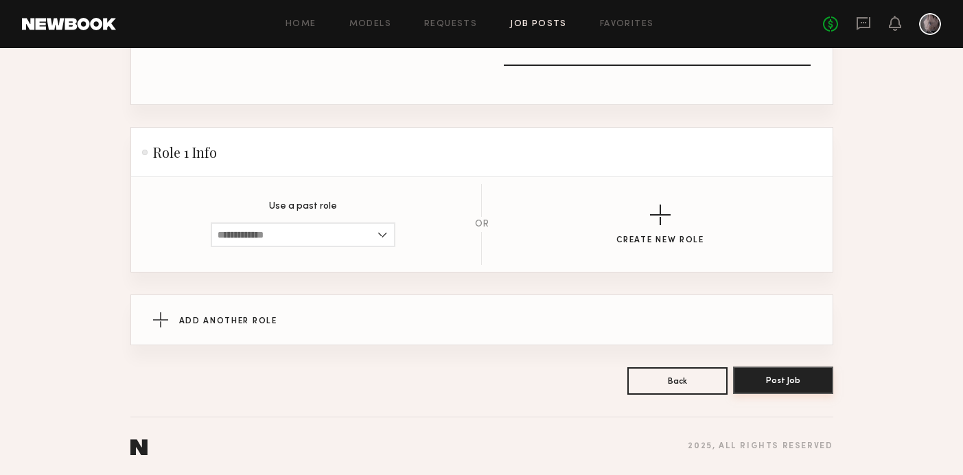
type input "****"
click at [774, 380] on button "Post Job" at bounding box center [783, 379] width 100 height 27
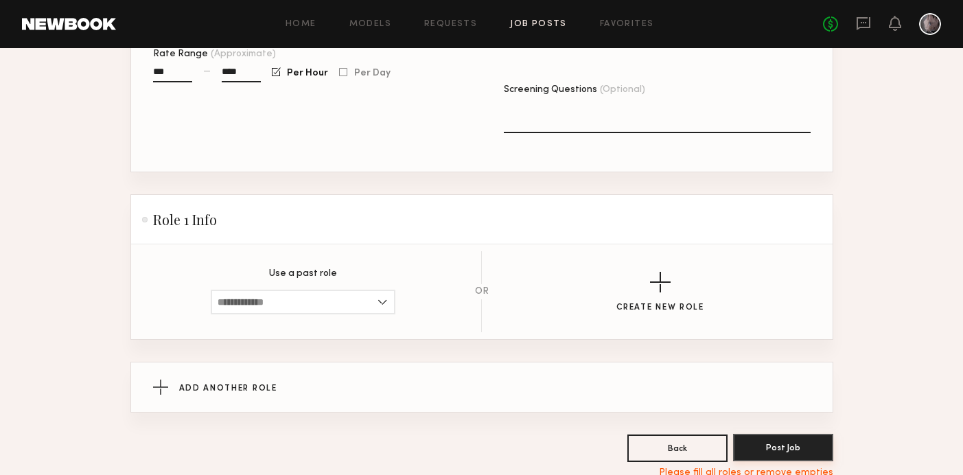
scroll to position [550, 0]
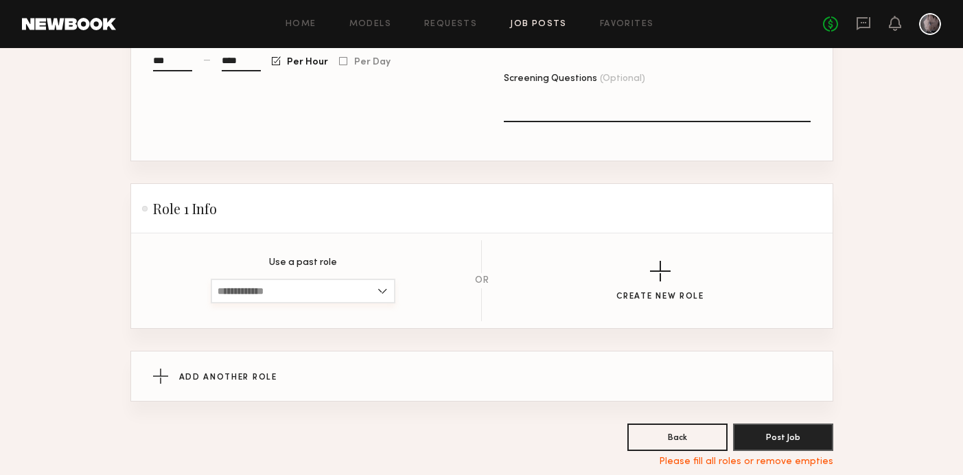
click at [381, 292] on input at bounding box center [303, 291] width 185 height 25
click at [376, 311] on span "Male, 18–40, Black/ African American" at bounding box center [303, 314] width 171 height 10
type input "**********"
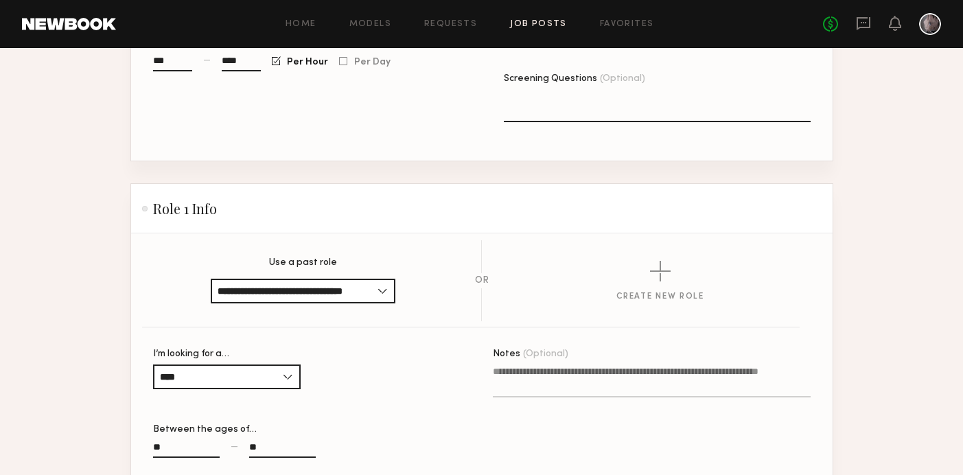
scroll to position [0, 0]
click at [276, 445] on input "**" at bounding box center [282, 450] width 67 height 16
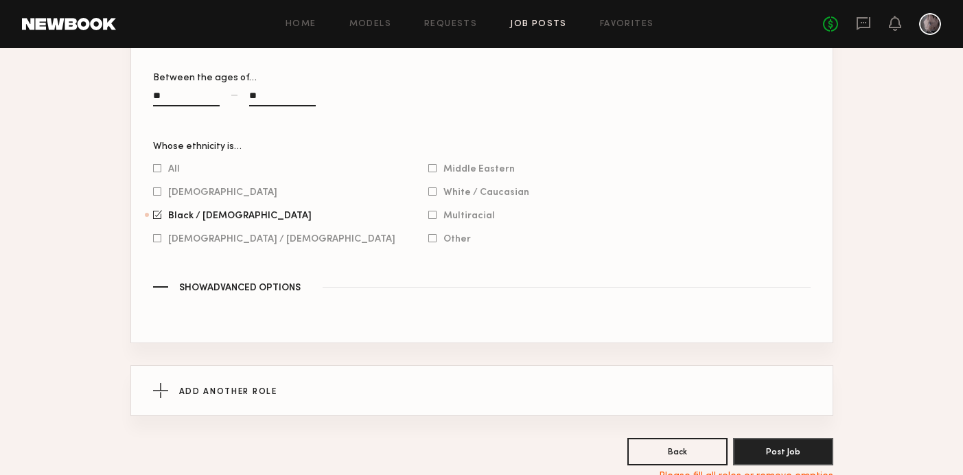
scroll to position [902, 0]
type input "**"
click at [214, 385] on div "Add Another Role" at bounding box center [481, 389] width 657 height 49
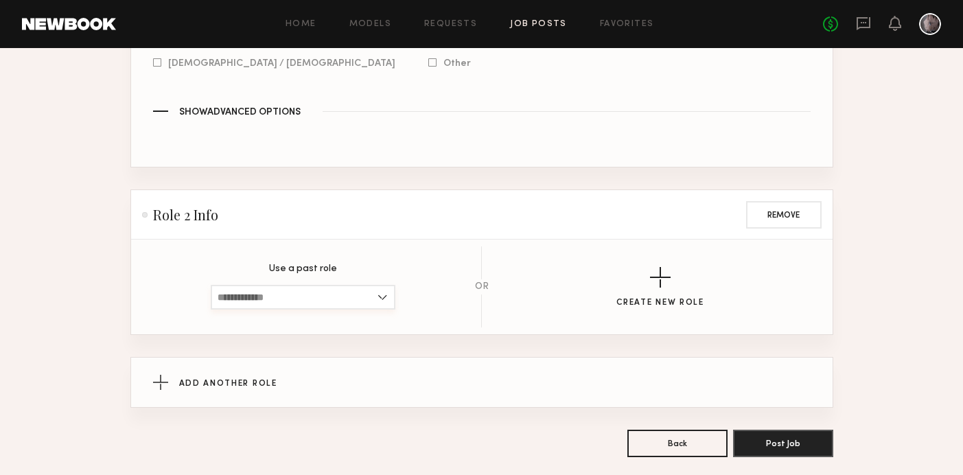
scroll to position [1079, 0]
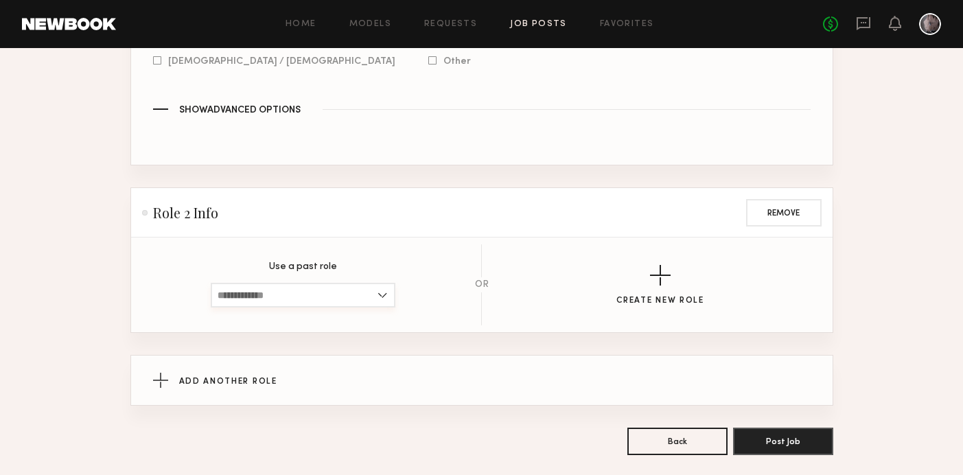
click at [378, 298] on input at bounding box center [303, 295] width 185 height 25
click at [663, 281] on div "button" at bounding box center [660, 275] width 21 height 21
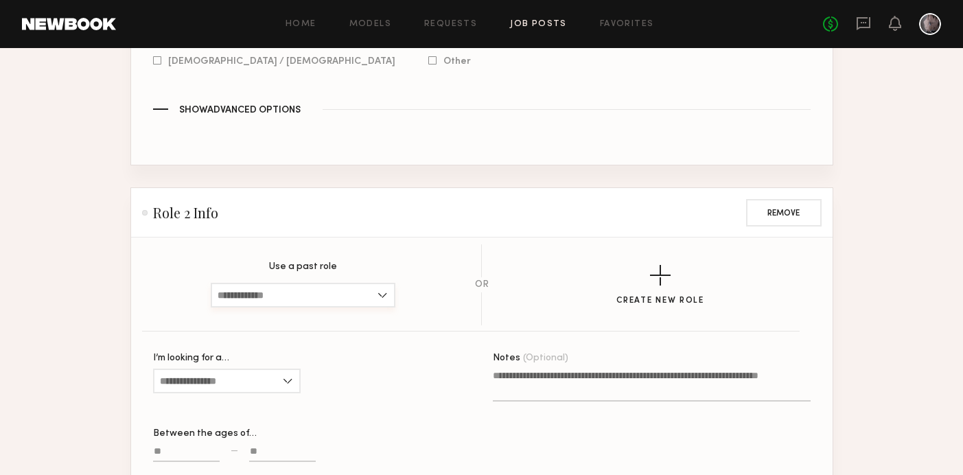
click at [311, 298] on input at bounding box center [303, 295] width 185 height 25
click at [250, 378] on input "I’m looking for a…" at bounding box center [227, 380] width 148 height 25
click at [209, 375] on input "I’m looking for a…" at bounding box center [227, 380] width 148 height 25
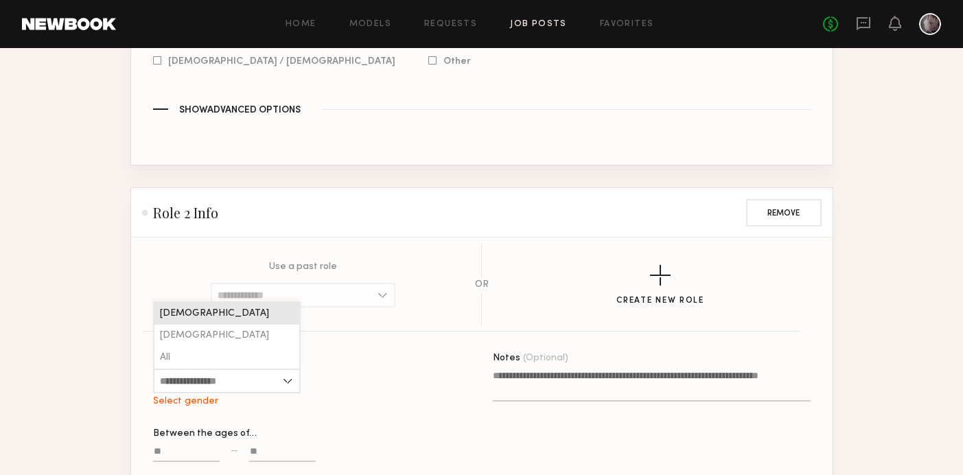
click at [204, 316] on div "Female" at bounding box center [226, 314] width 145 height 22
type input "******"
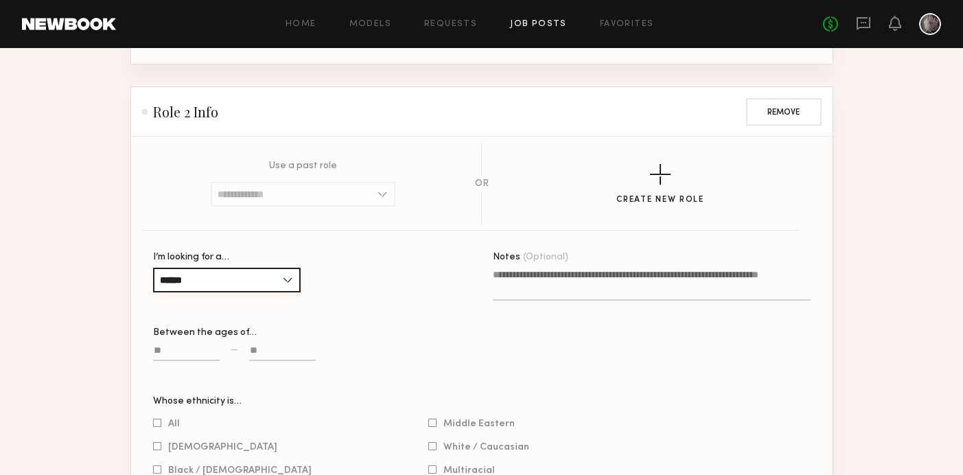
scroll to position [1181, 0]
click at [179, 347] on input at bounding box center [186, 352] width 67 height 16
type input "**"
click at [266, 353] on input at bounding box center [282, 352] width 67 height 16
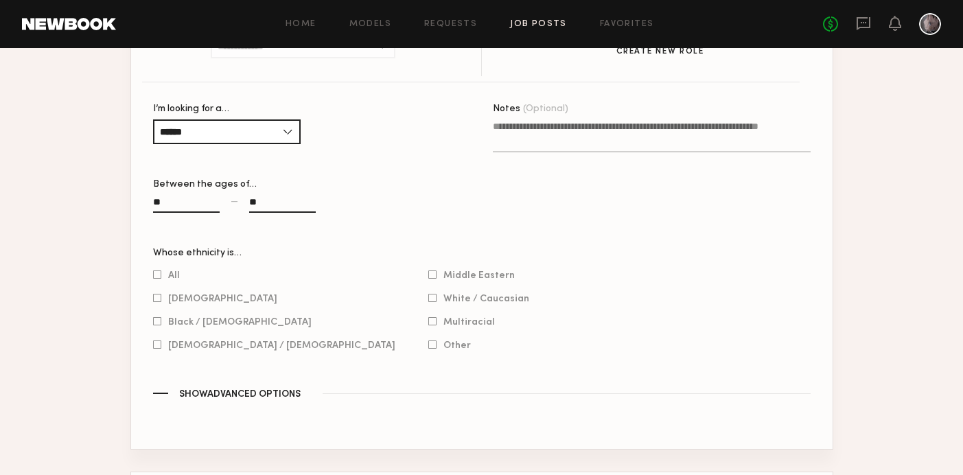
scroll to position [1369, 0]
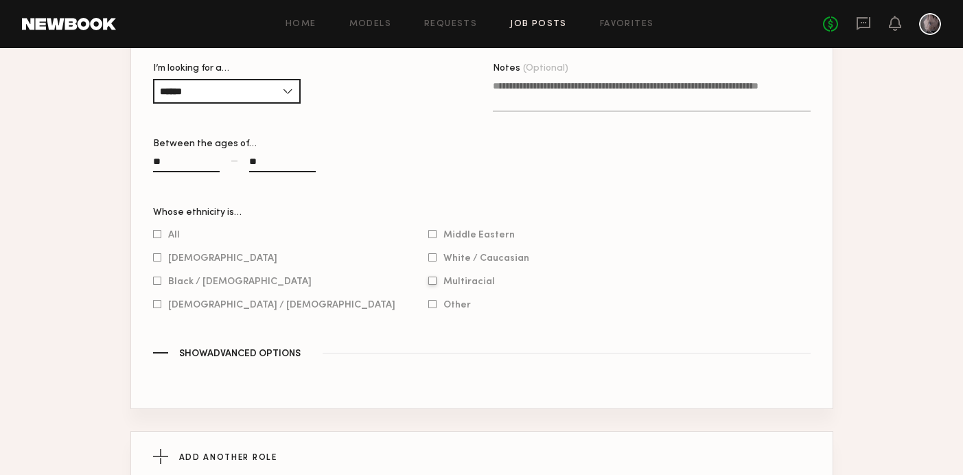
type input "**"
click at [428, 283] on div at bounding box center [432, 281] width 8 height 9
click at [159, 285] on div at bounding box center [157, 281] width 8 height 9
click at [159, 264] on div "Asian" at bounding box center [274, 258] width 242 height 12
click at [158, 259] on div at bounding box center [157, 257] width 8 height 9
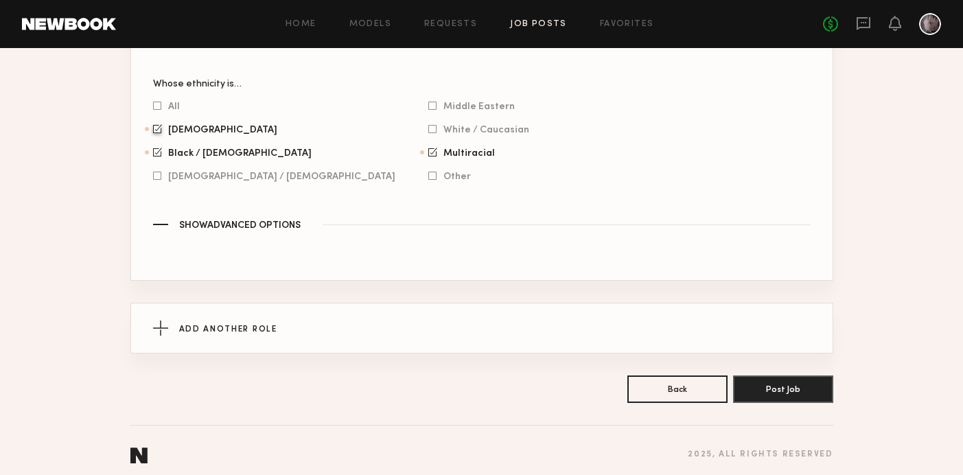
scroll to position [1509, 0]
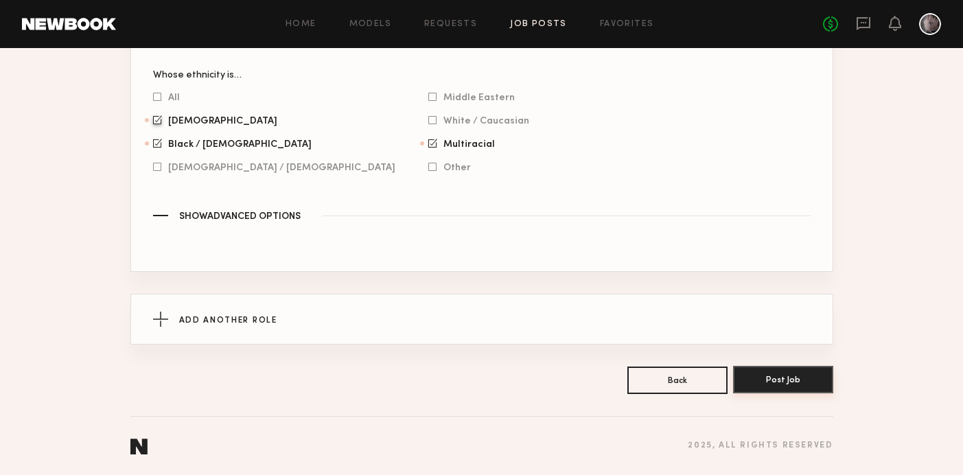
click at [779, 379] on button "Post Job" at bounding box center [783, 379] width 100 height 27
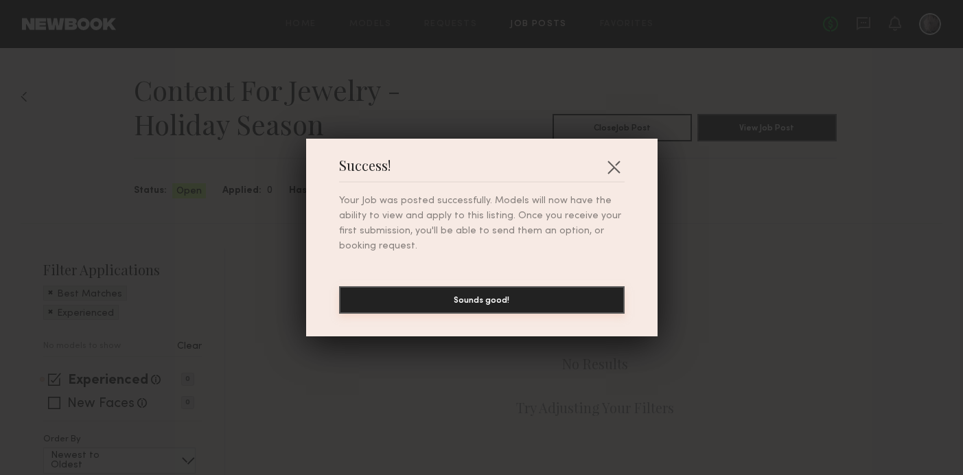
click at [569, 301] on button "Sounds good!" at bounding box center [481, 299] width 285 height 27
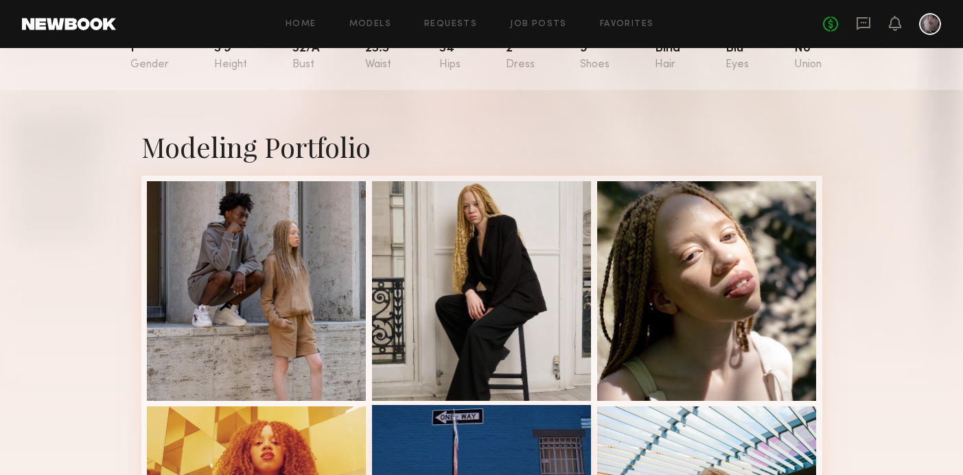
scroll to position [172, 0]
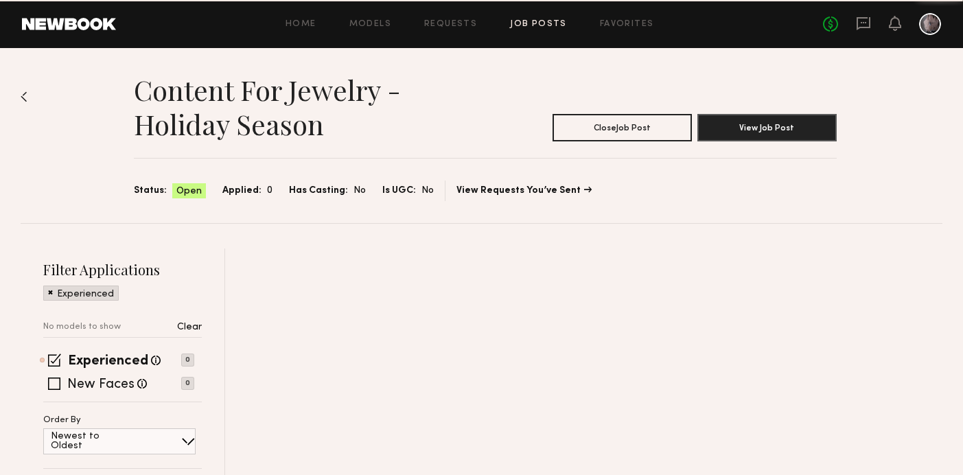
click at [569, 301] on div at bounding box center [583, 464] width 717 height 432
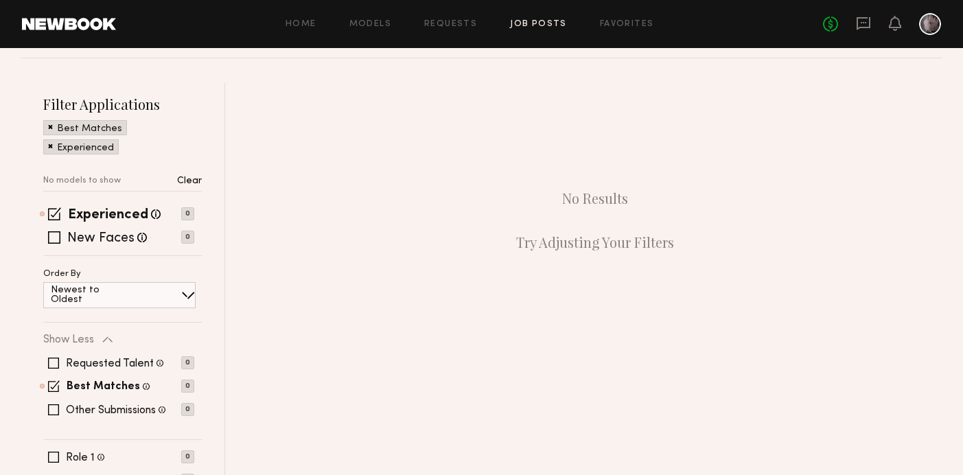
scroll to position [226, 0]
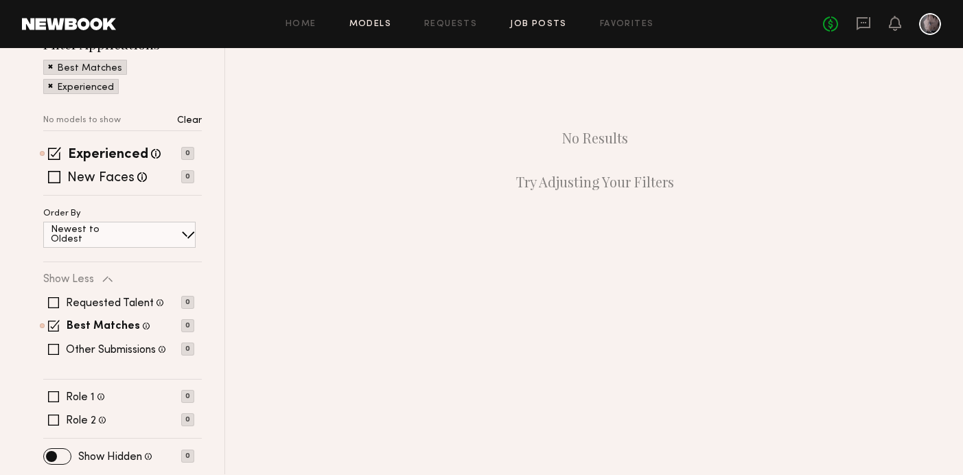
click at [385, 20] on link "Models" at bounding box center [370, 24] width 42 height 9
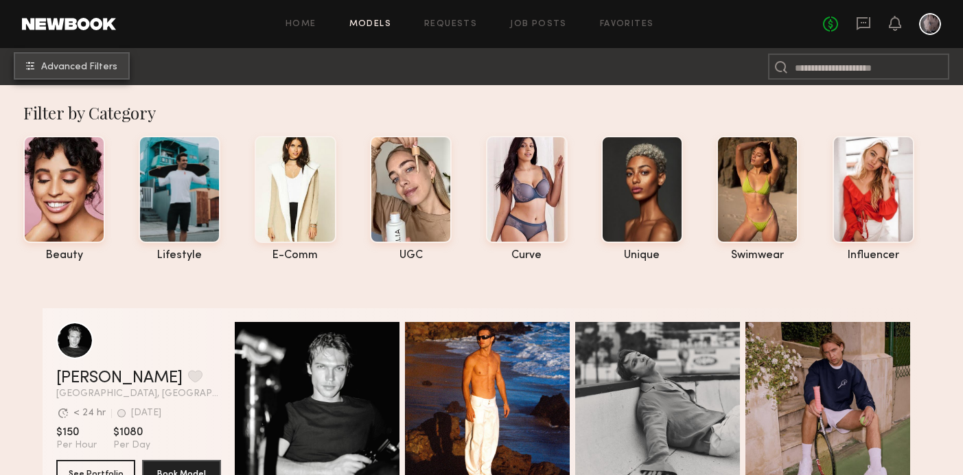
click at [107, 62] on span "Advanced Filters" at bounding box center [79, 67] width 76 height 10
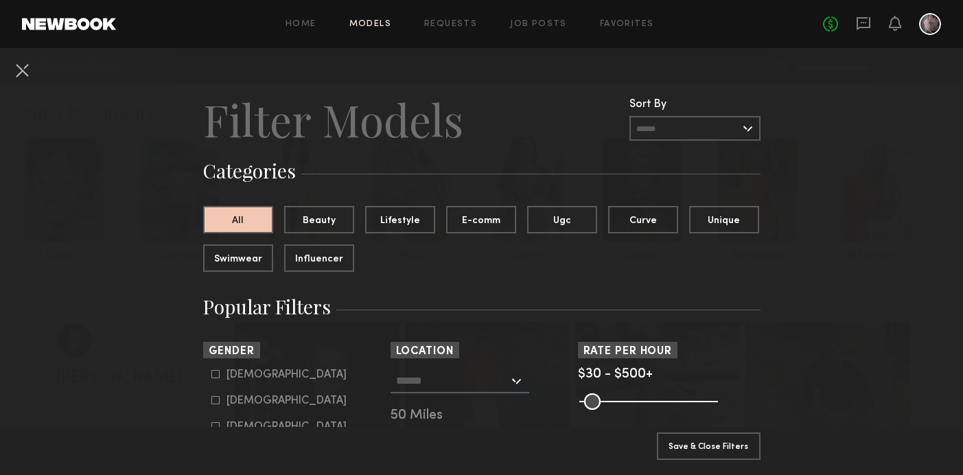
click at [213, 400] on icon at bounding box center [215, 400] width 8 height 8
type input "**"
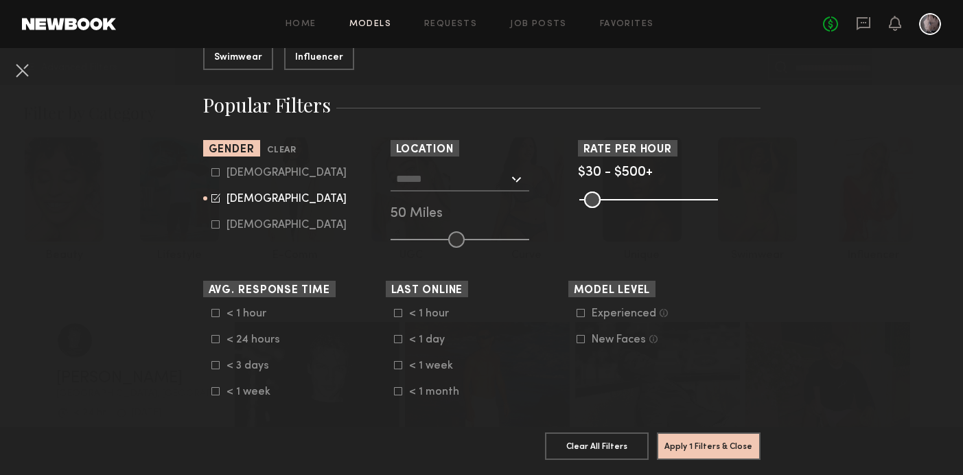
scroll to position [245, 0]
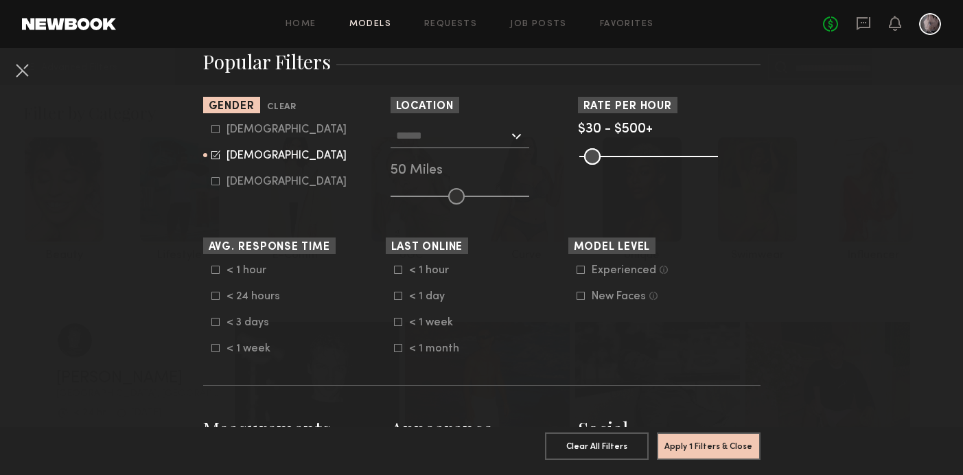
click at [469, 126] on input "text" at bounding box center [452, 135] width 113 height 23
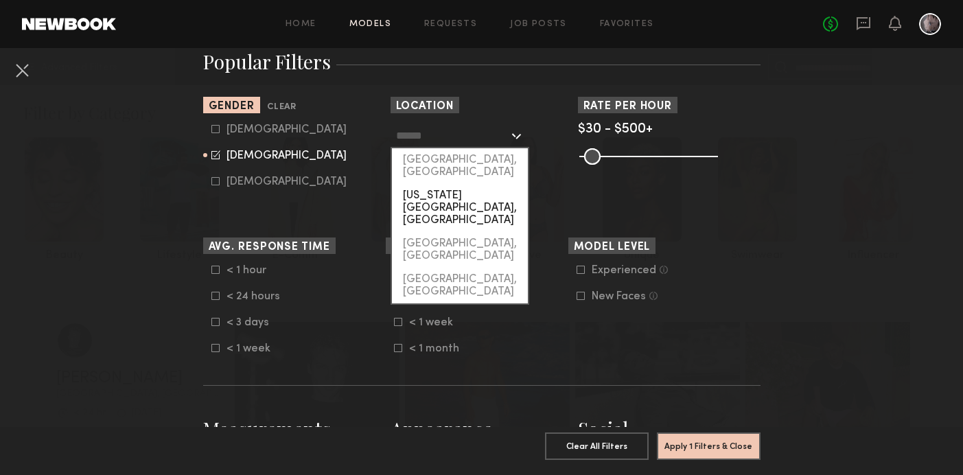
click at [458, 184] on div "[US_STATE][GEOGRAPHIC_DATA], [GEOGRAPHIC_DATA]" at bounding box center [460, 208] width 136 height 48
type input "**********"
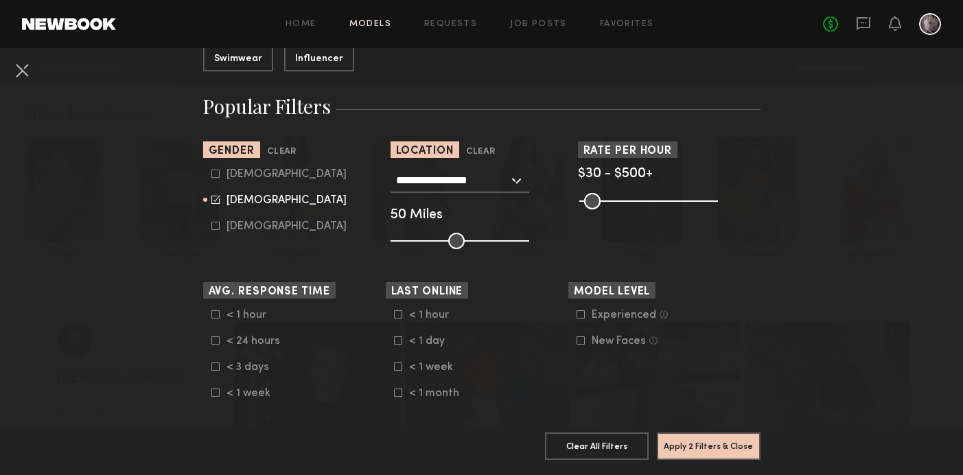
scroll to position [153, 0]
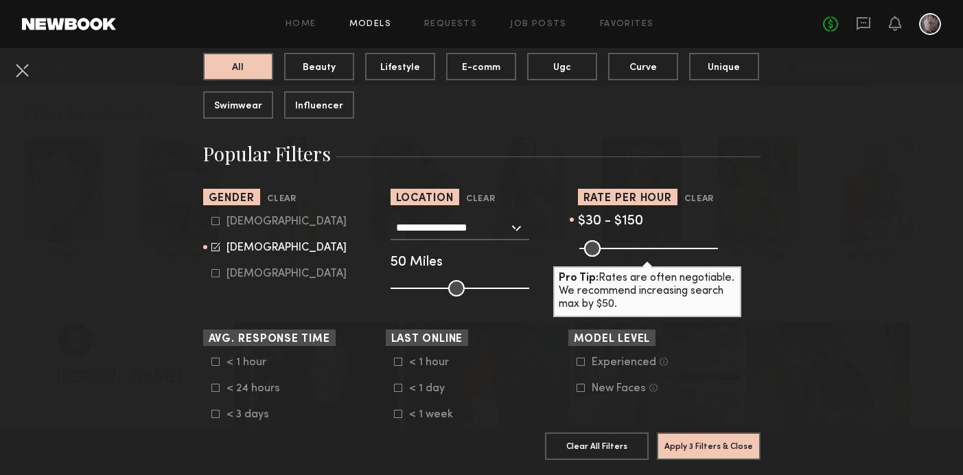
drag, startPoint x: 705, startPoint y: 247, endPoint x: 618, endPoint y: 256, distance: 88.3
type input "***"
click at [618, 256] on input "range" at bounding box center [648, 248] width 139 height 16
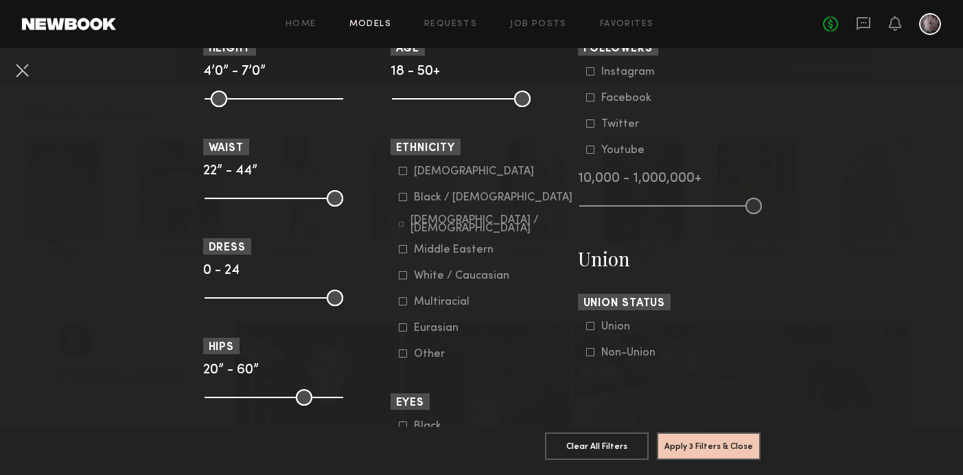
scroll to position [678, 0]
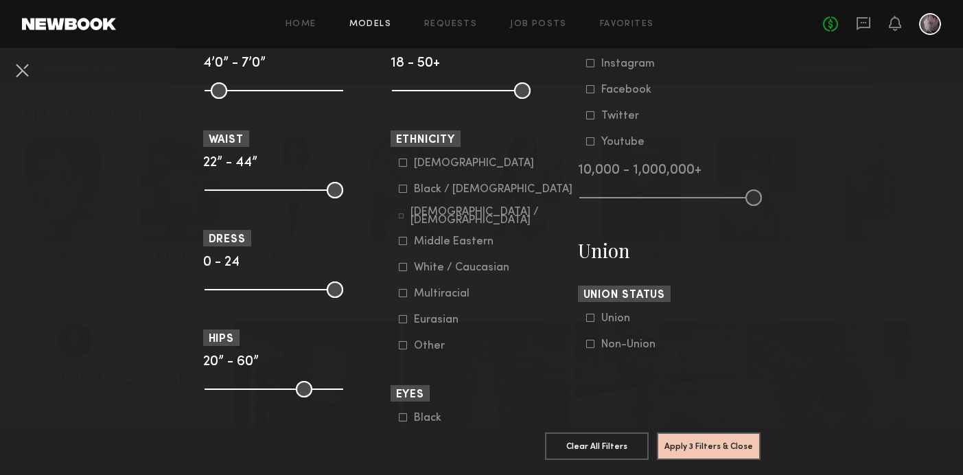
click at [404, 190] on icon at bounding box center [403, 189] width 8 height 8
click at [403, 164] on icon at bounding box center [403, 163] width 8 height 8
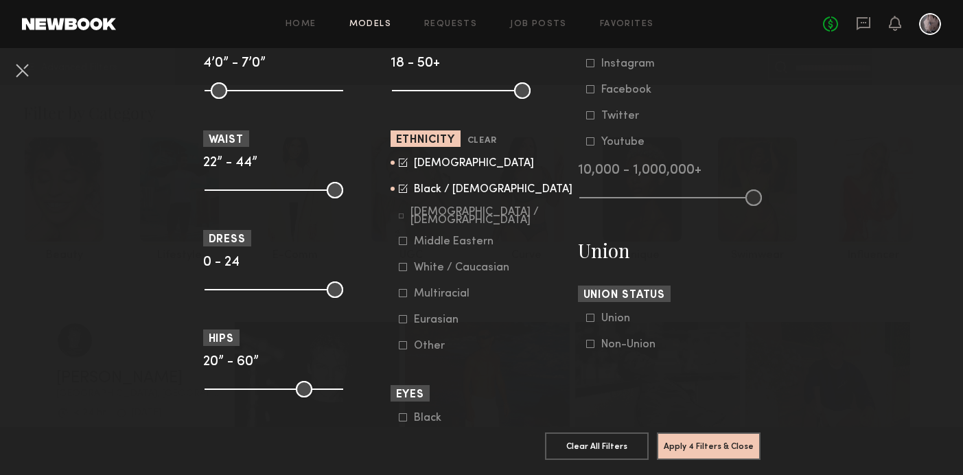
click at [403, 297] on icon at bounding box center [403, 293] width 8 height 8
click at [710, 443] on button "Apply 4 Filters & Close" at bounding box center [709, 445] width 104 height 27
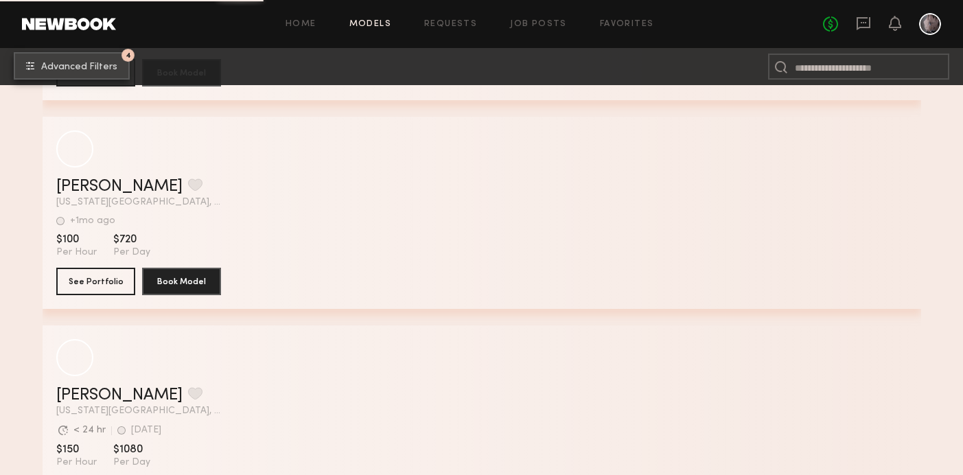
scroll to position [9388, 0]
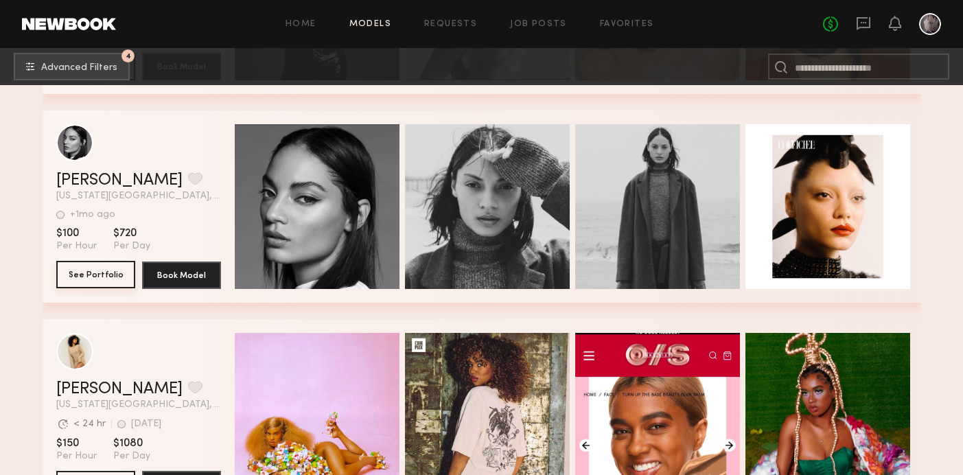
click at [104, 273] on button "See Portfolio" at bounding box center [95, 274] width 79 height 27
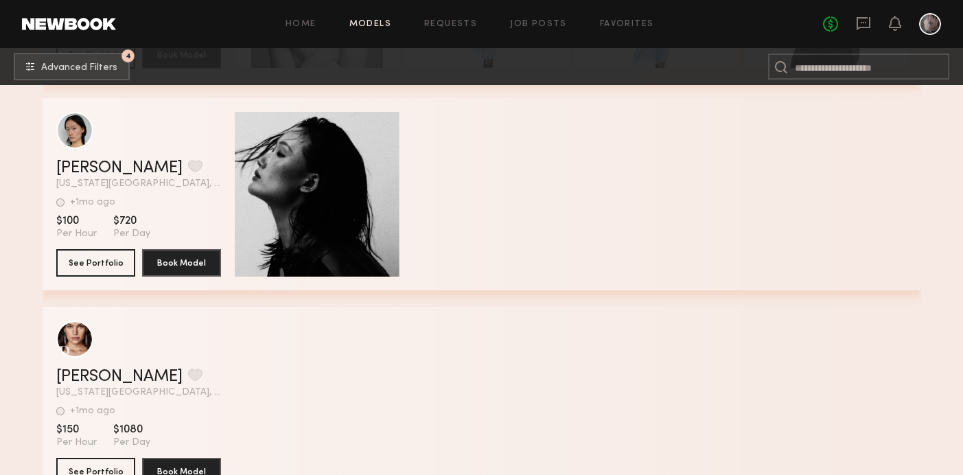
scroll to position [13136, 0]
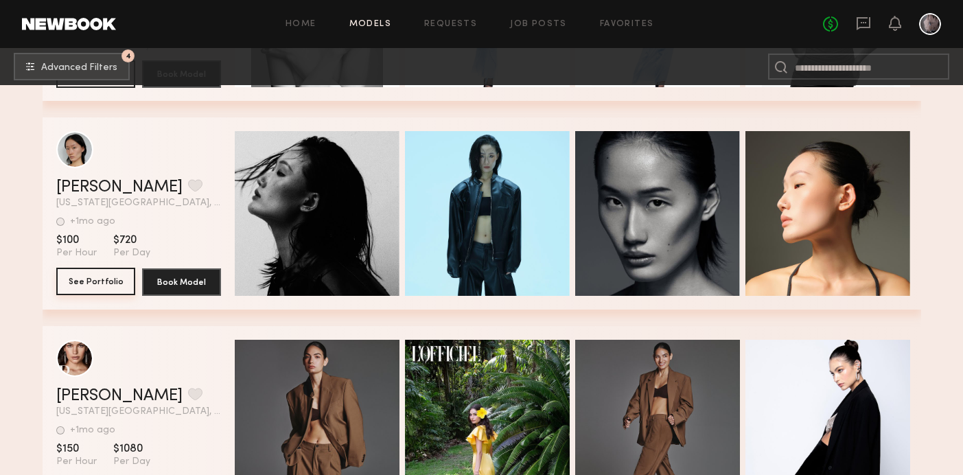
click at [102, 285] on button "See Portfolio" at bounding box center [95, 281] width 79 height 27
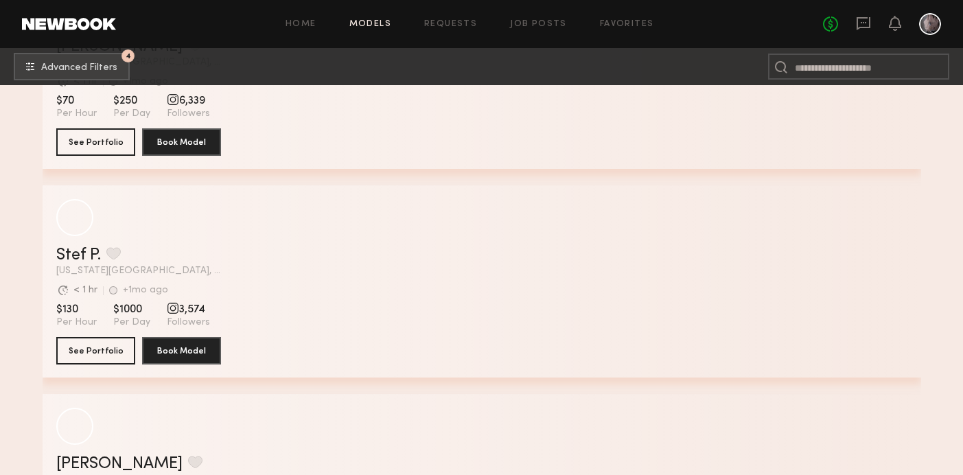
scroll to position [15370, 0]
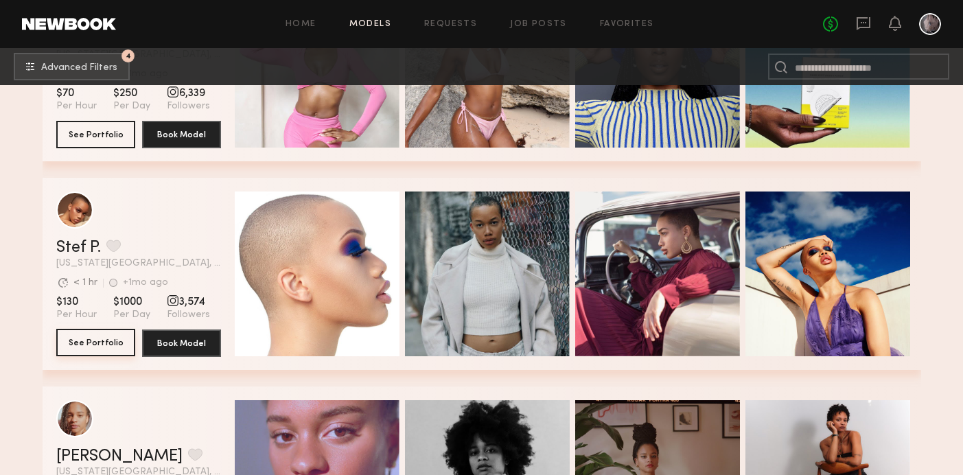
click at [110, 347] on button "See Portfolio" at bounding box center [95, 342] width 79 height 27
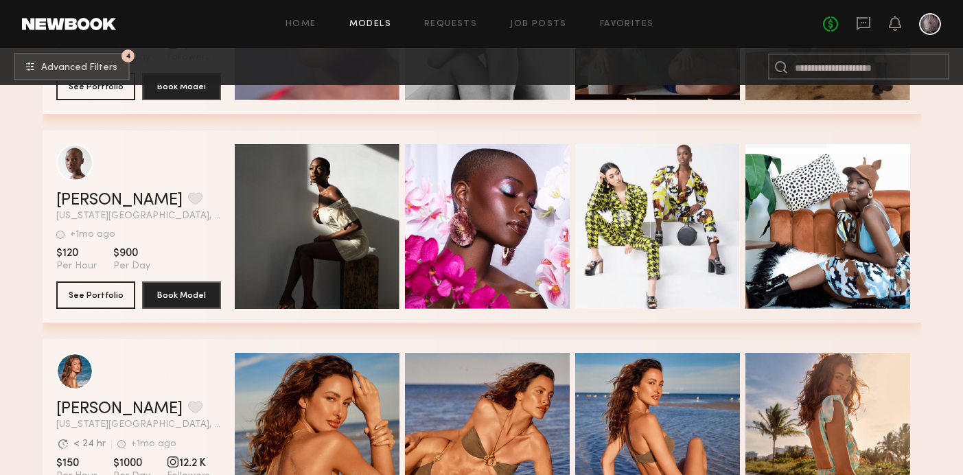
scroll to position [15843, 0]
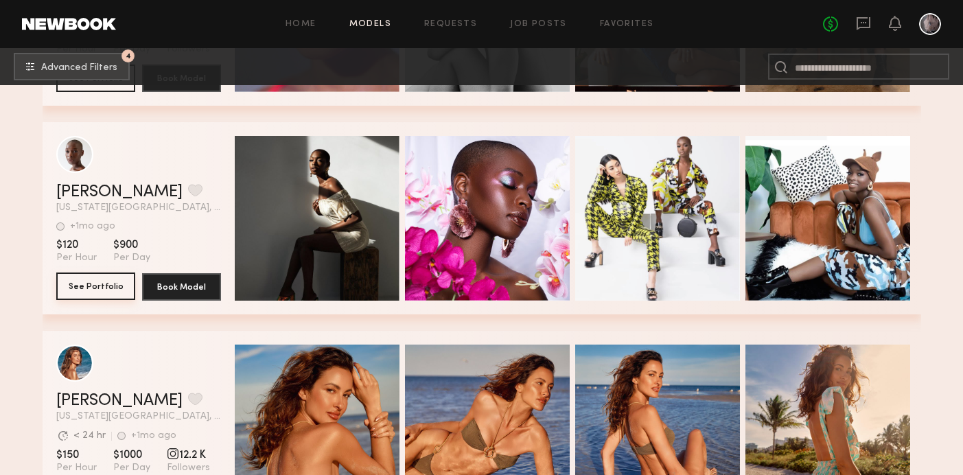
click at [122, 285] on button "See Portfolio" at bounding box center [95, 285] width 79 height 27
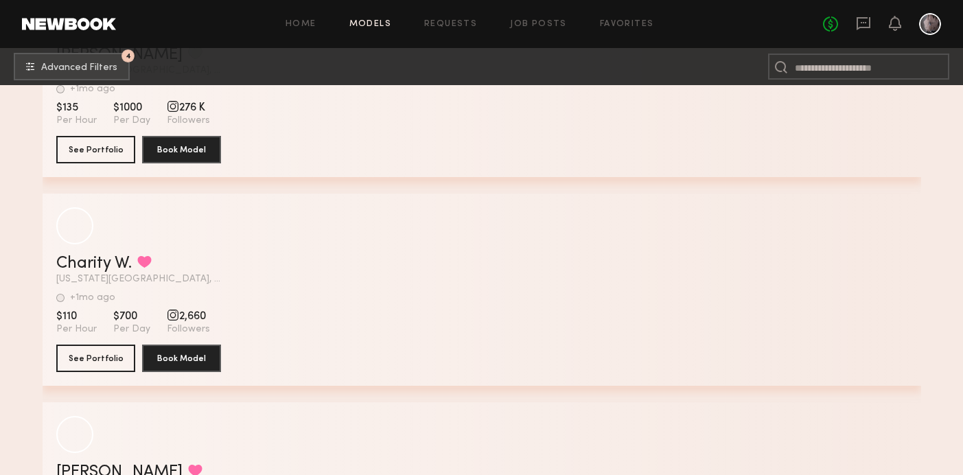
scroll to position [19141, 0]
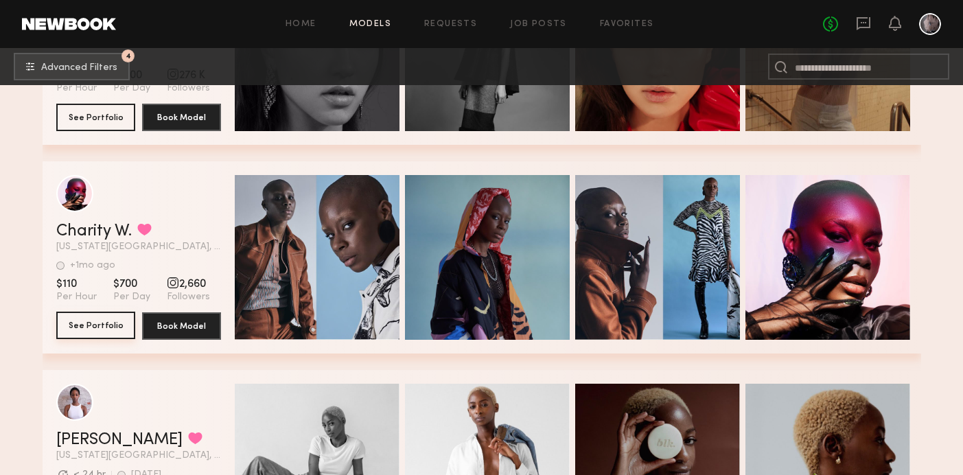
click at [109, 325] on button "See Portfolio" at bounding box center [95, 325] width 79 height 27
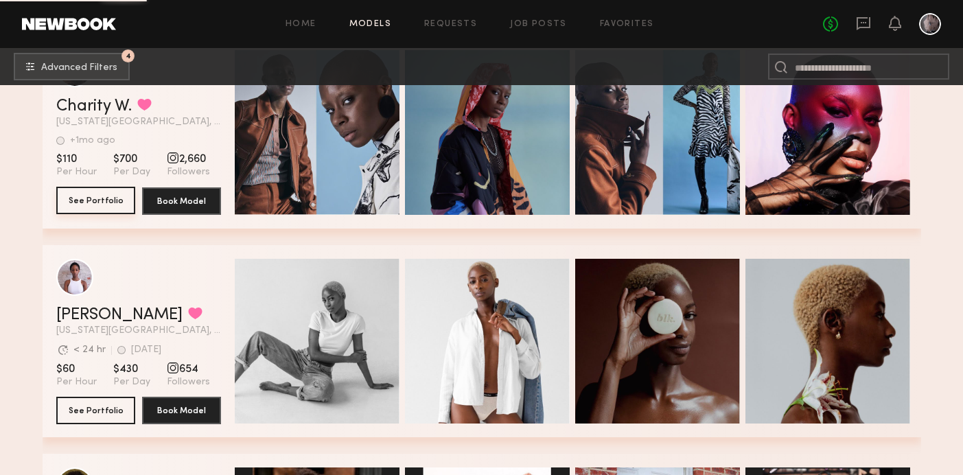
scroll to position [19288, 0]
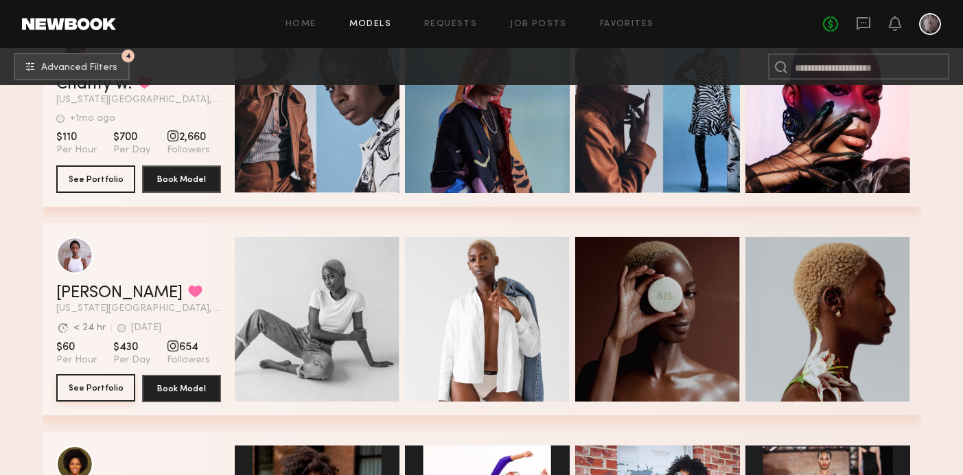
click at [85, 379] on button "See Portfolio" at bounding box center [95, 387] width 79 height 27
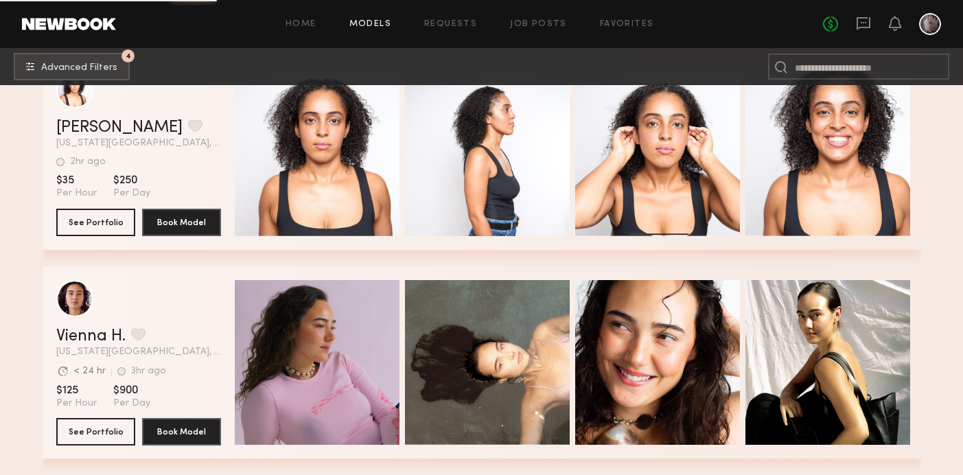
scroll to position [27377, 0]
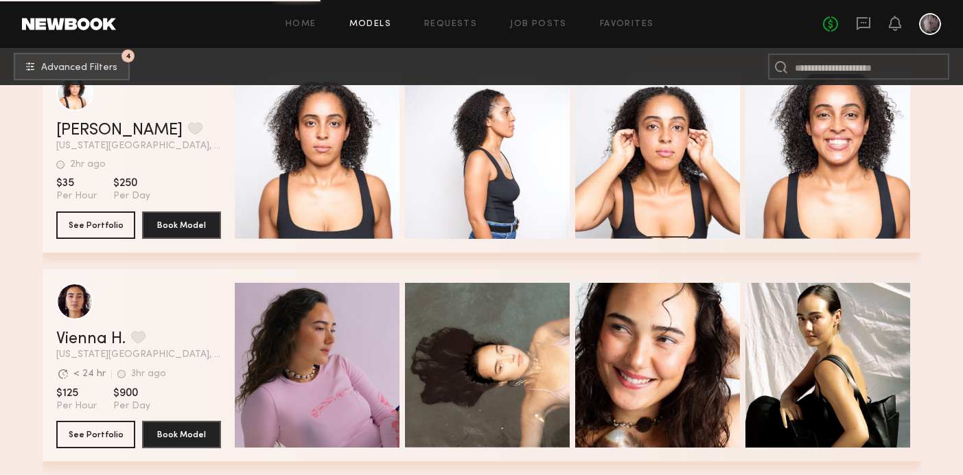
click at [290, 273] on div "Quick Preview Quick Preview Quick Preview Quick Preview" at bounding box center [575, 365] width 681 height 192
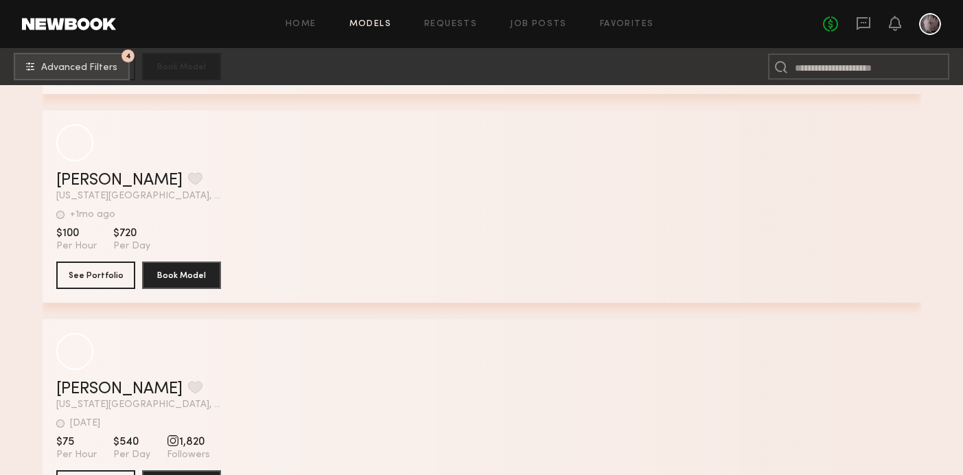
scroll to position [48183, 0]
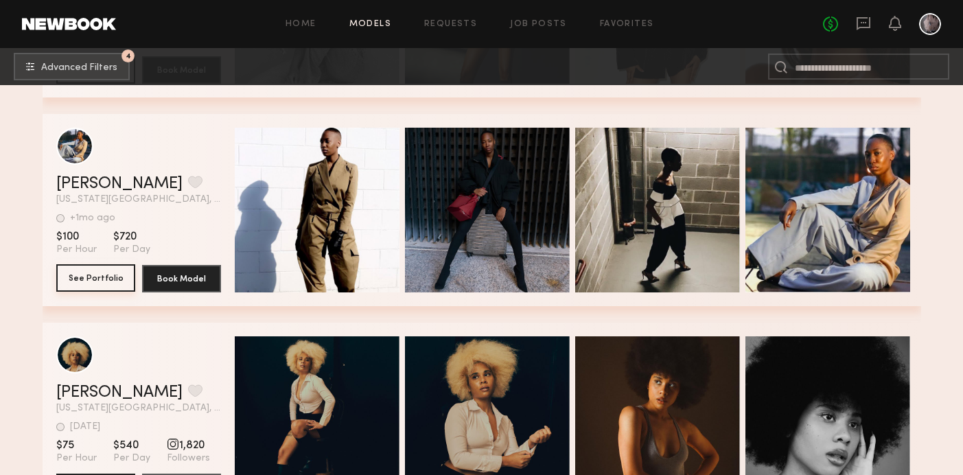
click at [102, 268] on button "See Portfolio" at bounding box center [95, 277] width 79 height 27
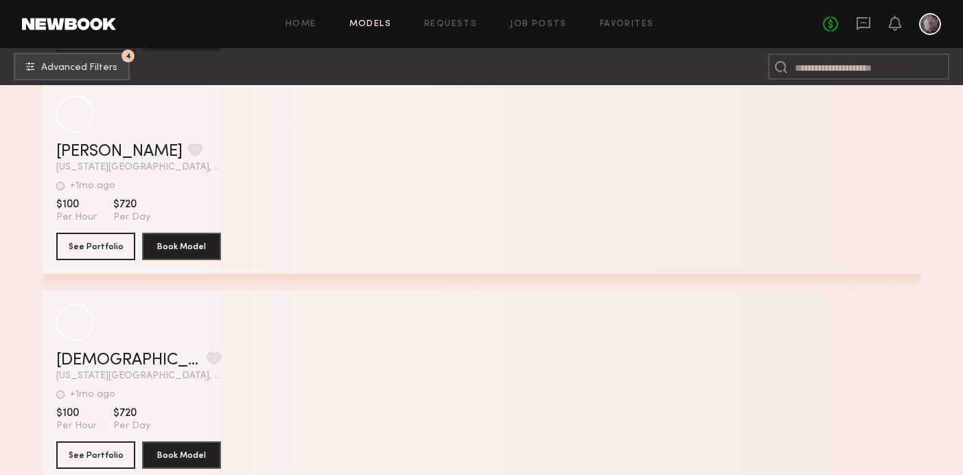
scroll to position [62821, 0]
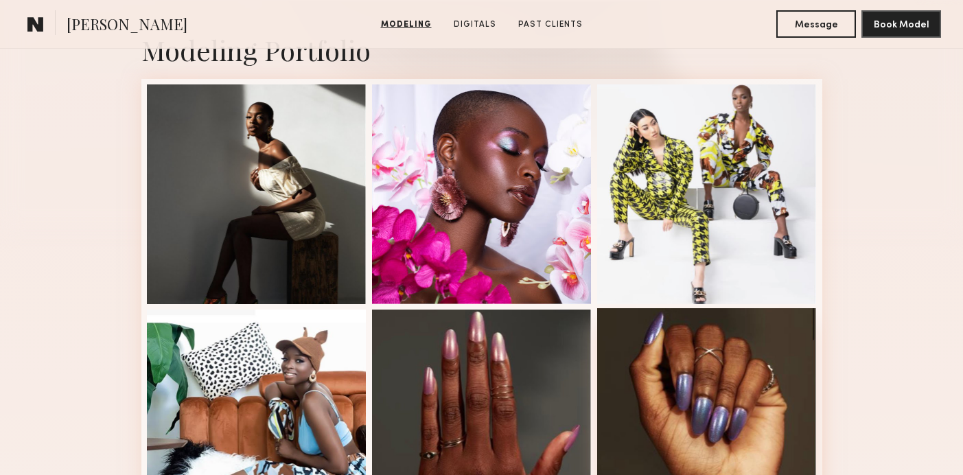
scroll to position [313, 0]
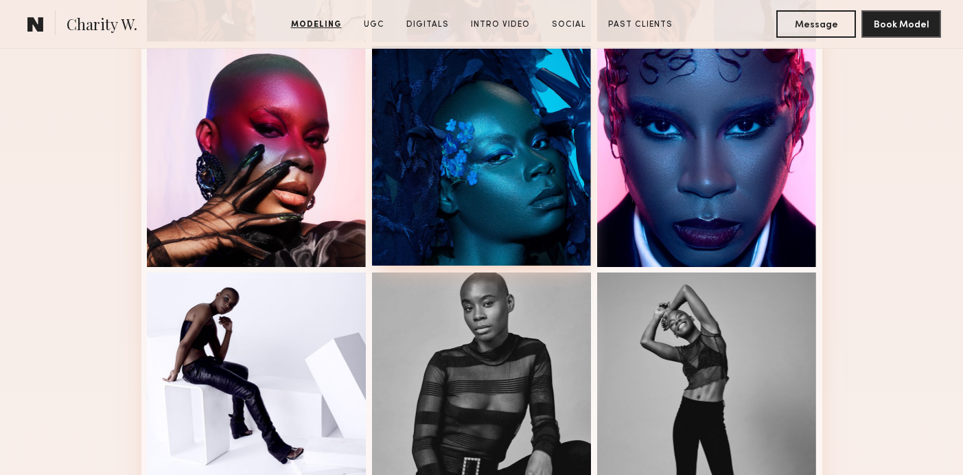
scroll to position [584, 0]
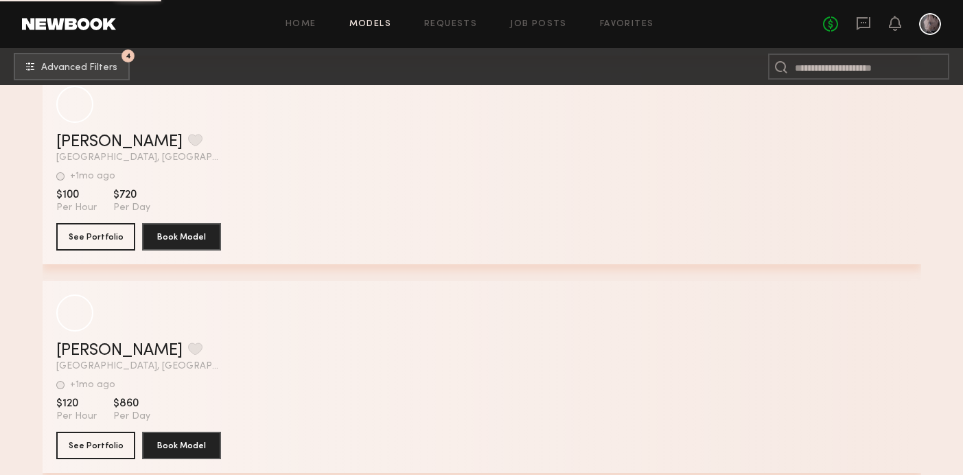
scroll to position [67464, 0]
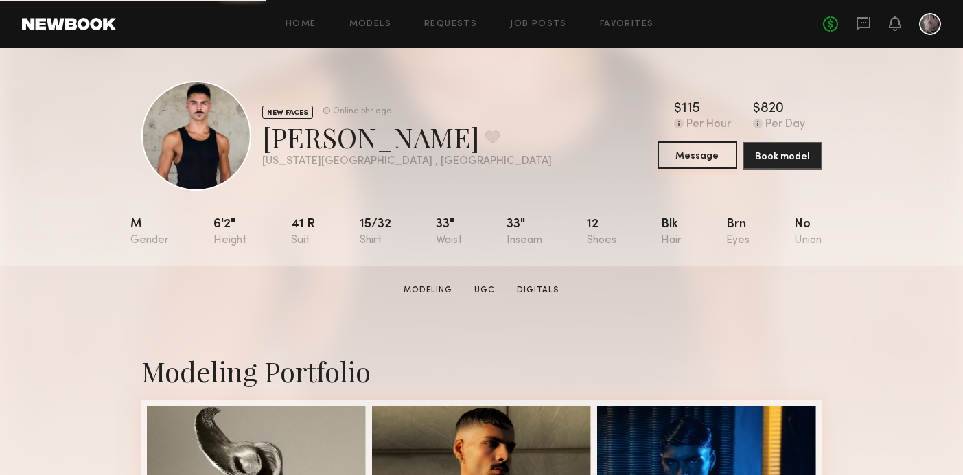
click at [695, 154] on button "Message" at bounding box center [697, 154] width 80 height 27
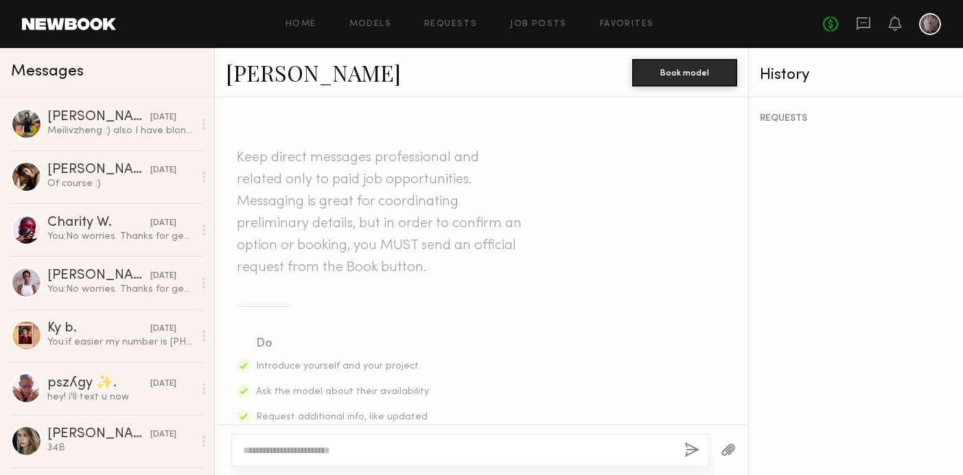
click at [294, 448] on textarea at bounding box center [458, 450] width 430 height 14
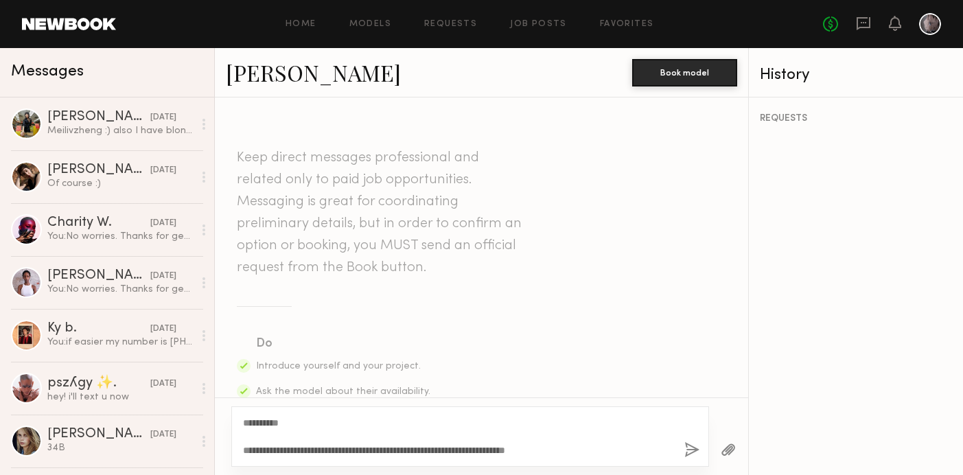
click at [391, 449] on textarea "**********" at bounding box center [458, 436] width 430 height 41
click at [591, 451] on textarea "**********" at bounding box center [458, 436] width 430 height 41
click at [246, 422] on textarea "**********" at bounding box center [458, 436] width 430 height 41
click at [248, 451] on textarea "**********" at bounding box center [458, 436] width 430 height 41
click at [400, 450] on textarea "**********" at bounding box center [458, 436] width 430 height 41
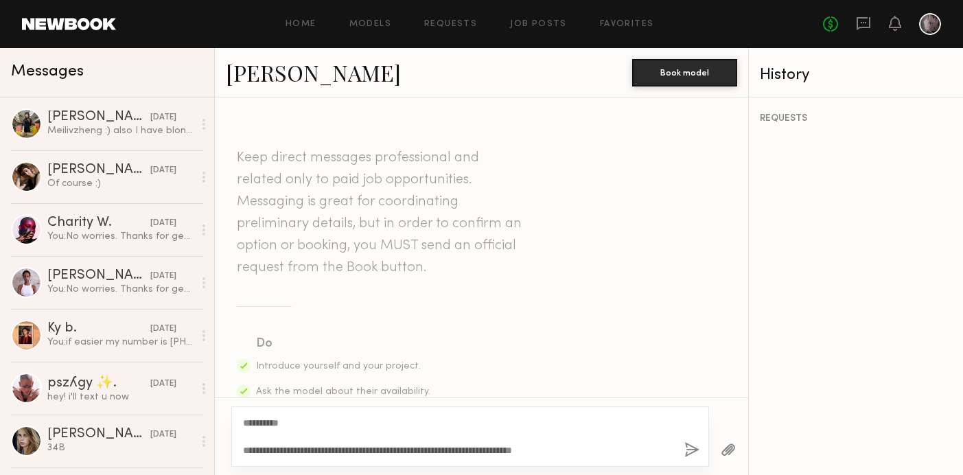
click at [484, 449] on textarea "**********" at bounding box center [458, 436] width 430 height 41
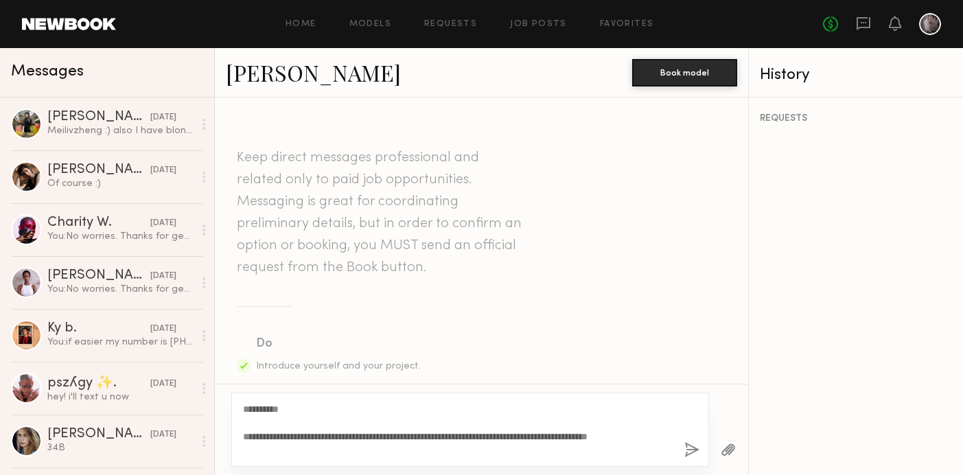
click at [307, 448] on textarea "**********" at bounding box center [458, 429] width 430 height 55
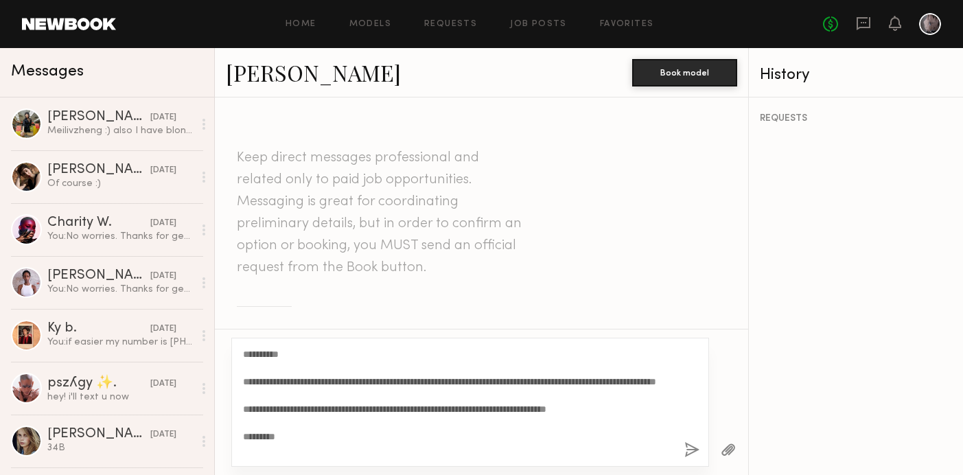
drag, startPoint x: 307, startPoint y: 451, endPoint x: 231, endPoint y: 340, distance: 134.4
click at [231, 339] on div "**********" at bounding box center [470, 402] width 478 height 129
type textarea "**********"
click at [685, 445] on button "button" at bounding box center [691, 450] width 15 height 17
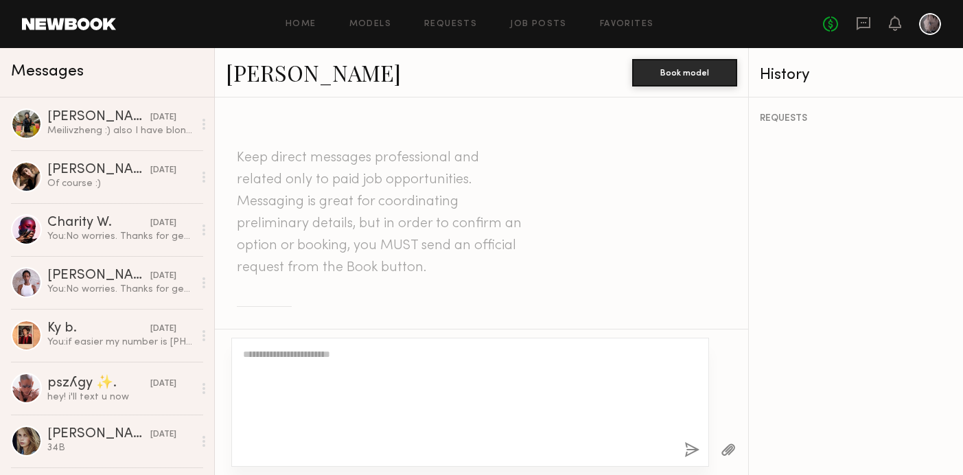
scroll to position [535, 0]
